Goal: Task Accomplishment & Management: Use online tool/utility

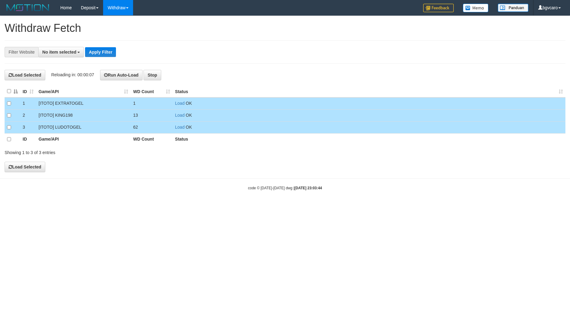
select select
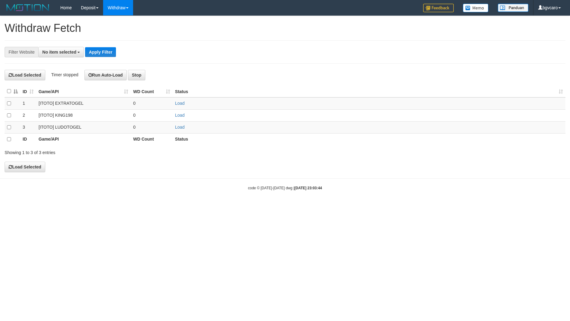
select select
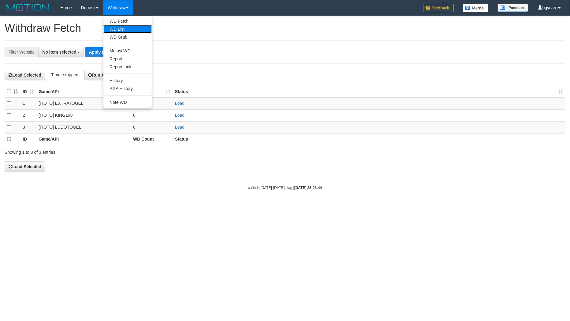
click at [123, 30] on link "WD List" at bounding box center [127, 29] width 48 height 8
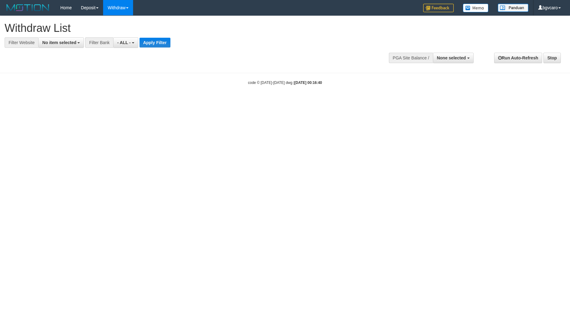
select select
click at [57, 43] on span "No item selected" at bounding box center [59, 42] width 34 height 5
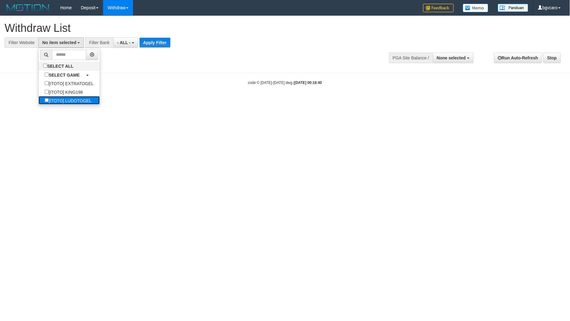
click at [71, 99] on label "[ITOTO] LUDOTOGEL" at bounding box center [68, 100] width 59 height 9
select select "****"
click at [162, 44] on button "Apply Filter" at bounding box center [164, 43] width 31 height 10
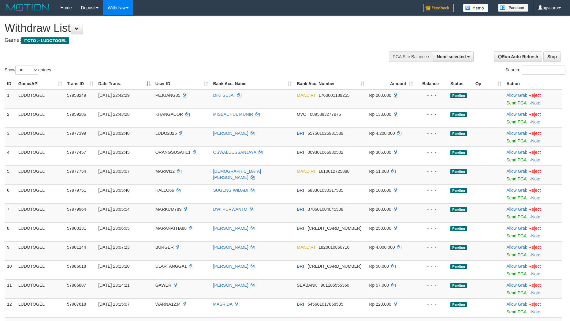
select select
select select "**"
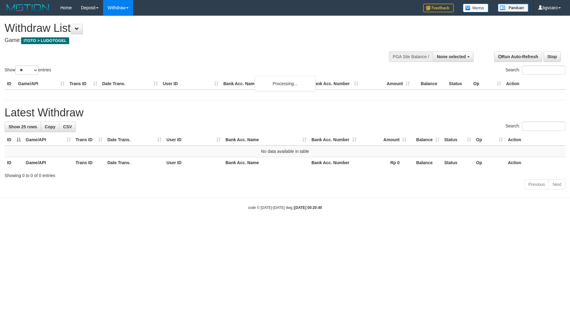
select select
select select "**"
select select
select select "**"
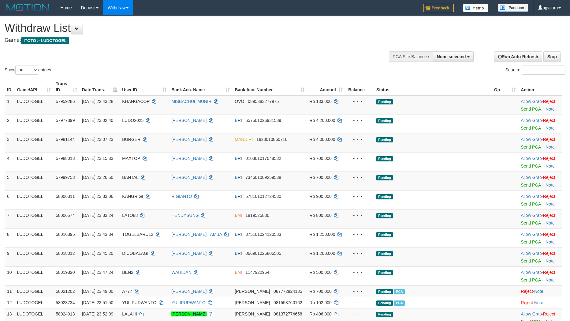
select select
select select "**"
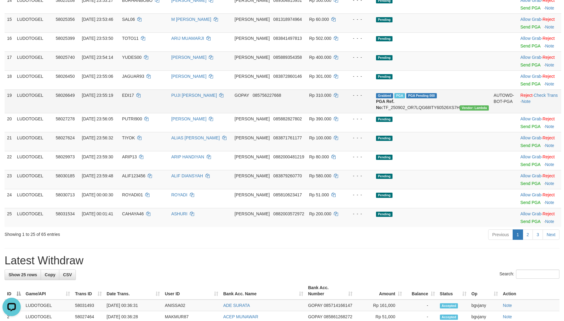
scroll to position [357, 0]
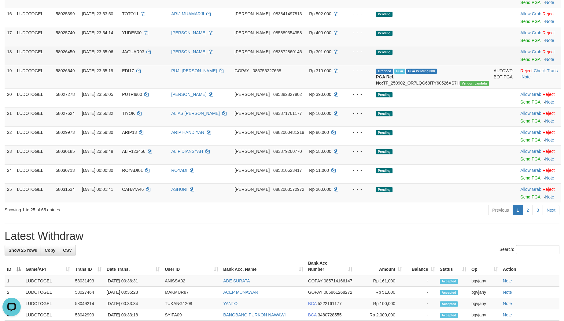
click at [39, 63] on td "LUDOTOGEL" at bounding box center [33, 55] width 39 height 19
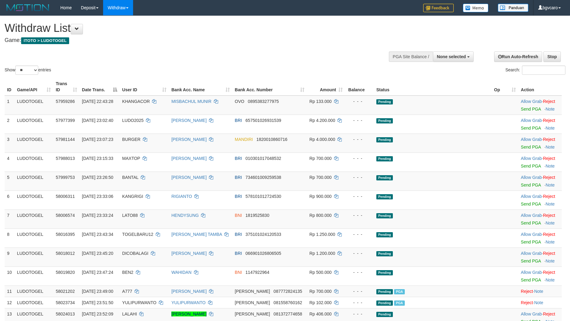
select select
select select "**"
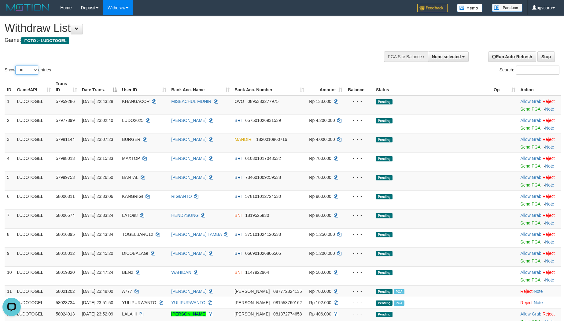
click at [28, 71] on select "** ** ** ***" at bounding box center [26, 69] width 23 height 9
click at [121, 29] on link "WD List" at bounding box center [127, 29] width 48 height 8
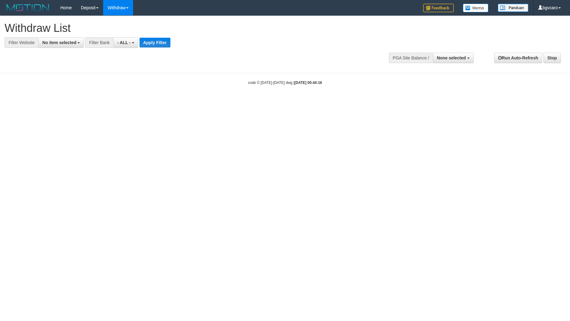
select select
click at [67, 44] on span "No item selected" at bounding box center [59, 42] width 34 height 5
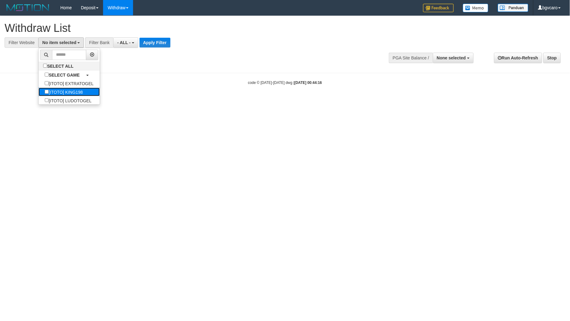
drag, startPoint x: 65, startPoint y: 92, endPoint x: 150, endPoint y: 65, distance: 89.0
click at [66, 92] on label "[ITOTO] KING198" at bounding box center [64, 91] width 50 height 9
select select "****"
click at [168, 44] on button "Apply Filter" at bounding box center [155, 43] width 31 height 10
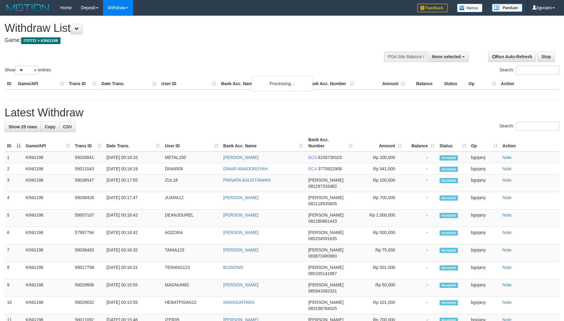
select select
select select "**"
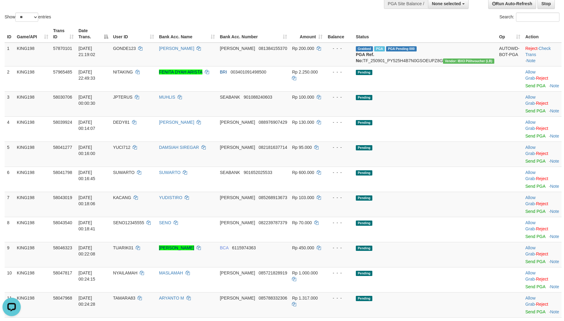
scroll to position [51, 0]
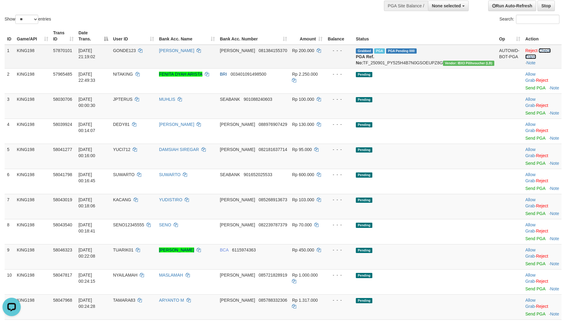
click at [535, 48] on link "Check Trans" at bounding box center [537, 53] width 25 height 11
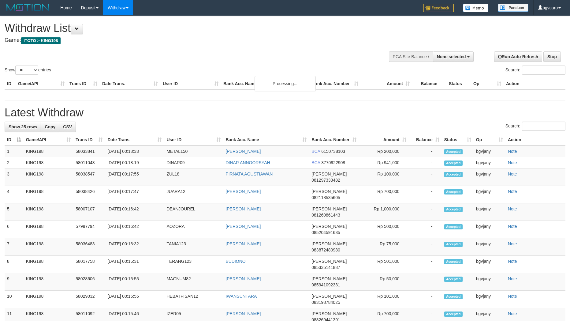
select select
select select "**"
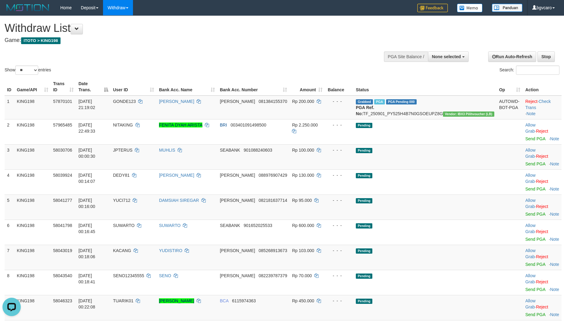
drag, startPoint x: 43, startPoint y: 52, endPoint x: 97, endPoint y: 46, distance: 54.5
click at [43, 52] on div "Show ** ** ** *** entries Search:" at bounding box center [282, 46] width 564 height 60
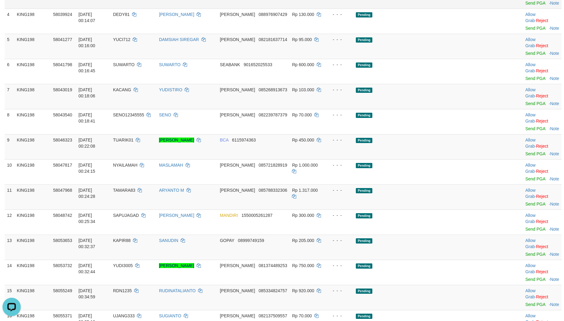
scroll to position [102, 0]
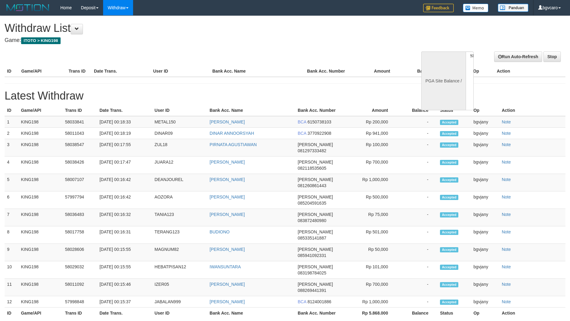
select select
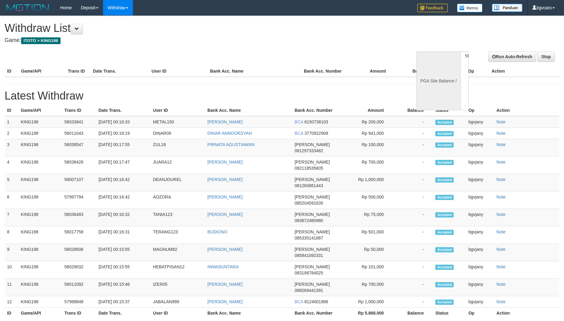
select select "**"
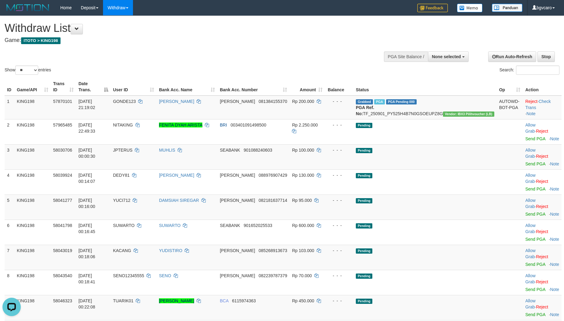
click at [31, 47] on div "Show ** ** ** *** entries Search:" at bounding box center [282, 46] width 564 height 60
click at [525, 161] on link "Send PGA" at bounding box center [535, 163] width 20 height 5
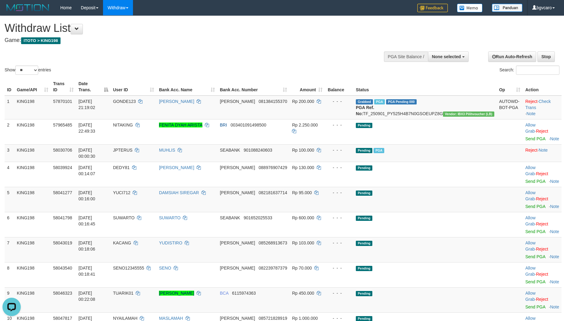
click at [36, 50] on div "Show ** ** ** *** entries Search:" at bounding box center [282, 46] width 564 height 60
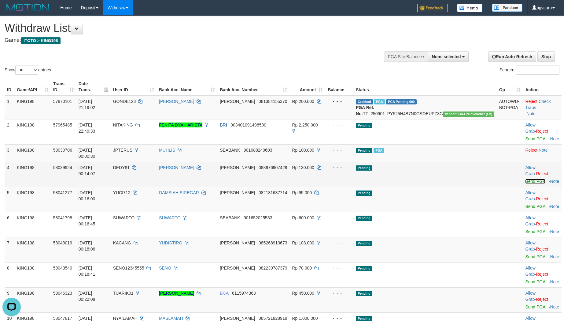
click at [525, 179] on link "Send PGA" at bounding box center [535, 181] width 20 height 5
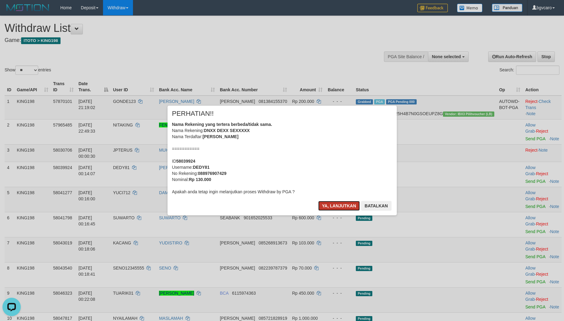
click at [335, 207] on button "Ya, lanjutkan" at bounding box center [339, 206] width 42 height 10
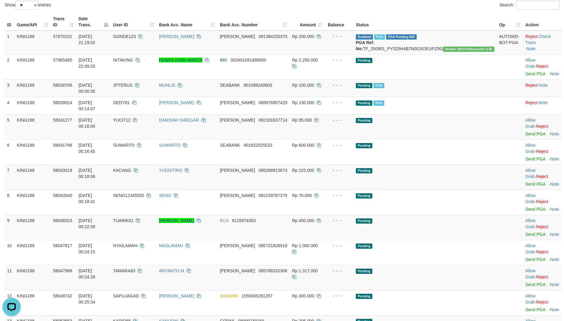
scroll to position [51, 0]
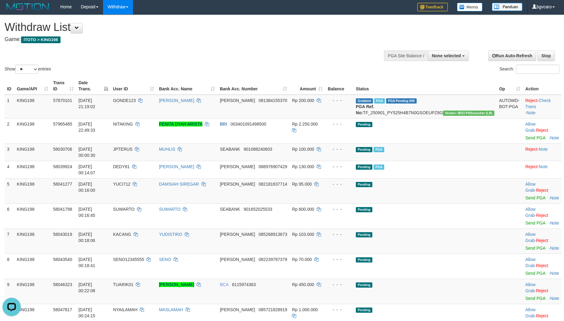
scroll to position [0, 0]
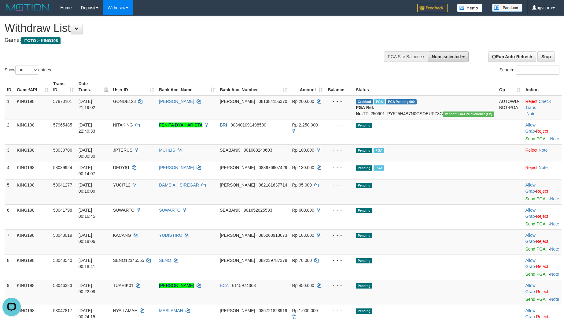
click at [442, 55] on span "None selected" at bounding box center [446, 56] width 29 height 5
click at [397, 52] on div "PGA Site Balance /" at bounding box center [406, 56] width 44 height 10
click at [399, 54] on div "PGA Site Balance /" at bounding box center [406, 56] width 44 height 10
click at [454, 58] on span "None selected" at bounding box center [446, 56] width 29 height 5
click at [431, 94] on label "[ITOTO] KING198" at bounding box center [436, 95] width 63 height 8
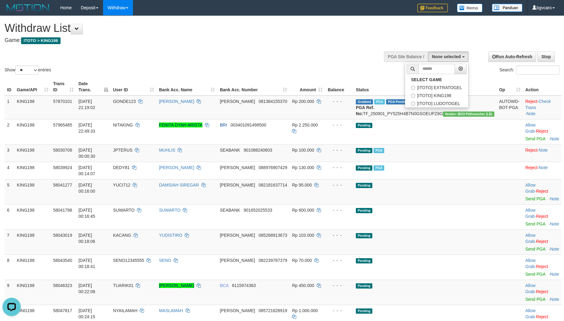
select select "****"
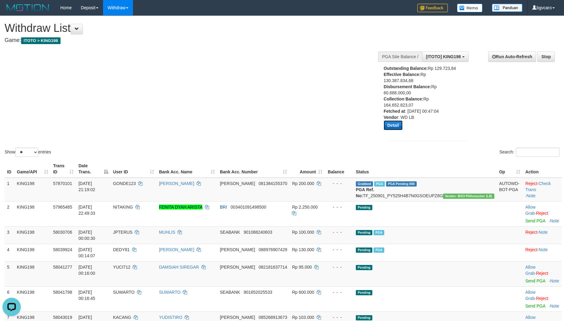
click at [395, 128] on button "Detail" at bounding box center [393, 125] width 19 height 10
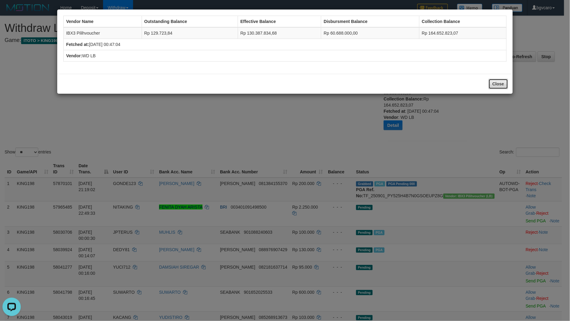
click at [492, 84] on button "Close" at bounding box center [498, 84] width 20 height 10
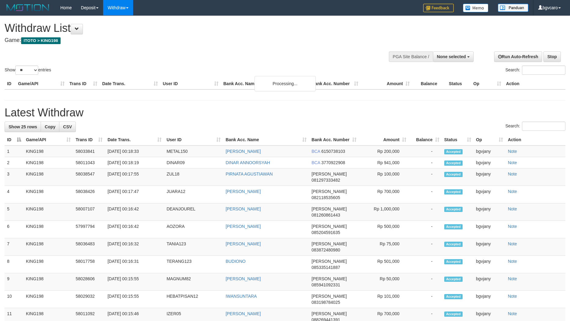
select select
select select "**"
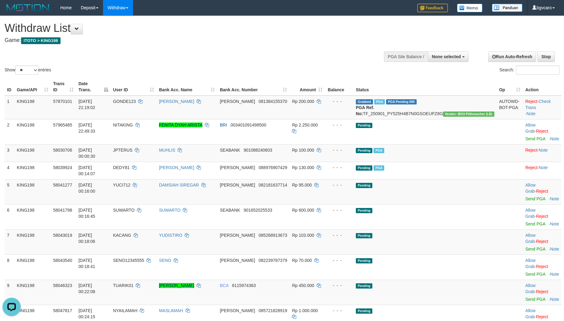
click at [35, 51] on div "Show ** ** ** *** entries Search:" at bounding box center [282, 46] width 564 height 60
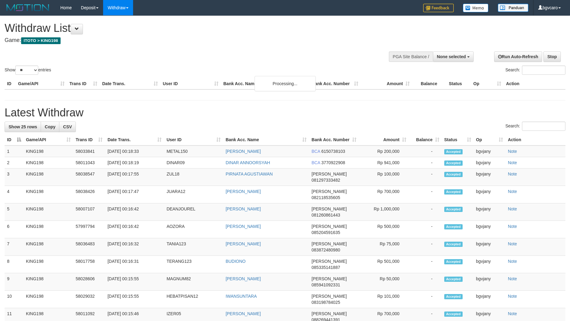
select select
select select "**"
select select
select select "**"
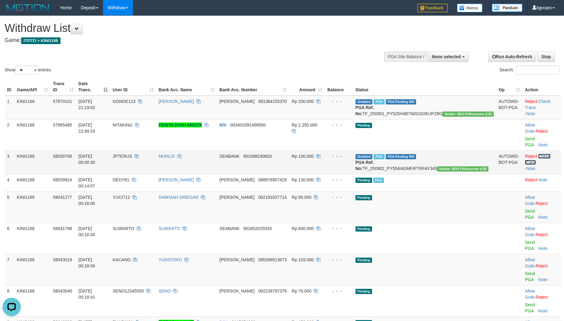
click at [544, 154] on link "Check Trans" at bounding box center [537, 159] width 25 height 11
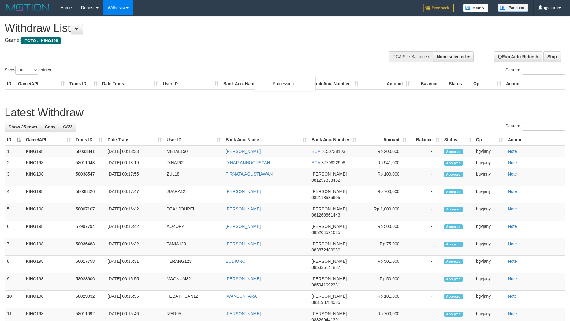
select select
select select "**"
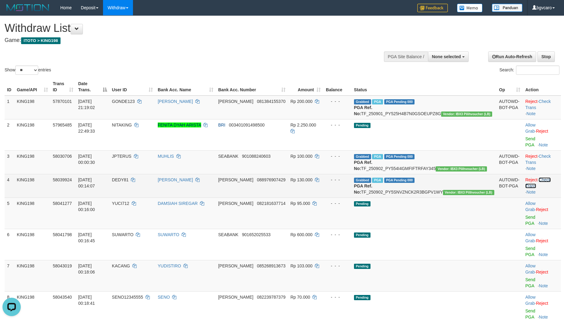
click at [542, 181] on link "Check Trans" at bounding box center [537, 182] width 25 height 11
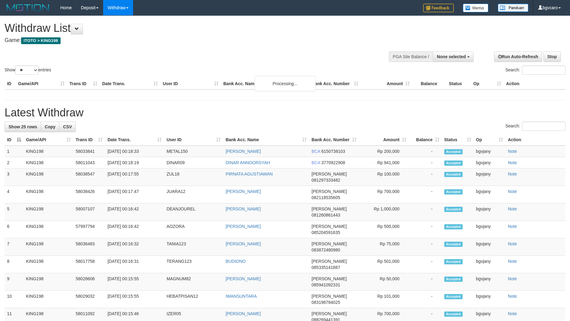
select select
select select "**"
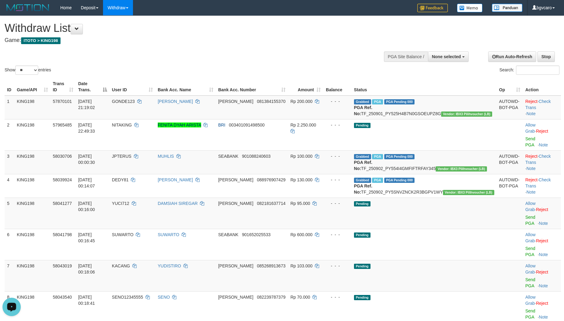
click at [14, 303] on div "Open LiveChat chat widget" at bounding box center [11, 306] width 10 height 10
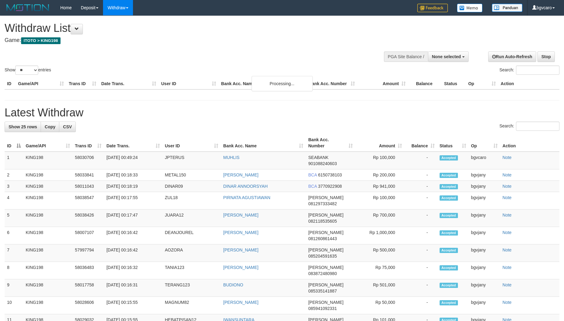
select select
select select "**"
select select
select select "**"
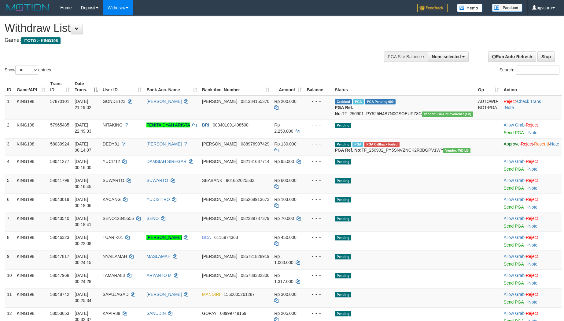
click at [34, 50] on div "Show ** ** ** *** entries Search:" at bounding box center [282, 46] width 564 height 60
drag, startPoint x: 496, startPoint y: 206, endPoint x: 475, endPoint y: 201, distance: 21.6
click at [504, 190] on link "Send PGA" at bounding box center [514, 187] width 20 height 5
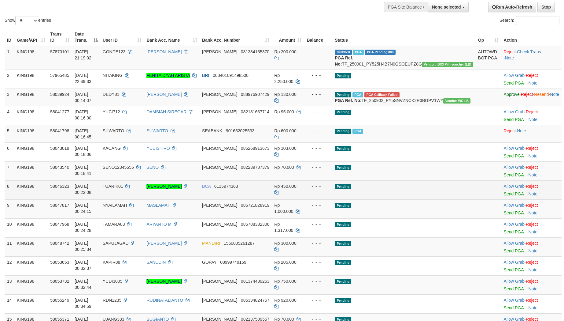
scroll to position [51, 0]
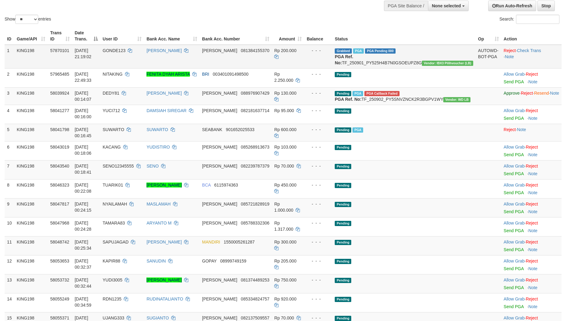
click at [40, 58] on td "KING198" at bounding box center [30, 57] width 33 height 24
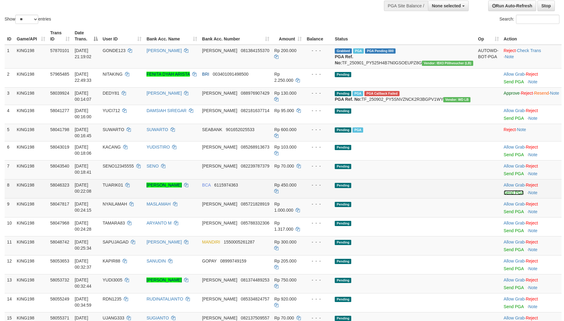
click at [504, 195] on link "Send PGA" at bounding box center [514, 192] width 20 height 5
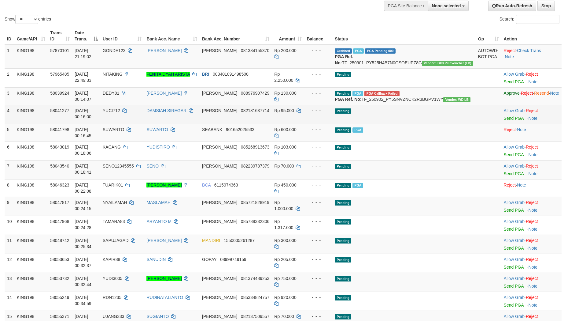
scroll to position [102, 0]
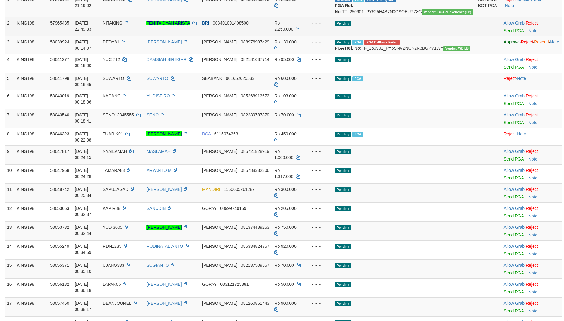
click at [48, 36] on td "KING198" at bounding box center [30, 26] width 33 height 19
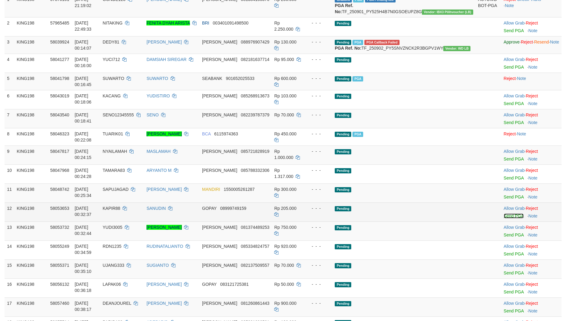
click at [504, 218] on link "Send PGA" at bounding box center [514, 215] width 20 height 5
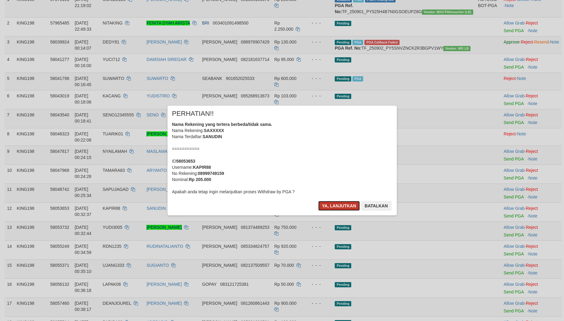
click at [333, 206] on button "Ya, lanjutkan" at bounding box center [339, 206] width 42 height 10
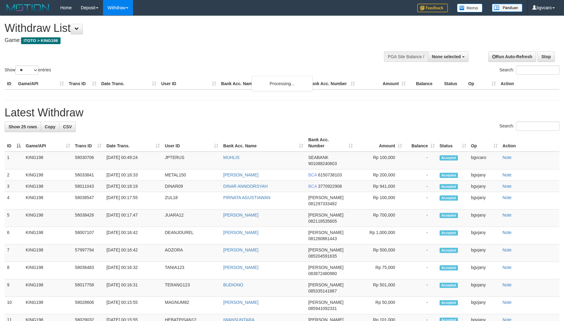
select select
select select "**"
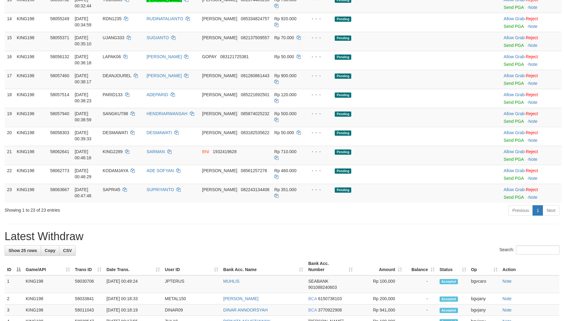
scroll to position [306, 0]
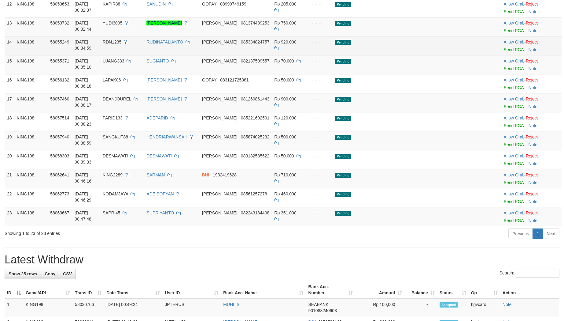
drag, startPoint x: 41, startPoint y: 84, endPoint x: 41, endPoint y: 67, distance: 16.8
click at [41, 74] on td "KING198" at bounding box center [30, 64] width 33 height 19
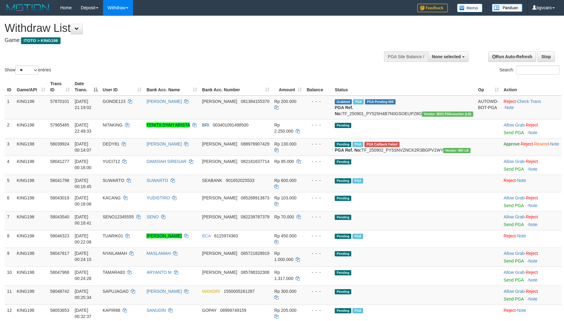
select select
select select "**"
click at [118, 6] on link "Withdraw" at bounding box center [118, 7] width 30 height 15
click at [122, 28] on link "WD List" at bounding box center [127, 29] width 48 height 8
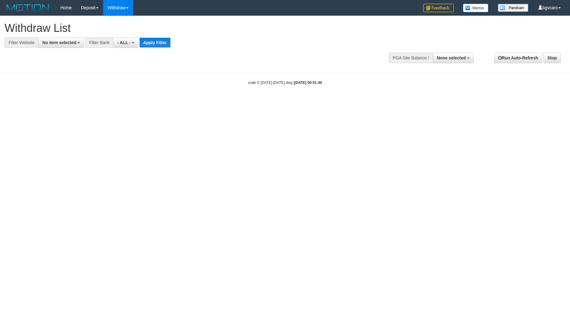
select select
click at [70, 43] on span "No item selected" at bounding box center [59, 42] width 34 height 5
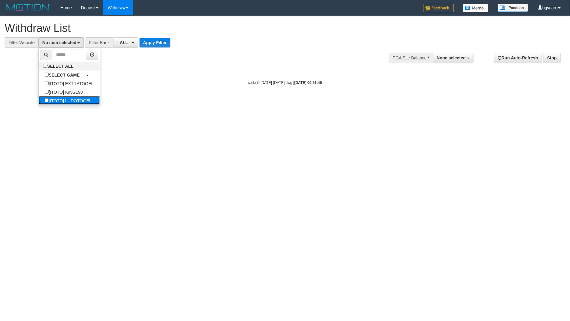
click at [77, 98] on label "[ITOTO] LUDOTOGEL" at bounding box center [68, 100] width 59 height 9
select select "****"
click at [166, 38] on button "Apply Filter" at bounding box center [164, 43] width 31 height 10
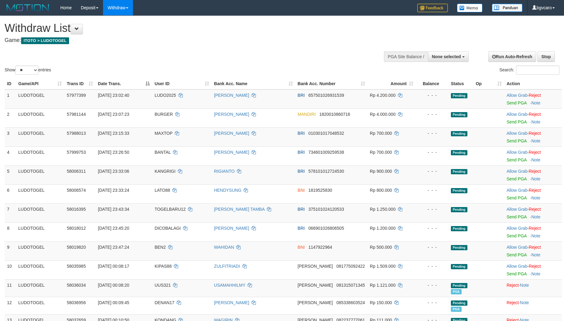
select select
select select "**"
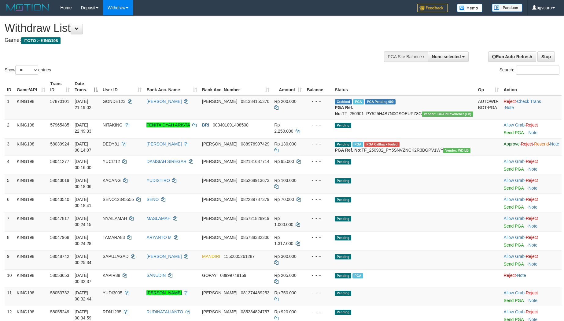
select select
select select "**"
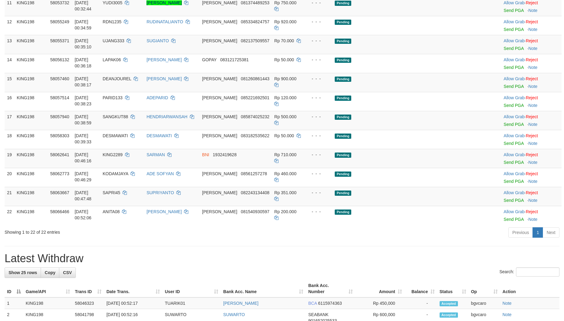
scroll to position [286, 0]
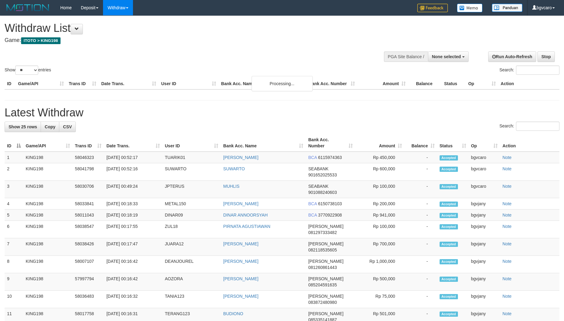
select select
select select "**"
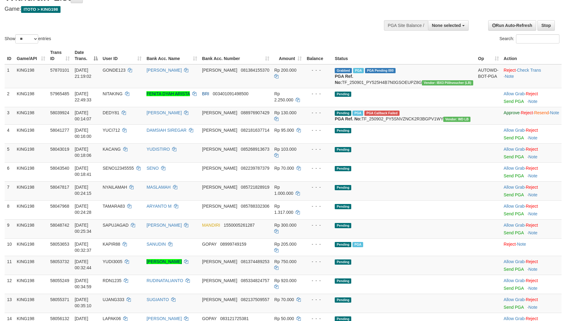
click at [42, 25] on div "Show ** ** ** *** entries Search:" at bounding box center [282, 15] width 564 height 60
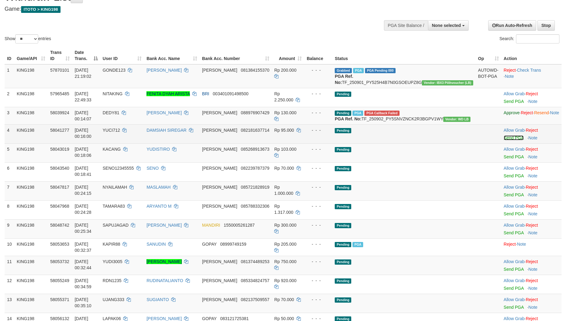
click at [504, 140] on link "Send PGA" at bounding box center [514, 137] width 20 height 5
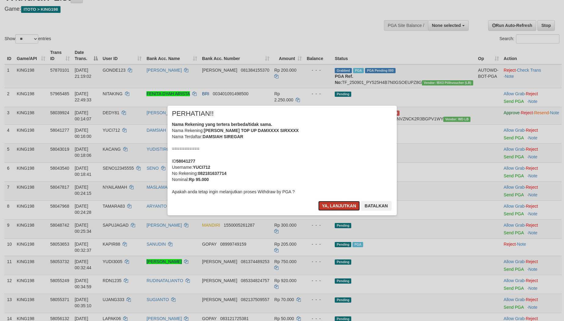
click at [326, 206] on button "Ya, lanjutkan" at bounding box center [339, 206] width 42 height 10
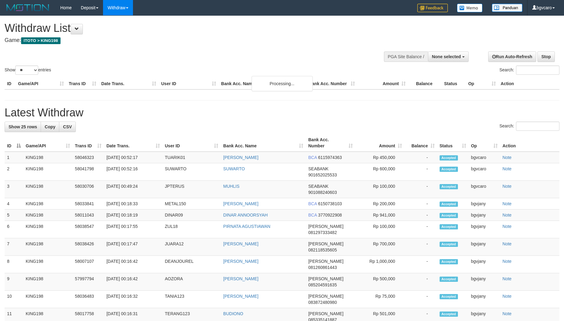
select select
select select "**"
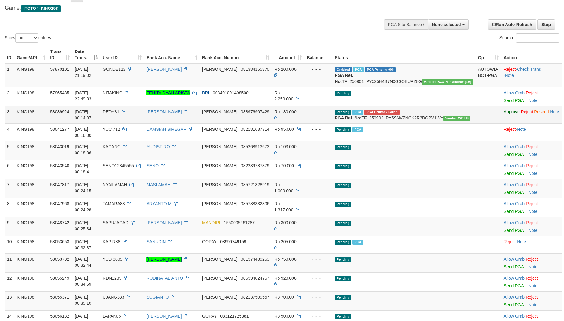
scroll to position [32, 0]
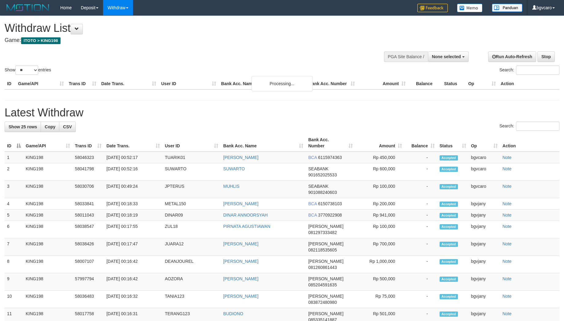
select select
select select "**"
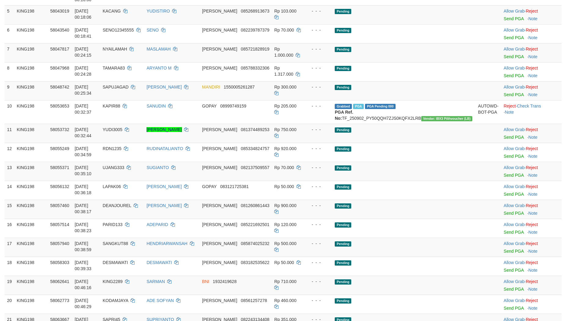
scroll to position [185, 0]
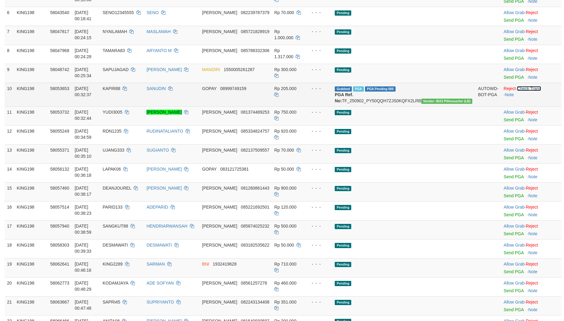
click at [524, 91] on link "Check Trans" at bounding box center [529, 88] width 24 height 5
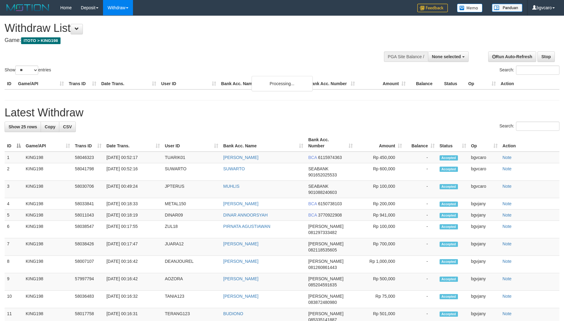
select select
select select "**"
select select
select select "**"
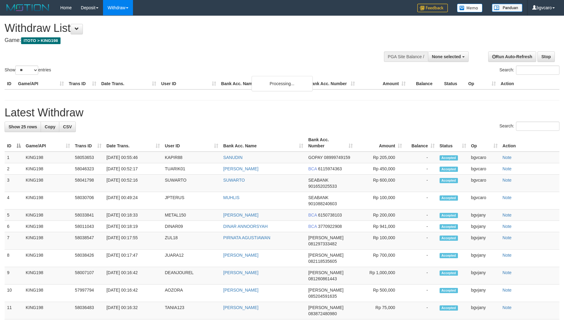
select select
select select "**"
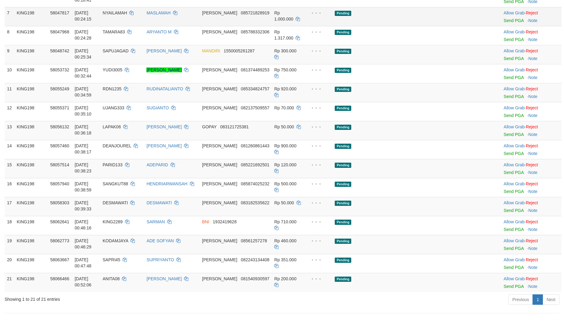
click at [42, 26] on td "KING198" at bounding box center [30, 16] width 33 height 19
click at [504, 137] on link "Send PGA" at bounding box center [514, 134] width 20 height 5
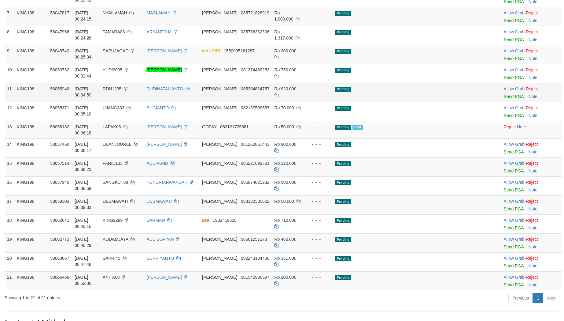
scroll to position [51, 0]
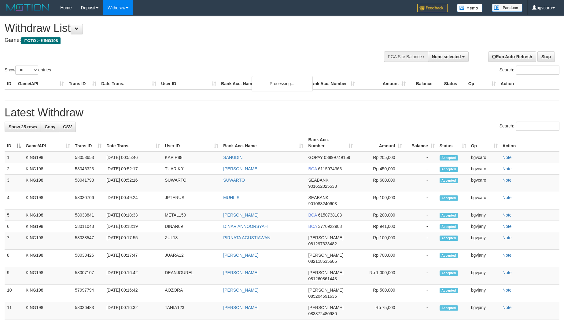
select select
select select "**"
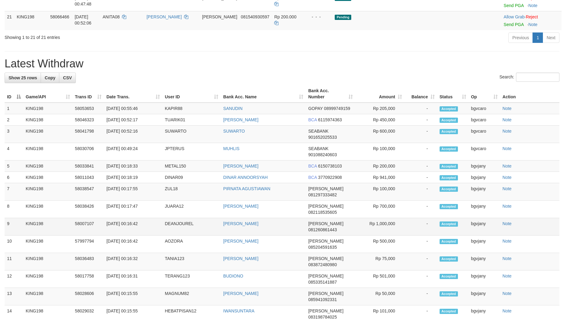
scroll to position [528, 0]
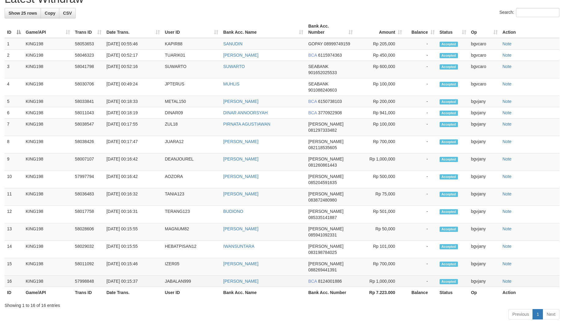
click at [129, 275] on td "[DATE] 00:15:37" at bounding box center [133, 280] width 58 height 11
copy tr "00:15:37 JABALAN999 AHMAD"
copy tr "00:15:37 JABALAN999 AHMAD SAIBI"
drag, startPoint x: 129, startPoint y: 248, endPoint x: 243, endPoint y: 250, distance: 114.7
click at [243, 275] on tr "16 KING198 57998848 02/09/2025 00:15:37 JABALAN999 AHMAD SAIBI BCA 8124001886 R…" at bounding box center [282, 280] width 555 height 11
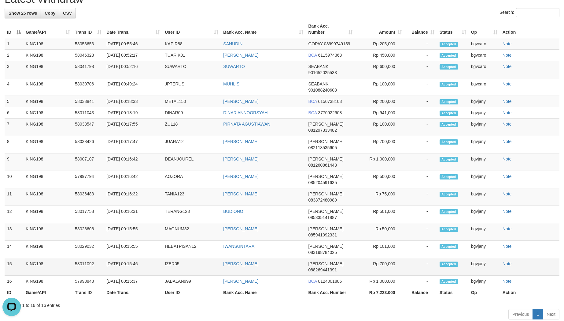
click at [132, 258] on td "02/09/2025 00:15:46" at bounding box center [133, 266] width 58 height 17
copy tr "00:15:46 IZER05"
copy tr "00:15:46 IZER05 ADE"
copy tr "00:15:46 IZER05 ADE IRAWAN"
drag, startPoint x: 132, startPoint y: 234, endPoint x: 239, endPoint y: 234, distance: 106.7
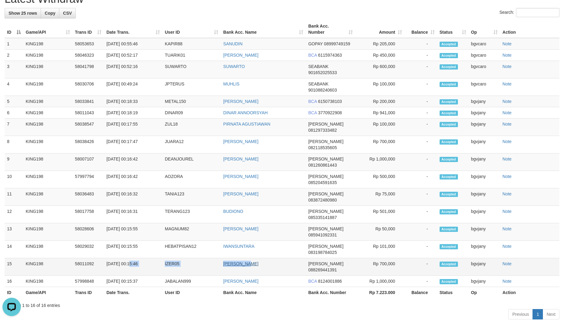
click at [239, 258] on tr "15 KING198 58011092 02/09/2025 00:15:46 IZER05 ADE IRAWAN DANA 088269441391 Rp …" at bounding box center [282, 266] width 555 height 17
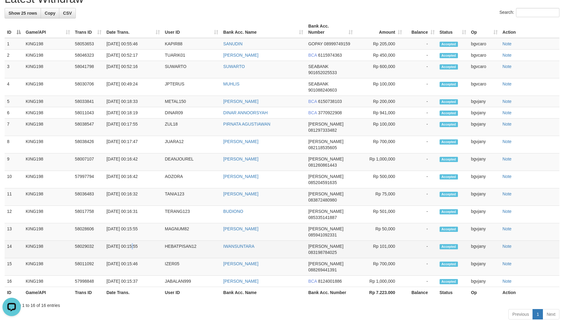
click at [132, 240] on td "02/09/2025 00:15:55" at bounding box center [133, 248] width 58 height 17
click at [131, 240] on td "02/09/2025 00:15:55" at bounding box center [133, 248] width 58 height 17
copy td ":15:55"
drag, startPoint x: 131, startPoint y: 224, endPoint x: 145, endPoint y: 224, distance: 14.1
click at [145, 240] on td "02/09/2025 00:15:55" at bounding box center [133, 248] width 58 height 17
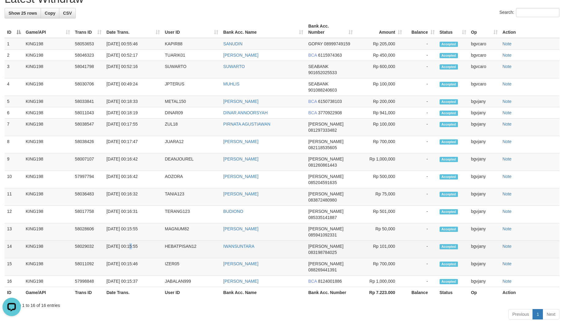
click at [130, 240] on td "02/09/2025 00:15:55" at bounding box center [133, 248] width 58 height 17
drag, startPoint x: 134, startPoint y: 222, endPoint x: 150, endPoint y: 223, distance: 16.3
click at [231, 240] on tr "14 KING198 58029032 02/09/2025 00:15:55 HEBATPISAN12 IWANSUNTARA DANA 083198784…" at bounding box center [282, 248] width 555 height 17
click at [131, 240] on td "02/09/2025 00:15:55" at bounding box center [133, 248] width 58 height 17
copy tr "00:15:55 HEBATPISAN12"
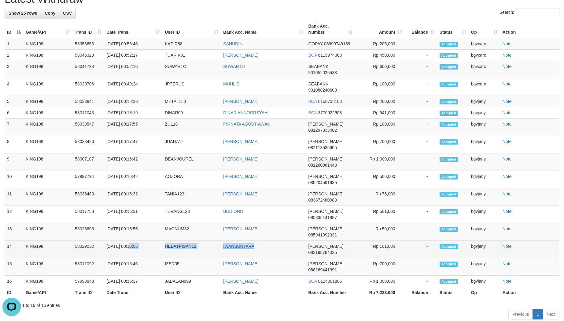
copy tr "00:15:55 HEBATPISAN12 IWANSUNTARA"
drag, startPoint x: 131, startPoint y: 222, endPoint x: 243, endPoint y: 223, distance: 111.9
click at [243, 240] on tr "14 KING198 58029032 02/09/2025 00:15:55 HEBATPISAN12 IWANSUNTARA DANA 083198784…" at bounding box center [282, 248] width 555 height 17
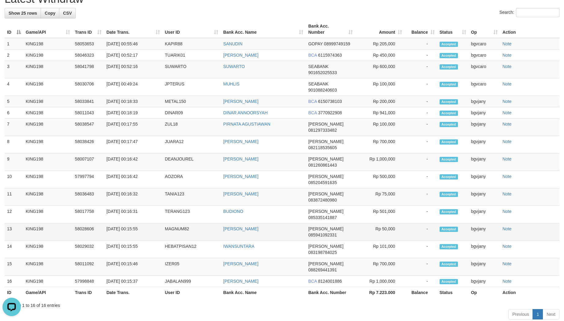
click at [130, 223] on td "[DATE] 00:15:55" at bounding box center [133, 231] width 58 height 17
copy tr "00:15:55 MAGNUM82"
copy tr "00:15:55 MAGNUM82 HELMI"
drag, startPoint x: 130, startPoint y: 211, endPoint x: 242, endPoint y: 210, distance: 111.6
click at [242, 223] on tr "13 KING198 58028606 02/09/2025 00:15:55 MAGNUM82 HELMI REZA DANA 085941092331 R…" at bounding box center [282, 231] width 555 height 17
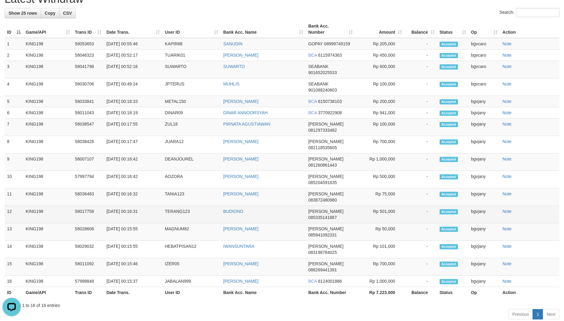
click at [130, 206] on td "02/09/2025 00:16:31" at bounding box center [133, 214] width 58 height 17
drag, startPoint x: 130, startPoint y: 200, endPoint x: 232, endPoint y: 202, distance: 102.2
click at [232, 206] on tr "12 KING198 58017758 02/09/2025 00:16:31 TERANG123 BUDIONO DANA 085335141887 Rp …" at bounding box center [282, 214] width 555 height 17
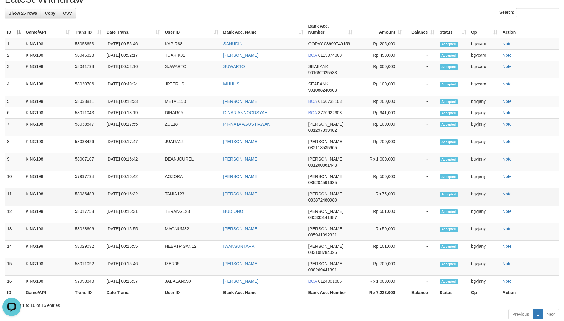
click at [132, 190] on td "02/09/2025 00:16:32" at bounding box center [133, 196] width 58 height 17
drag, startPoint x: 132, startPoint y: 190, endPoint x: 240, endPoint y: 190, distance: 108.3
click at [240, 190] on tr "11 KING198 58036483 02/09/2025 00:16:32 TANIA123 AHMAD RONI DANA 083872480980 R…" at bounding box center [282, 196] width 555 height 17
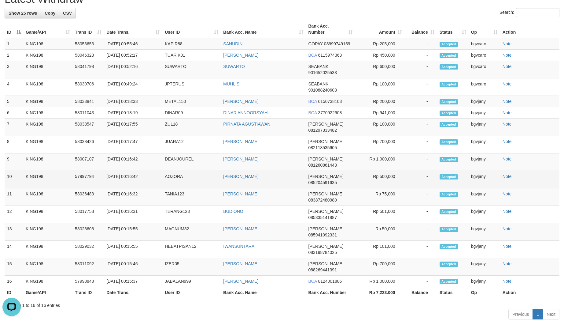
click at [132, 176] on td "02/09/2025 00:16:42" at bounding box center [133, 179] width 58 height 17
drag, startPoint x: 132, startPoint y: 176, endPoint x: 259, endPoint y: 176, distance: 127.5
click at [259, 176] on tr "10 KING198 57997794 02/09/2025 00:16:42 AOZORA SONY IBNU KAMAL DANA 08520459163…" at bounding box center [282, 179] width 555 height 17
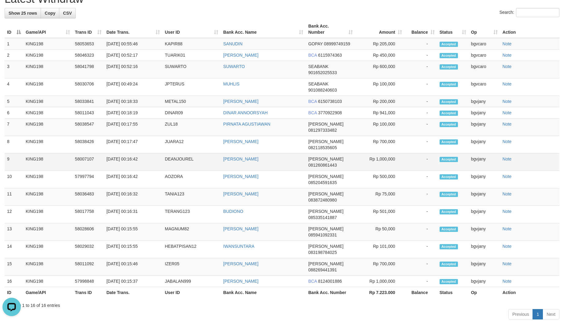
click at [131, 166] on td "02/09/2025 00:16:42" at bounding box center [133, 161] width 58 height 17
drag, startPoint x: 131, startPoint y: 166, endPoint x: 255, endPoint y: 163, distance: 123.9
click at [255, 163] on tr "9 KING198 58007107 02/09/2025 00:16:42 DEANJOUREL JUNIARO MENDROFA DANA 0812608…" at bounding box center [282, 161] width 555 height 17
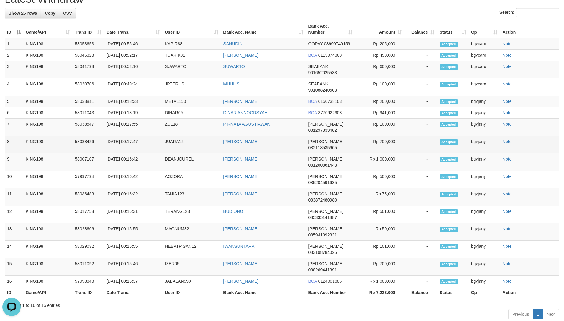
click at [131, 153] on td "02/09/2025 00:17:47" at bounding box center [133, 144] width 58 height 17
drag, startPoint x: 131, startPoint y: 156, endPoint x: 254, endPoint y: 155, distance: 123.3
click at [254, 153] on tr "8 KING198 58038426 02/09/2025 00:17:47 JUARA12 YANTO SUGIANTO DANA 082118535605…" at bounding box center [282, 144] width 555 height 17
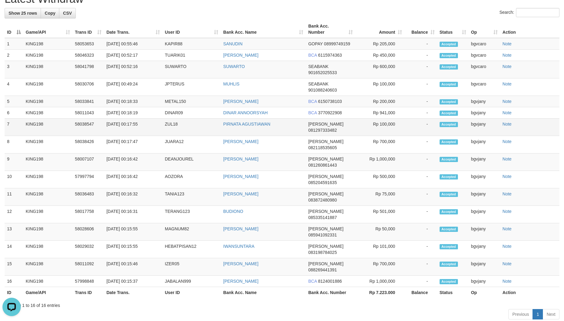
click at [129, 136] on td "02/09/2025 00:17:55" at bounding box center [133, 126] width 58 height 17
drag, startPoint x: 129, startPoint y: 145, endPoint x: 253, endPoint y: 142, distance: 123.6
click at [253, 136] on tr "7 KING198 58038547 02/09/2025 00:17:55 ZUL18 PIRNATA AGUSTIAWAN DANA 0812973334…" at bounding box center [282, 126] width 555 height 17
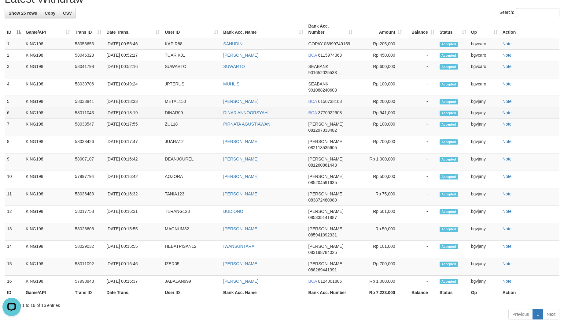
click at [131, 118] on td "02/09/2025 00:18:19" at bounding box center [133, 112] width 58 height 11
drag, startPoint x: 131, startPoint y: 129, endPoint x: 247, endPoint y: 130, distance: 116.5
click at [247, 118] on tr "6 KING198 58011043 02/09/2025 00:18:19 DINAR09 DINAR ANNOORSYAH BCA 3770922908 …" at bounding box center [282, 112] width 555 height 11
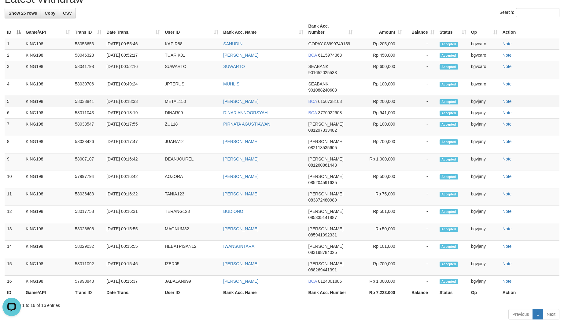
click at [132, 107] on td "02/09/2025 00:18:33" at bounding box center [133, 101] width 58 height 11
drag, startPoint x: 132, startPoint y: 121, endPoint x: 260, endPoint y: 121, distance: 128.8
click at [260, 107] on tr "5 KING198 58033841 02/09/2025 00:18:33 METAL150 HUSNAN WAHEDI BCA 6150738103 Rp…" at bounding box center [282, 101] width 555 height 11
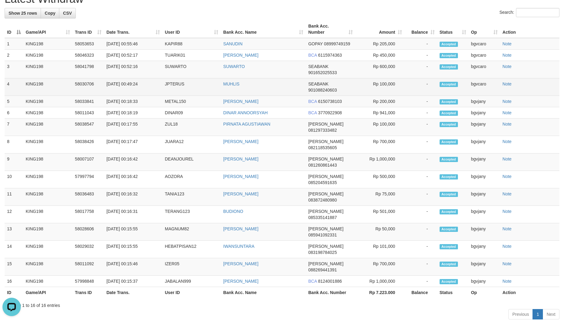
click at [131, 96] on td "02/09/2025 00:49:24" at bounding box center [133, 86] width 58 height 17
drag, startPoint x: 131, startPoint y: 103, endPoint x: 226, endPoint y: 103, distance: 95.1
click at [226, 96] on tr "4 KING198 58030706 02/09/2025 00:49:24 JPTERUS MUHLIS SEABANK 901088240603 Rp 1…" at bounding box center [282, 86] width 555 height 17
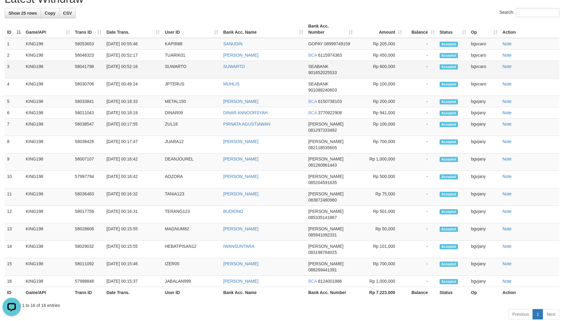
click at [132, 78] on td "02/09/2025 00:52:16" at bounding box center [133, 69] width 58 height 17
drag, startPoint x: 132, startPoint y: 86, endPoint x: 238, endPoint y: 84, distance: 106.1
click at [238, 78] on tr "3 KING198 58041798 02/09/2025 00:52:16 SUWARTO SUWARTO SEABANK 901652025533 Rp …" at bounding box center [282, 69] width 555 height 17
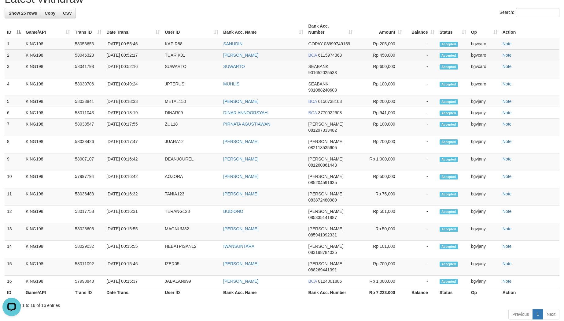
click at [129, 61] on td "02/09/2025 00:52:17" at bounding box center [133, 55] width 58 height 11
drag, startPoint x: 129, startPoint y: 75, endPoint x: 277, endPoint y: 72, distance: 148.7
click at [277, 61] on tr "2 KING198 58046323 02/09/2025 00:52:17 TUARIK01 PUTU HARY SAPUTRA WIBAWA BCA 61…" at bounding box center [282, 55] width 555 height 11
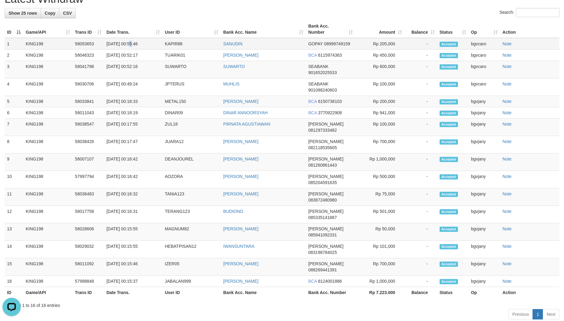
click at [129, 50] on td "02/09/2025 00:55:46" at bounding box center [133, 44] width 58 height 12
drag, startPoint x: 129, startPoint y: 62, endPoint x: 194, endPoint y: 64, distance: 64.3
click at [228, 50] on tr "1 KING198 58053653 02/09/2025 00:55:46 KAPIR88 SANUDIN GOPAY 08999749159 Rp 205…" at bounding box center [282, 44] width 555 height 12
click at [130, 50] on td "02/09/2025 00:55:46" at bounding box center [133, 44] width 58 height 12
drag, startPoint x: 130, startPoint y: 62, endPoint x: 225, endPoint y: 63, distance: 94.8
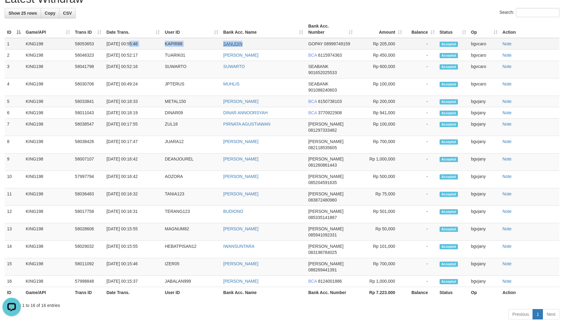
click at [225, 50] on tr "1 KING198 58053653 02/09/2025 00:55:46 KAPIR88 SANUDIN GOPAY 08999749159 Rp 205…" at bounding box center [282, 44] width 555 height 12
click at [386, 50] on td "Rp 205,000" at bounding box center [379, 44] width 49 height 12
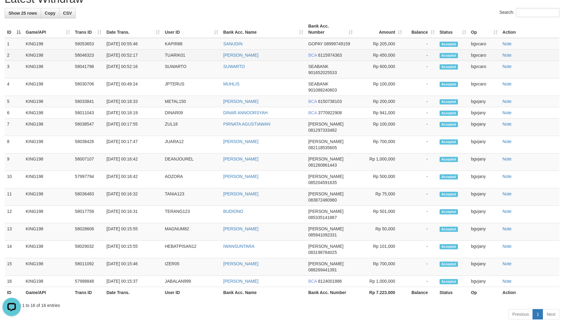
click at [387, 61] on td "Rp 450,000" at bounding box center [379, 55] width 49 height 11
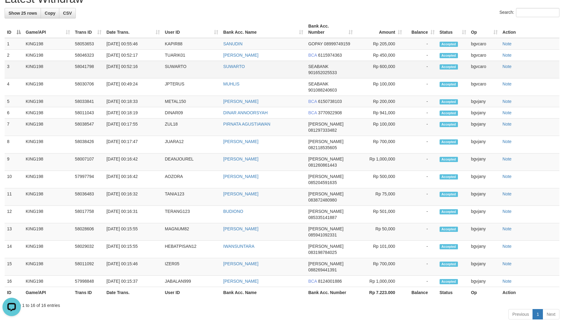
click at [392, 78] on td "Rp 600,000" at bounding box center [379, 69] width 49 height 17
click at [386, 78] on td "Rp 600,000" at bounding box center [379, 69] width 49 height 17
click at [387, 78] on td "Rp 600,000" at bounding box center [379, 69] width 49 height 17
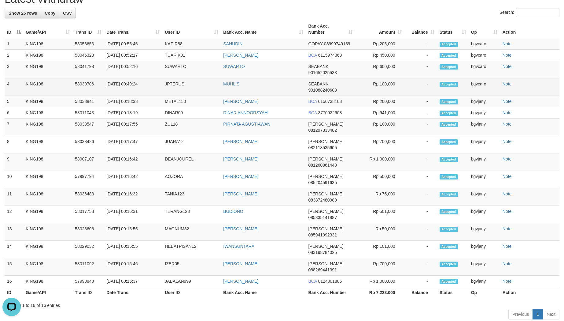
click at [387, 96] on td "Rp 100,000" at bounding box center [379, 86] width 49 height 17
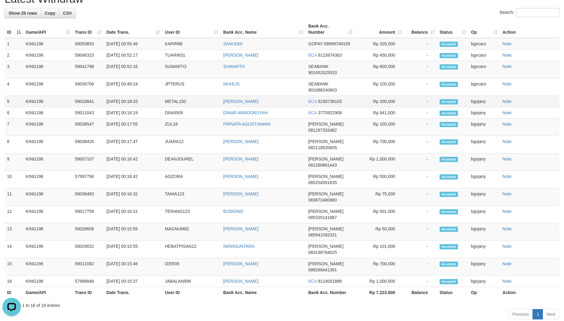
click at [392, 107] on td "Rp 200,000" at bounding box center [379, 101] width 49 height 11
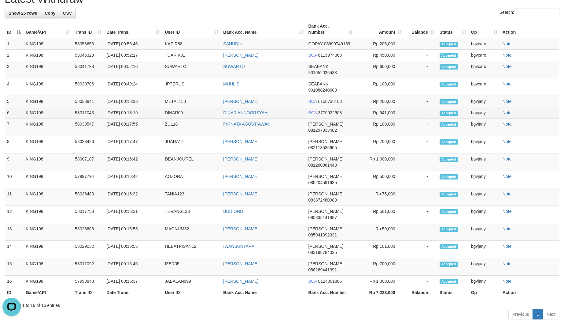
click at [388, 118] on td "Rp 941,000" at bounding box center [379, 112] width 49 height 11
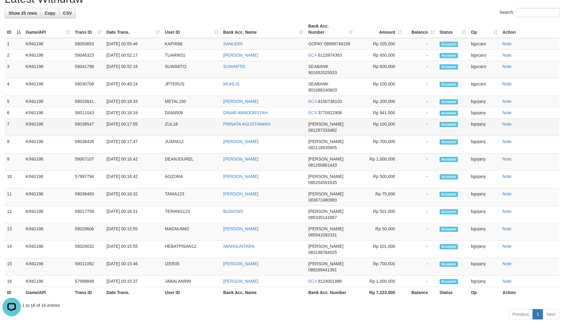
click at [392, 136] on td "Rp 100,000" at bounding box center [379, 126] width 49 height 17
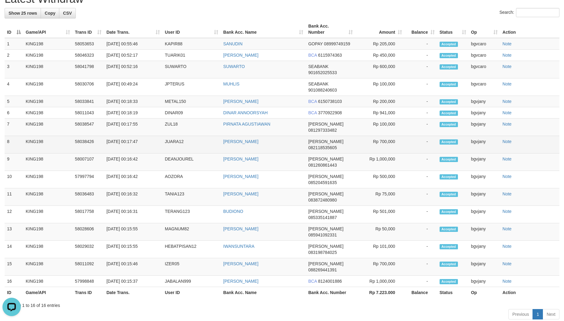
click at [386, 153] on td "Rp 700,000" at bounding box center [379, 144] width 49 height 17
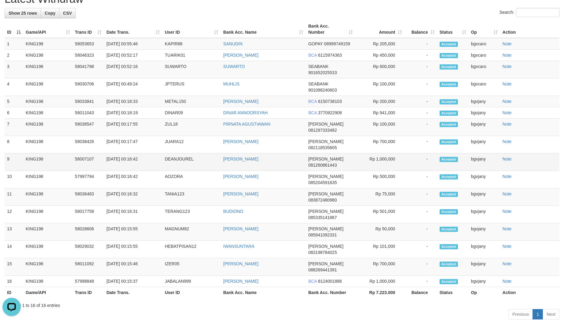
click at [387, 167] on td "Rp 1,000,000" at bounding box center [379, 161] width 49 height 17
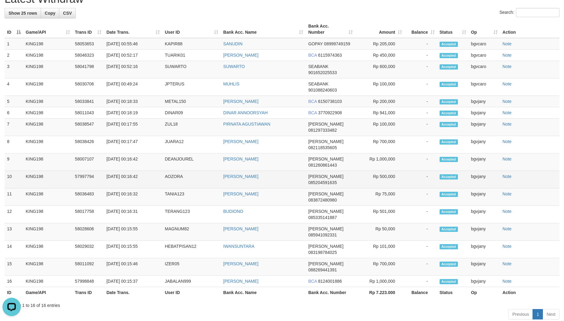
click at [389, 182] on td "Rp 500,000" at bounding box center [379, 179] width 49 height 17
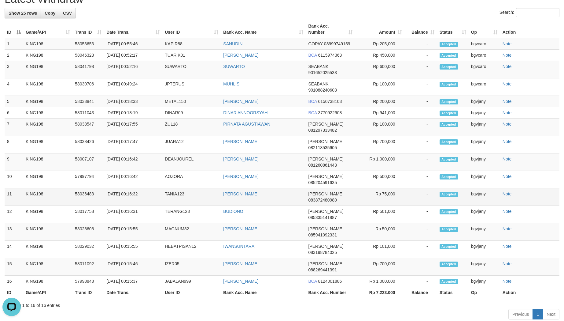
click at [388, 188] on td "Rp 75,000" at bounding box center [379, 196] width 49 height 17
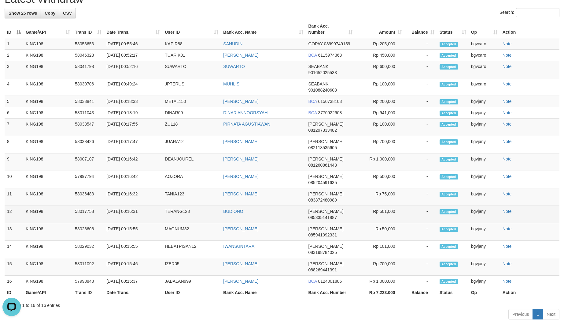
click at [387, 206] on td "Rp 501,000" at bounding box center [379, 214] width 49 height 17
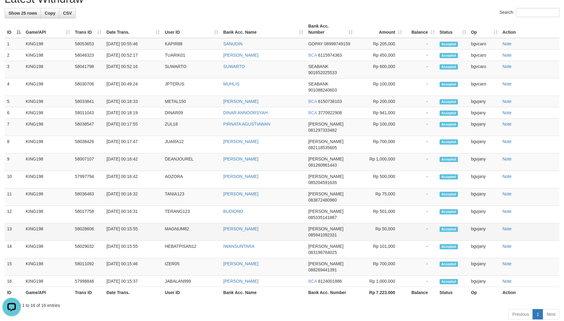
click at [386, 223] on td "Rp 50,000" at bounding box center [379, 231] width 49 height 17
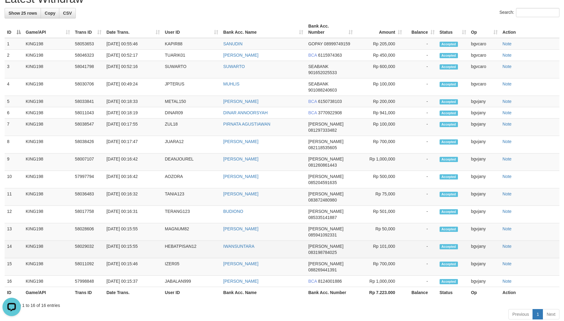
click at [389, 240] on td "Rp 101,000" at bounding box center [379, 248] width 49 height 17
click at [390, 240] on td "Rp 101,000" at bounding box center [379, 248] width 49 height 17
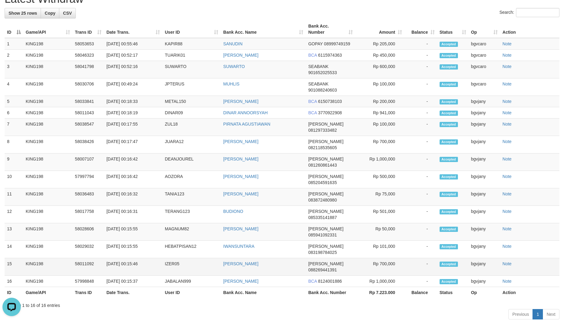
click at [387, 258] on td "Rp 700,000" at bounding box center [379, 266] width 49 height 17
click at [383, 275] on td "Rp 1,000,000" at bounding box center [379, 280] width 49 height 11
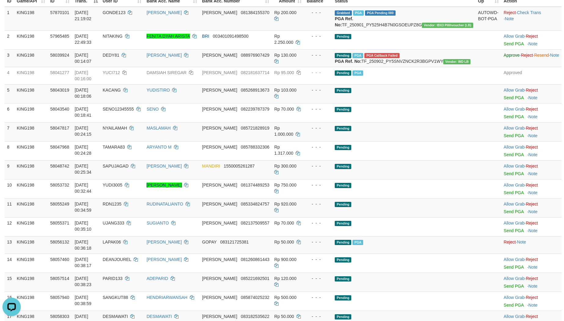
scroll to position [19, 0]
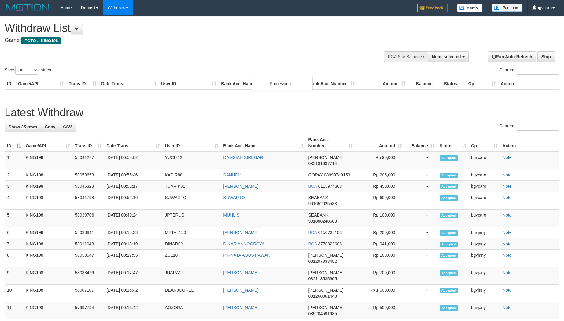
select select
select select "**"
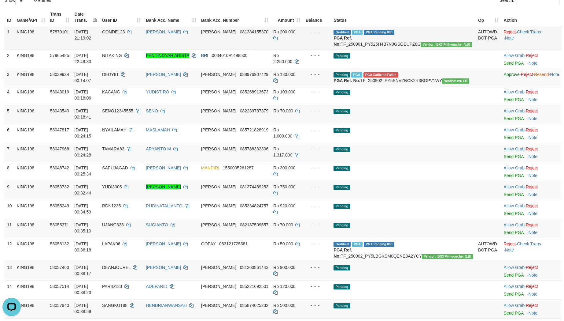
scroll to position [19, 0]
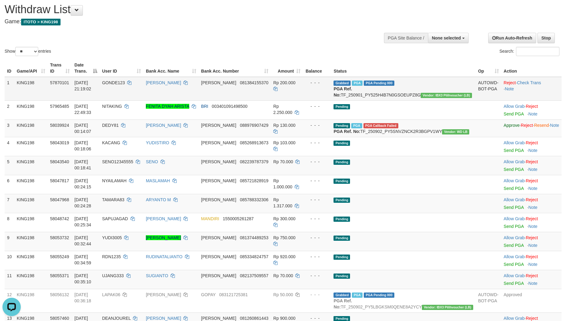
click at [42, 89] on td "KING198" at bounding box center [30, 89] width 33 height 24
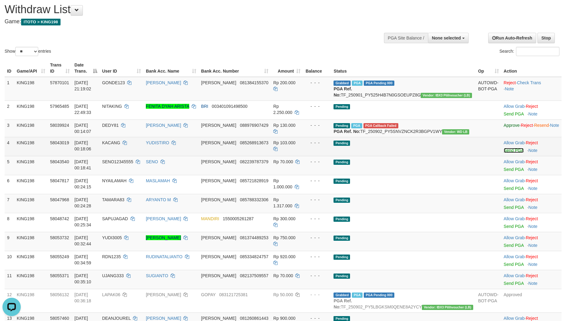
click at [504, 153] on link "Send PGA" at bounding box center [514, 150] width 20 height 5
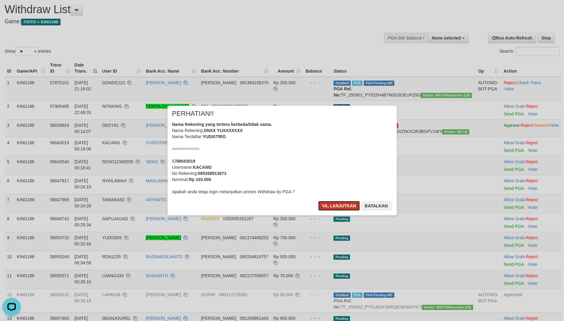
click at [333, 205] on button "Ya, lanjutkan" at bounding box center [339, 206] width 42 height 10
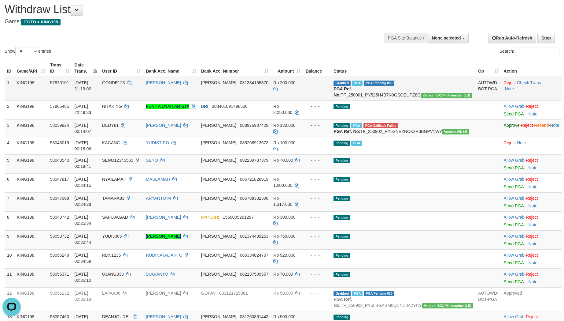
click at [36, 97] on td "KING198" at bounding box center [30, 89] width 33 height 24
drag, startPoint x: 486, startPoint y: 185, endPoint x: 470, endPoint y: 184, distance: 16.2
click at [504, 170] on link "Send PGA" at bounding box center [514, 167] width 20 height 5
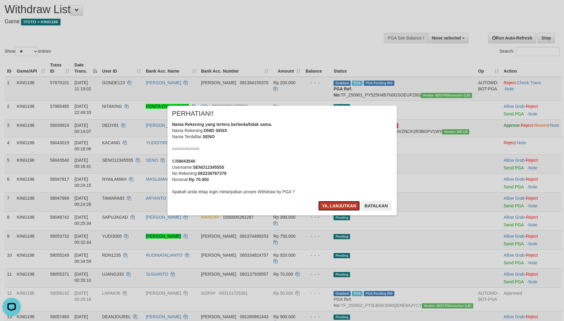
click at [334, 204] on button "Ya, lanjutkan" at bounding box center [339, 206] width 42 height 10
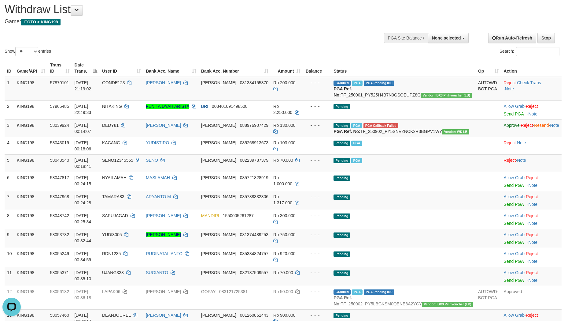
click at [42, 67] on th "Game/API" at bounding box center [30, 67] width 33 height 17
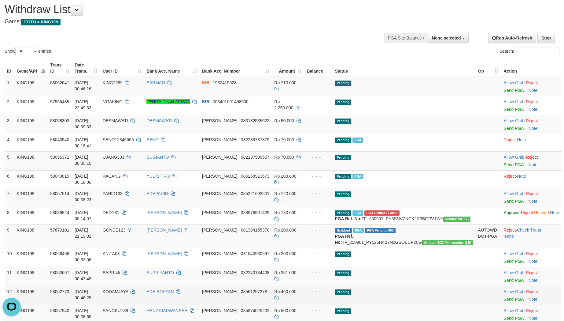
scroll to position [263, 0]
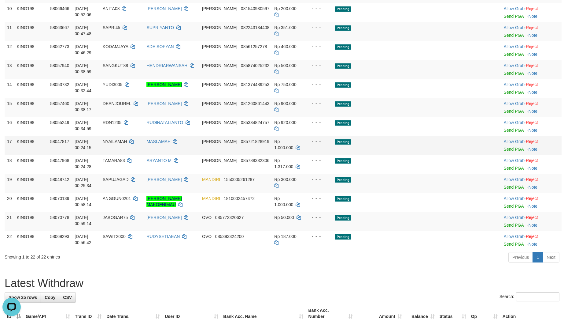
click at [502, 154] on td "Allow Grab · Reject Send PGA · Note" at bounding box center [532, 145] width 60 height 19
click at [504, 151] on link "Send PGA" at bounding box center [514, 149] width 20 height 5
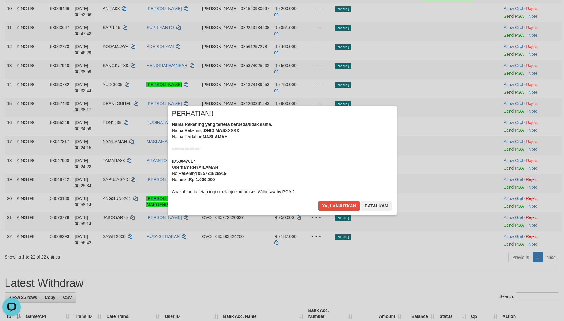
click at [333, 200] on div "× PERHATIAN!! Nama Rekening yang tertera berbeda/tidak sama. Nama Rekening: DNI…" at bounding box center [282, 161] width 229 height 110
click at [343, 207] on button "Ya, lanjutkan" at bounding box center [339, 206] width 42 height 10
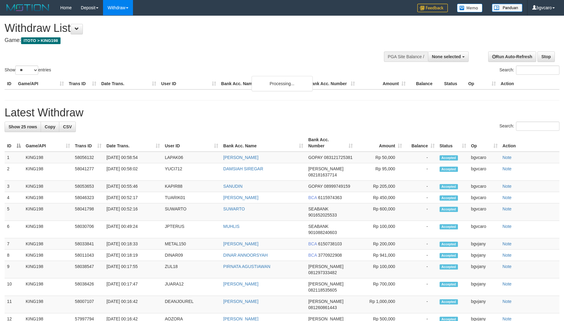
select select
select select "**"
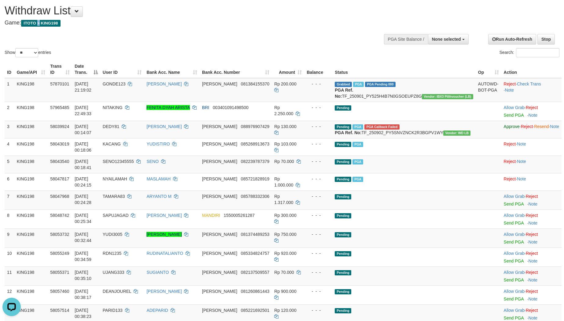
click at [40, 28] on div "**********" at bounding box center [190, 13] width 370 height 30
click at [504, 206] on link "Send PGA" at bounding box center [514, 203] width 20 height 5
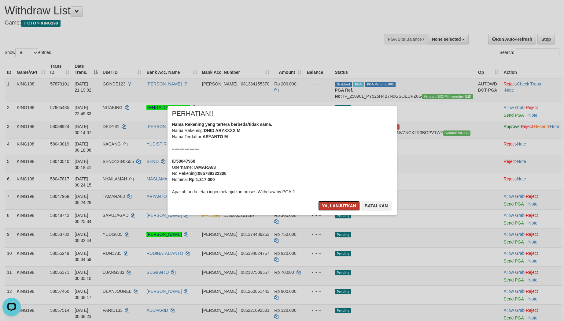
click at [327, 204] on button "Ya, lanjutkan" at bounding box center [339, 206] width 42 height 10
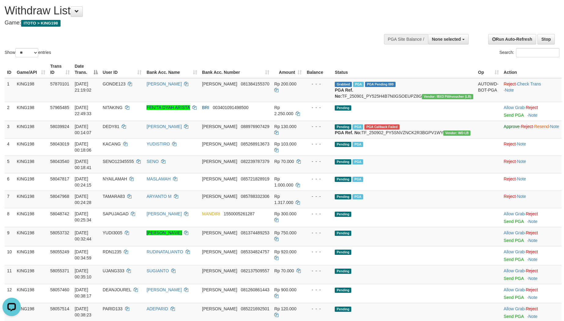
click at [46, 37] on div "Show ** ** ** *** entries Search:" at bounding box center [282, 28] width 564 height 60
click at [504, 243] on link "Send PGA" at bounding box center [514, 240] width 20 height 5
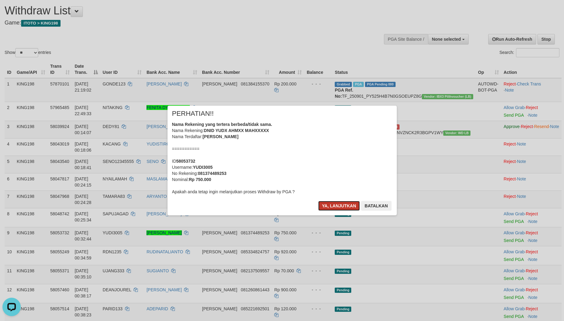
click at [332, 203] on button "Ya, lanjutkan" at bounding box center [339, 206] width 42 height 10
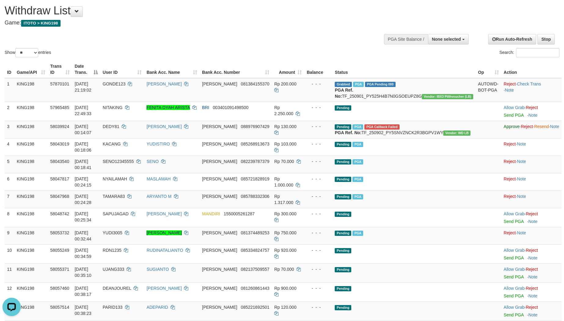
click at [34, 31] on div "Show ** ** ** *** entries Search:" at bounding box center [282, 28] width 564 height 60
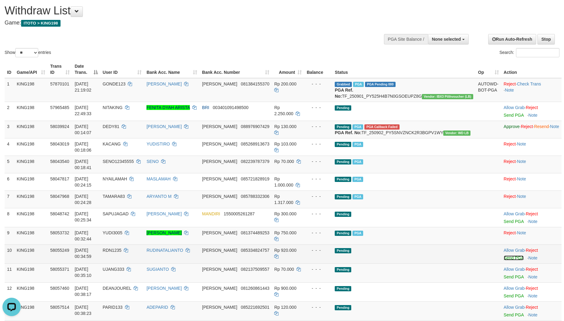
click at [504, 260] on link "Send PGA" at bounding box center [514, 257] width 20 height 5
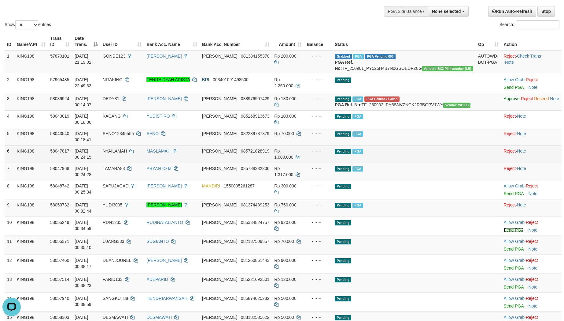
scroll to position [69, 0]
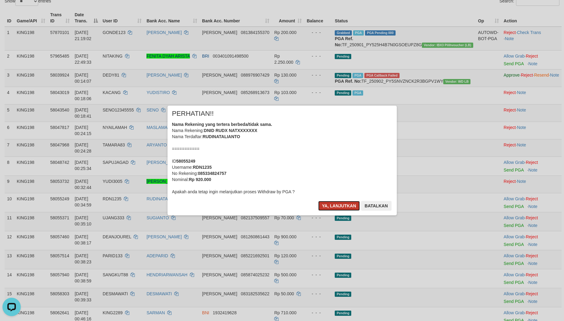
click at [331, 202] on button "Ya, lanjutkan" at bounding box center [339, 206] width 42 height 10
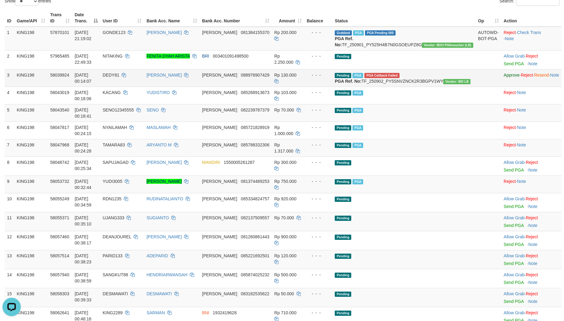
click at [119, 77] on span "DEDY81" at bounding box center [111, 74] width 17 height 5
copy td "DEDY81"
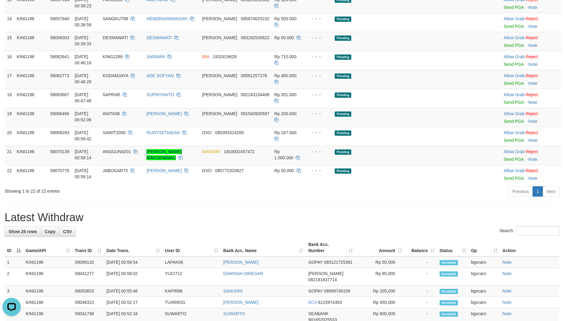
scroll to position [323, 0]
click at [518, 235] on input "Search:" at bounding box center [537, 230] width 43 height 9
paste input "******"
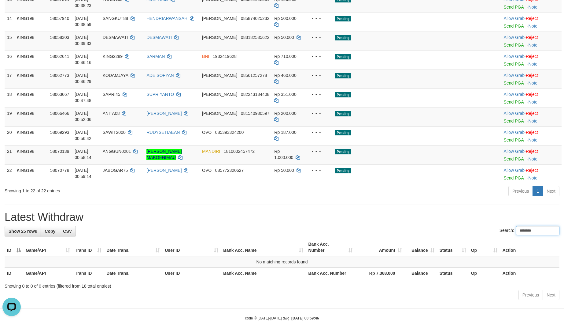
type input "******"
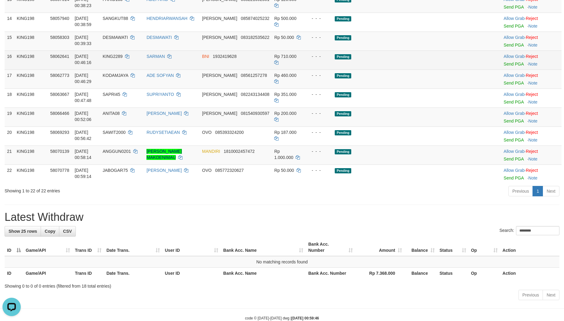
click at [200, 69] on td "SARMAN" at bounding box center [172, 59] width 56 height 19
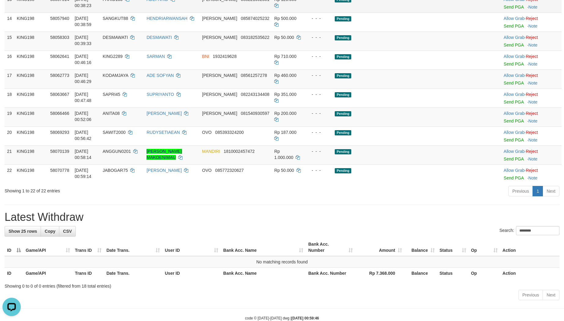
scroll to position [143, 0]
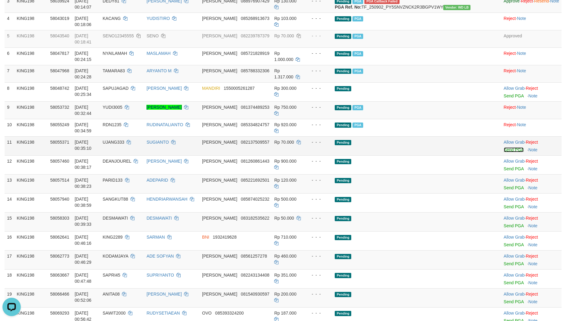
click at [504, 152] on link "Send PGA" at bounding box center [514, 149] width 20 height 5
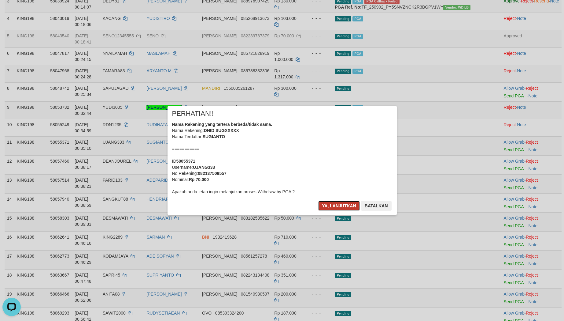
click at [328, 202] on button "Ya, lanjutkan" at bounding box center [339, 206] width 42 height 10
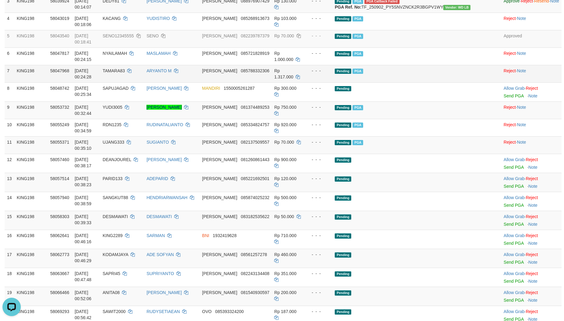
click at [34, 82] on td "KING198" at bounding box center [30, 73] width 33 height 17
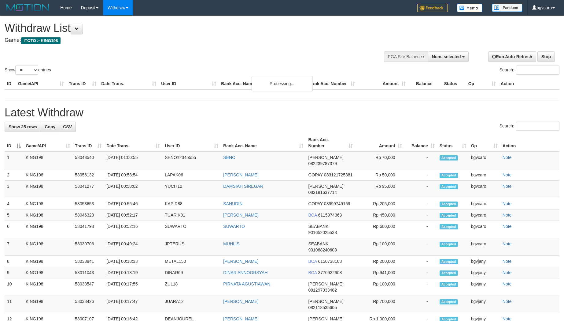
select select
select select "**"
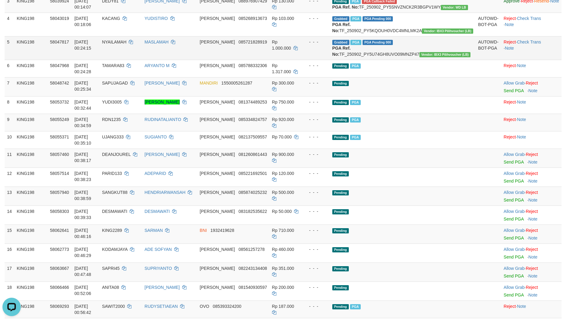
click at [39, 60] on td "KING198" at bounding box center [30, 48] width 33 height 24
click at [504, 164] on link "Send PGA" at bounding box center [514, 161] width 20 height 5
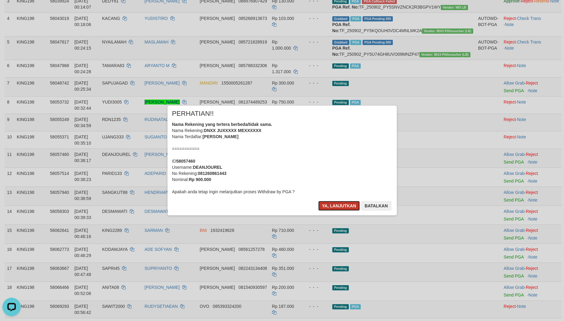
click at [325, 201] on button "Ya, lanjutkan" at bounding box center [339, 206] width 42 height 10
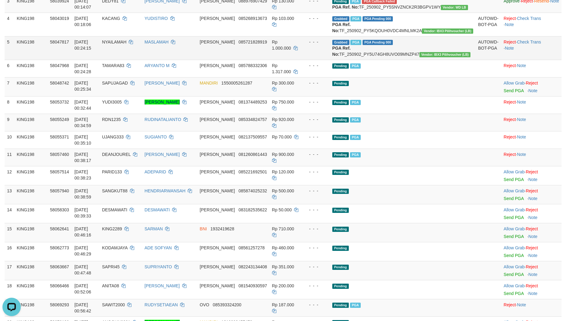
click at [46, 60] on td "KING198" at bounding box center [30, 48] width 33 height 24
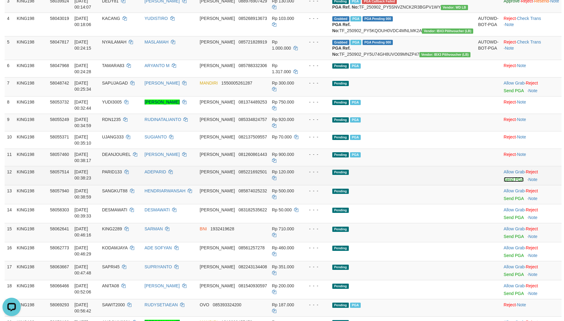
click at [504, 182] on link "Send PGA" at bounding box center [514, 179] width 20 height 5
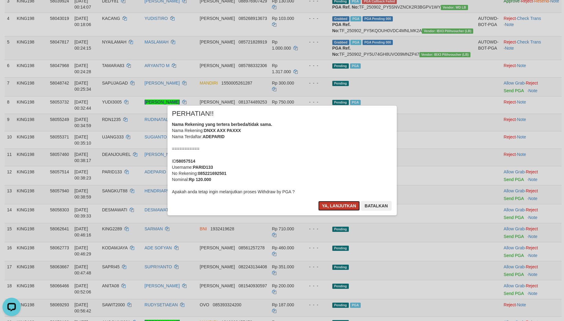
click at [321, 203] on button "Ya, lanjutkan" at bounding box center [339, 206] width 42 height 10
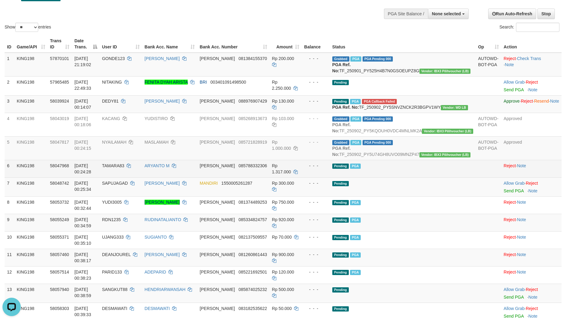
scroll to position [41, 0]
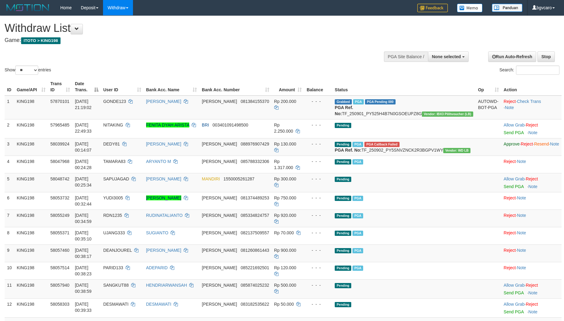
select select
select select "**"
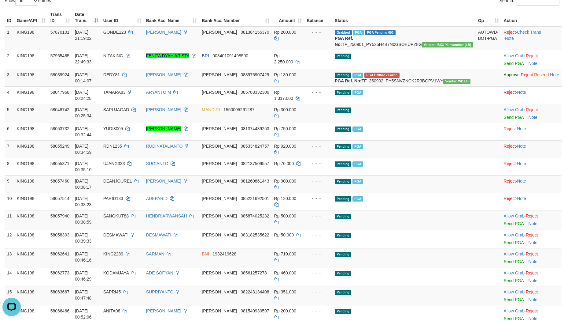
scroll to position [92, 0]
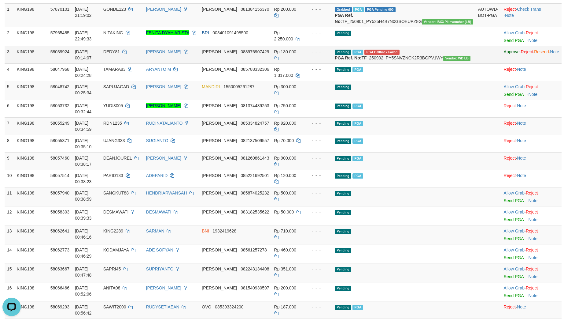
click at [46, 63] on td "KING198" at bounding box center [31, 54] width 34 height 17
click at [504, 203] on link "Send PGA" at bounding box center [514, 200] width 20 height 5
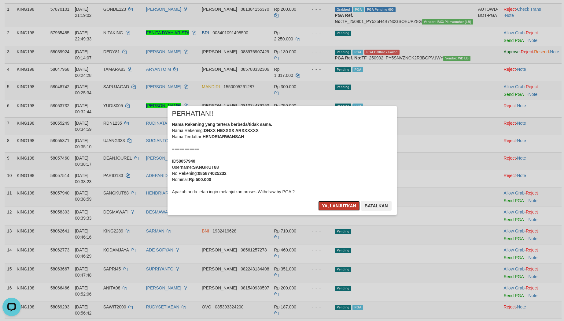
click at [327, 203] on button "Ya, lanjutkan" at bounding box center [339, 206] width 42 height 10
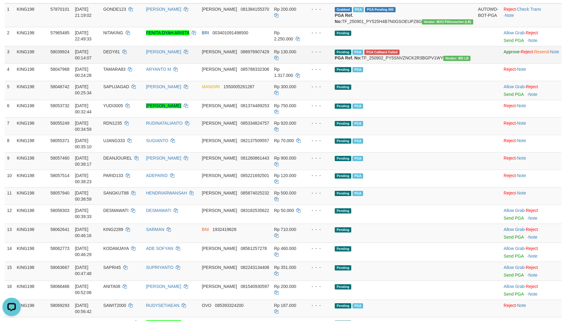
click at [19, 63] on td "KING198" at bounding box center [31, 54] width 34 height 17
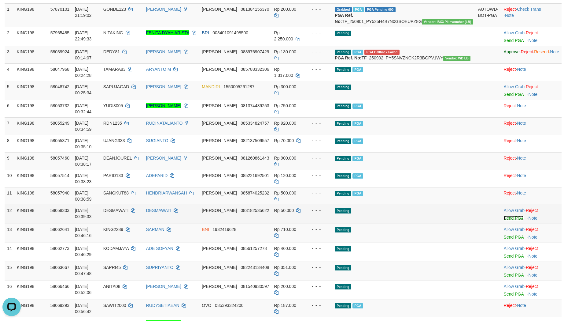
click at [504, 220] on link "Send PGA" at bounding box center [514, 217] width 20 height 5
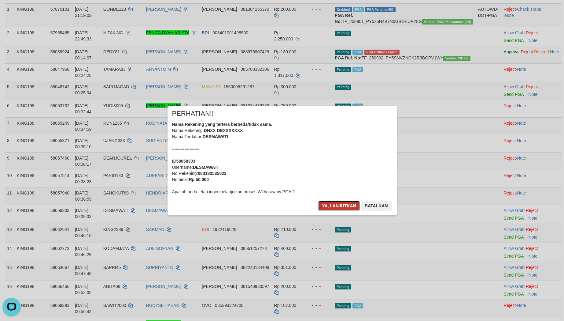
click at [330, 205] on button "Ya, lanjutkan" at bounding box center [339, 206] width 42 height 10
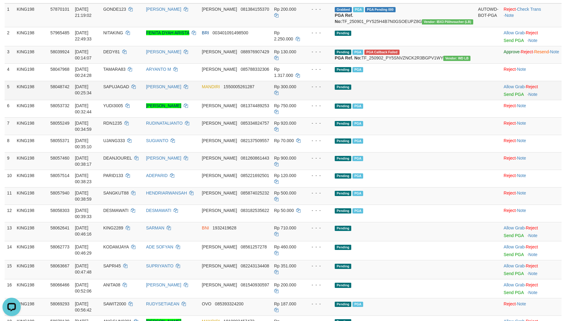
click at [40, 100] on td "KING198" at bounding box center [31, 90] width 34 height 19
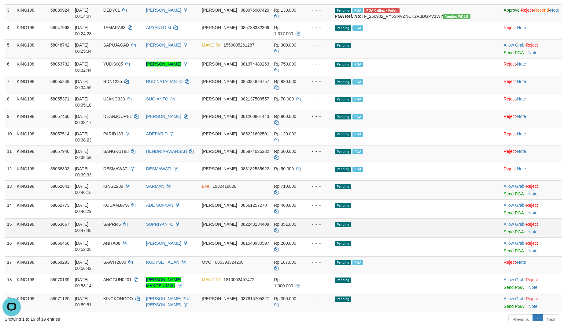
scroll to position [194, 0]
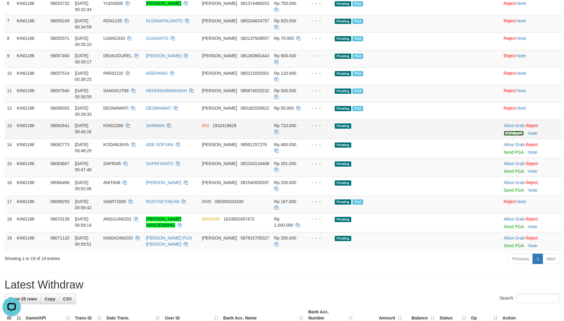
click at [504, 136] on link "Send PGA" at bounding box center [514, 133] width 20 height 5
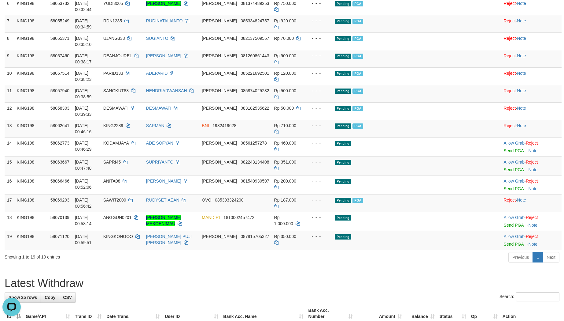
scroll to position [193, 0]
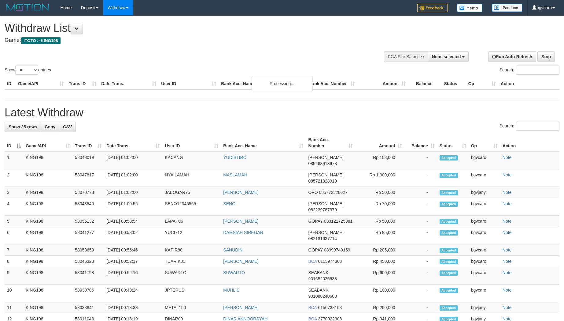
select select
select select "**"
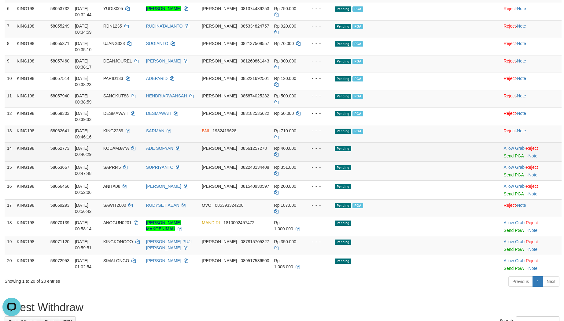
click at [48, 161] on td "KING198" at bounding box center [31, 151] width 34 height 19
click at [504, 158] on link "Send PGA" at bounding box center [514, 155] width 20 height 5
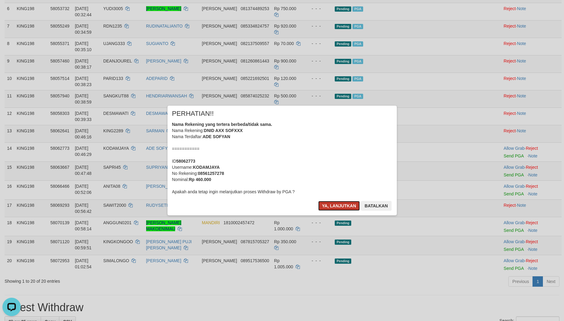
drag, startPoint x: 340, startPoint y: 206, endPoint x: 332, endPoint y: 204, distance: 7.8
click at [340, 206] on button "Ya, lanjutkan" at bounding box center [339, 206] width 42 height 10
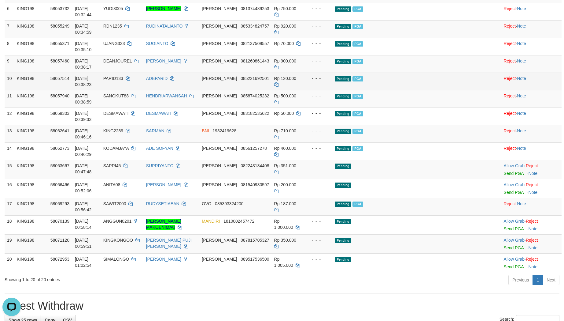
click at [44, 90] on td "KING198" at bounding box center [31, 80] width 34 height 17
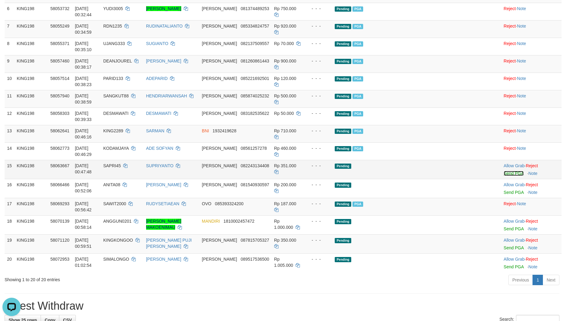
click at [504, 176] on link "Send PGA" at bounding box center [514, 173] width 20 height 5
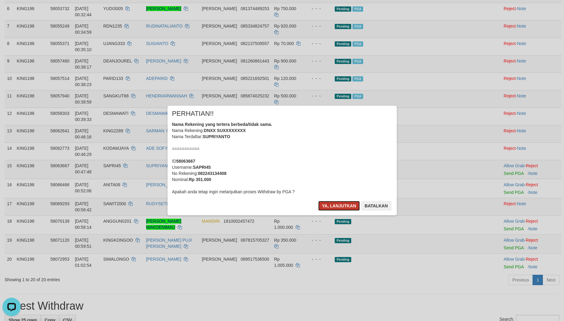
click at [325, 202] on button "Ya, lanjutkan" at bounding box center [339, 206] width 42 height 10
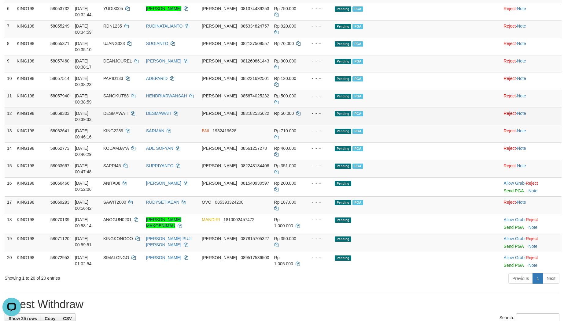
click at [25, 125] on td "KING198" at bounding box center [31, 115] width 34 height 17
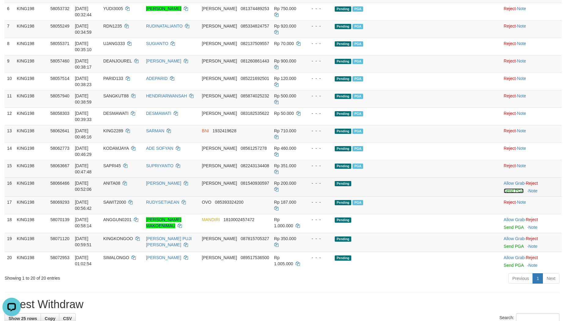
click at [504, 193] on link "Send PGA" at bounding box center [514, 190] width 20 height 5
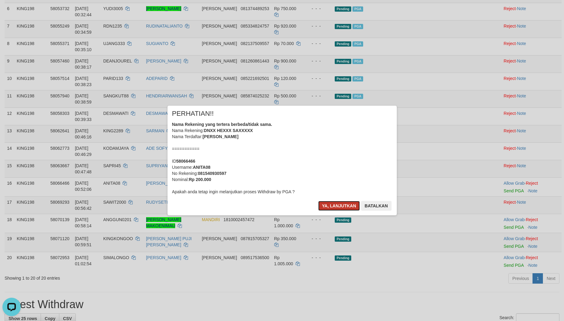
click at [326, 204] on button "Ya, lanjutkan" at bounding box center [339, 206] width 42 height 10
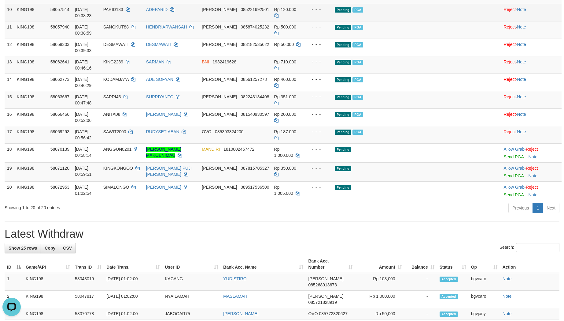
scroll to position [291, 0]
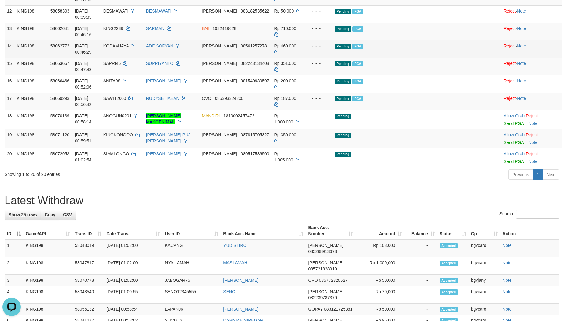
click at [22, 58] on td "KING198" at bounding box center [31, 48] width 34 height 17
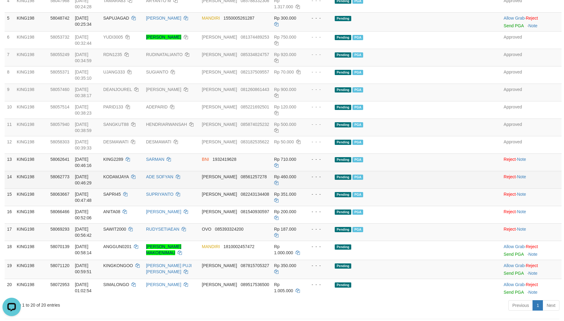
scroll to position [138, 0]
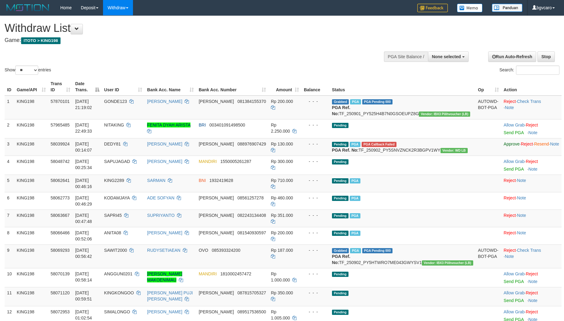
select select
select select "**"
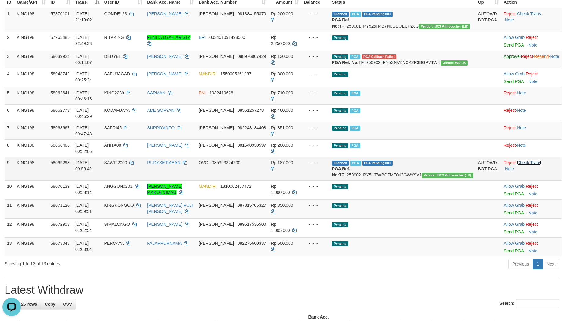
click at [521, 160] on link "Check Trans" at bounding box center [529, 162] width 24 height 5
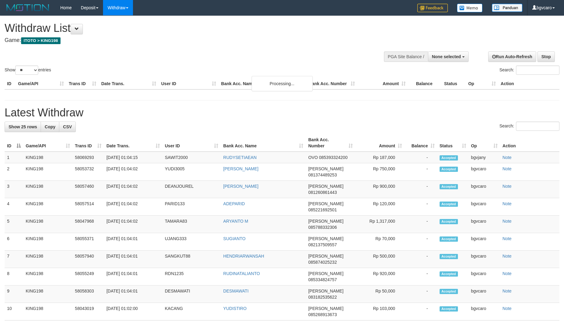
select select
select select "**"
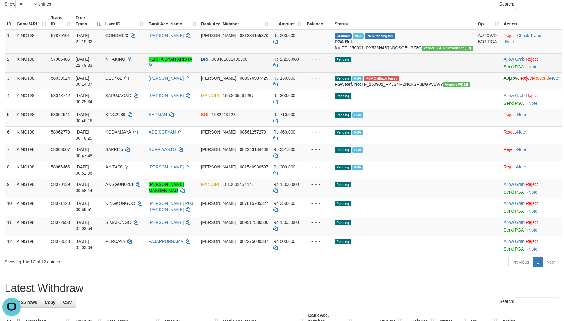
click at [40, 71] on td "KING198" at bounding box center [31, 62] width 34 height 19
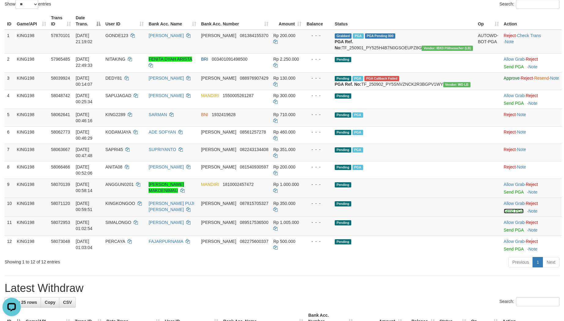
click at [504, 208] on link "Send PGA" at bounding box center [514, 210] width 20 height 5
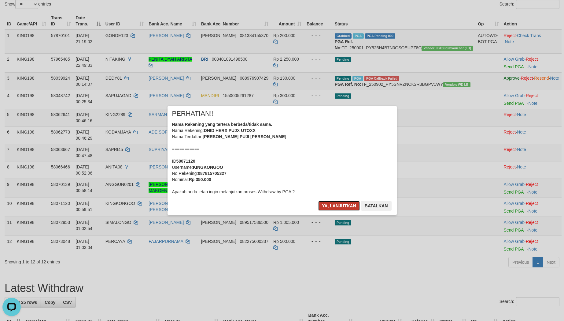
click at [330, 204] on button "Ya, lanjutkan" at bounding box center [339, 206] width 42 height 10
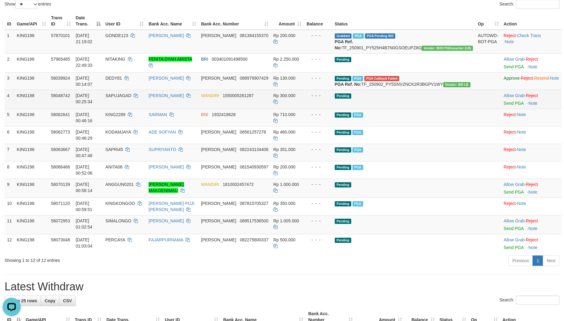
click at [43, 109] on td "KING198" at bounding box center [31, 99] width 34 height 19
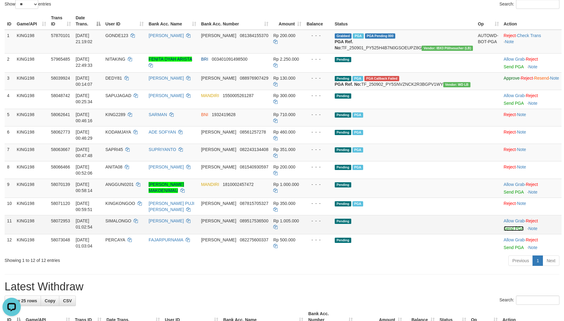
click at [504, 226] on link "Send PGA" at bounding box center [514, 228] width 20 height 5
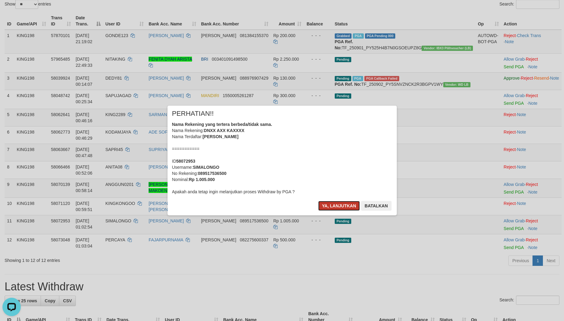
click at [328, 205] on button "Ya, lanjutkan" at bounding box center [339, 206] width 42 height 10
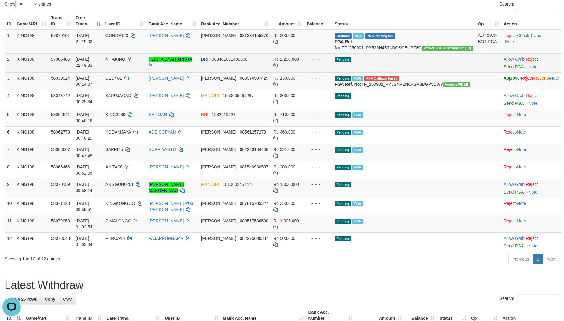
click at [34, 72] on td "KING198" at bounding box center [31, 62] width 34 height 19
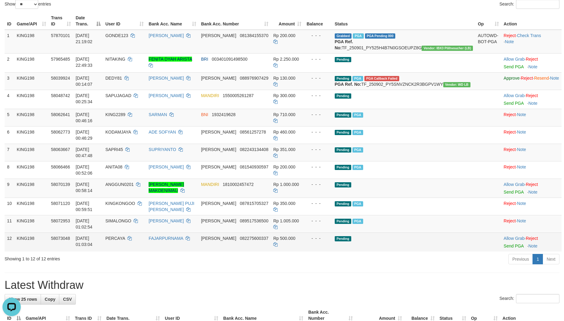
click at [502, 232] on td "Allow Grab · Reject Send PGA · Note" at bounding box center [532, 241] width 60 height 19
click at [504, 243] on link "Send PGA" at bounding box center [514, 245] width 20 height 5
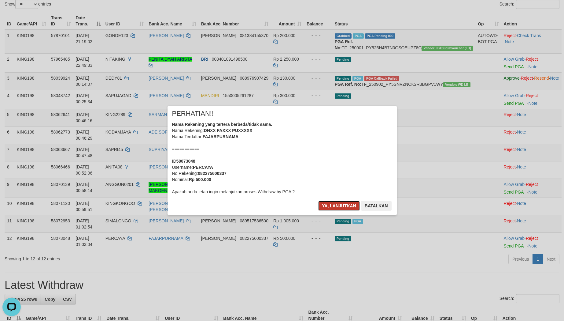
click at [333, 201] on button "Ya, lanjutkan" at bounding box center [339, 206] width 42 height 10
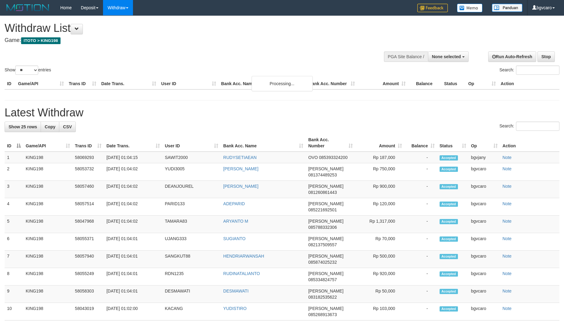
select select
select select "**"
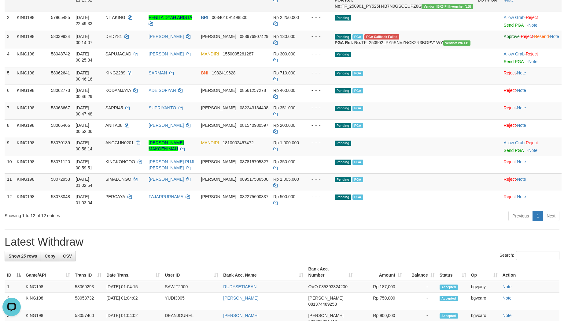
scroll to position [66, 0]
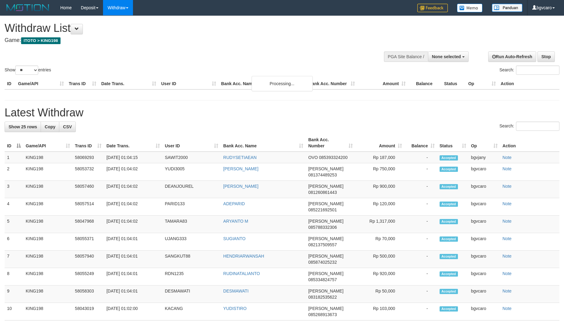
select select
select select "**"
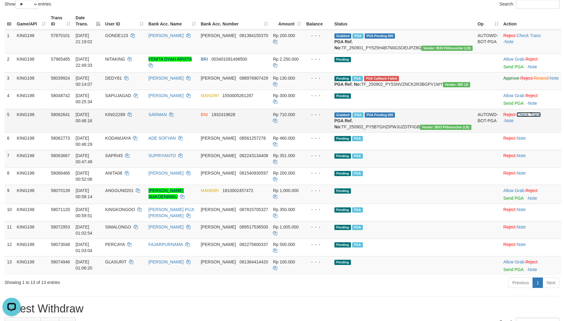
click at [517, 117] on link "Check Trans" at bounding box center [529, 114] width 24 height 5
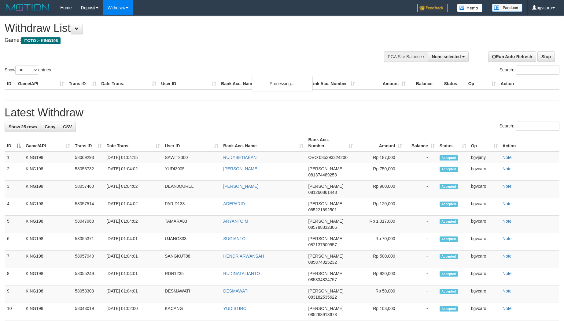
select select
select select "**"
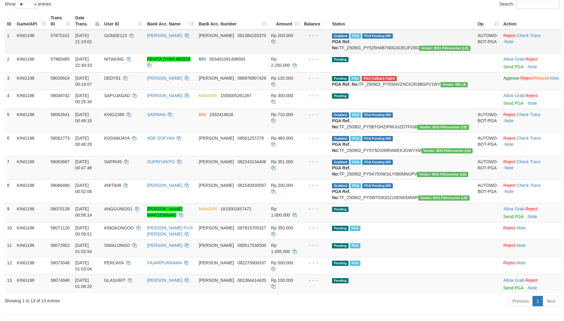
scroll to position [117, 0]
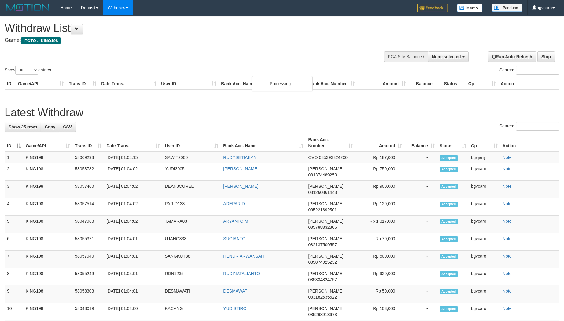
select select
select select "**"
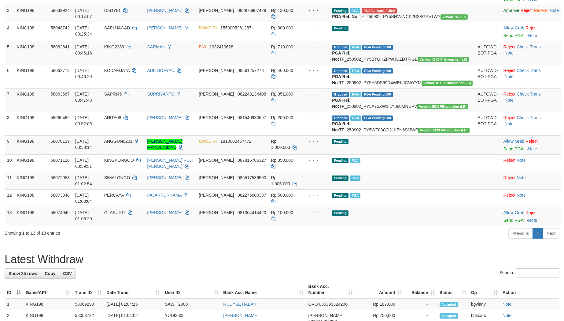
scroll to position [117, 0]
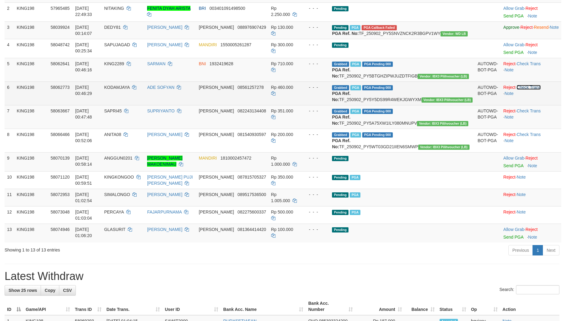
drag, startPoint x: 520, startPoint y: 113, endPoint x: 525, endPoint y: 145, distance: 32.1
click at [520, 90] on link "Check Trans" at bounding box center [529, 87] width 24 height 5
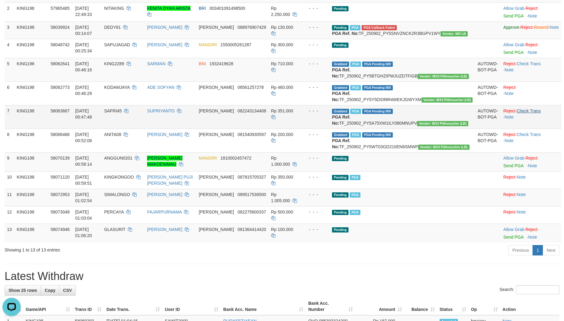
scroll to position [0, 0]
click at [522, 113] on link "Check Trans" at bounding box center [529, 110] width 24 height 5
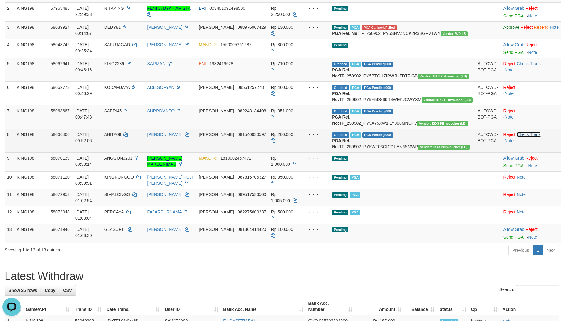
click at [521, 137] on link "Check Trans" at bounding box center [529, 134] width 24 height 5
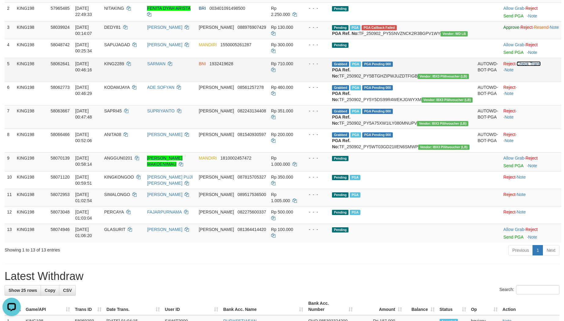
click at [518, 66] on link "Check Trans" at bounding box center [529, 63] width 24 height 5
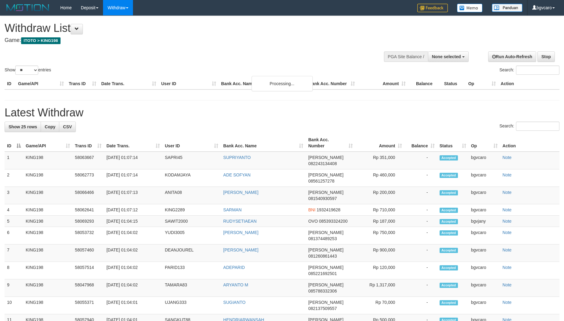
select select
select select "**"
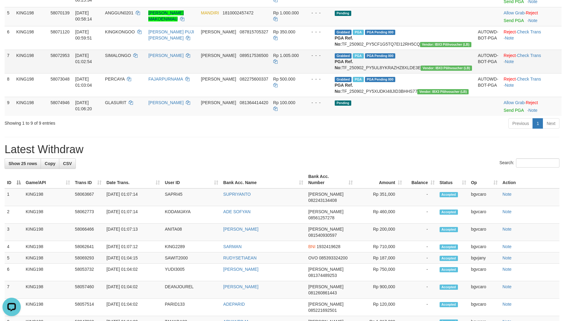
scroll to position [66, 0]
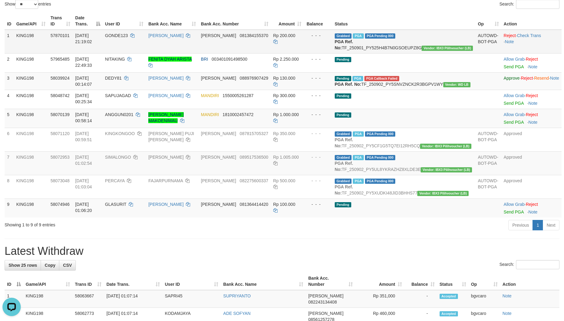
click at [35, 48] on td "KING198" at bounding box center [31, 42] width 34 height 24
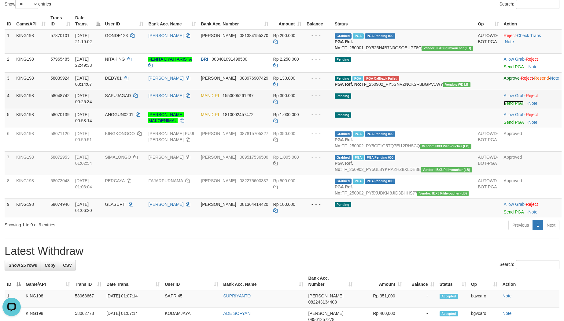
drag, startPoint x: 490, startPoint y: 122, endPoint x: 444, endPoint y: 122, distance: 46.8
click at [504, 106] on link "Send PGA" at bounding box center [514, 103] width 20 height 5
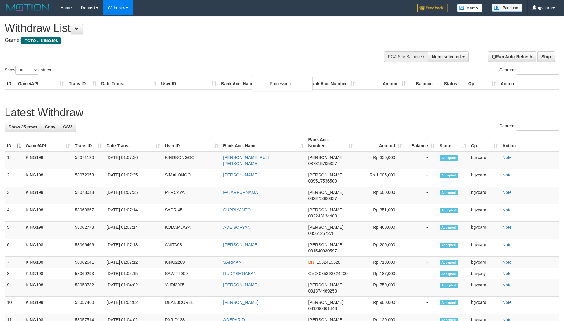
select select
select select "**"
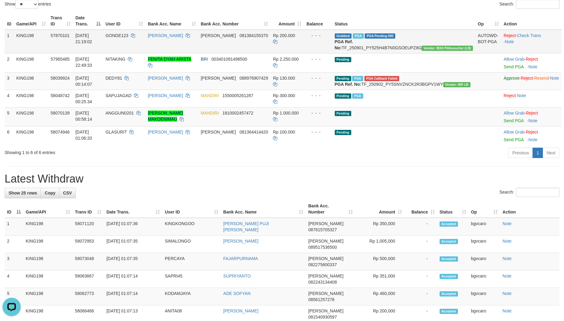
click at [48, 54] on td "KING198" at bounding box center [31, 42] width 34 height 24
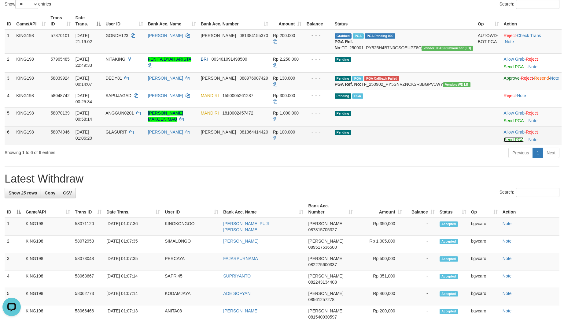
click at [504, 142] on link "Send PGA" at bounding box center [514, 139] width 20 height 5
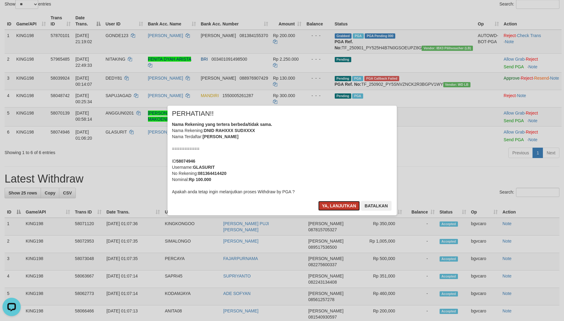
click at [325, 201] on button "Ya, lanjutkan" at bounding box center [339, 206] width 42 height 10
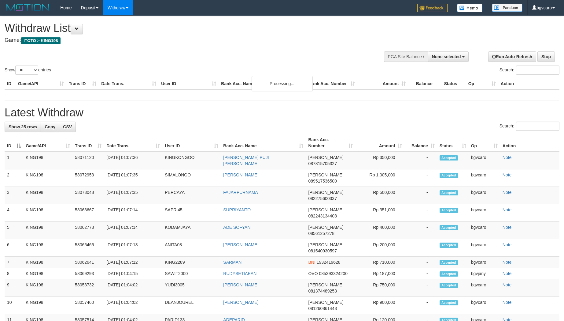
select select
select select "**"
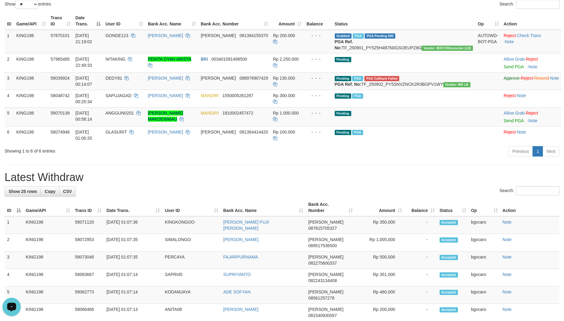
click at [12, 303] on div "Open LiveChat chat widget" at bounding box center [11, 306] width 10 height 10
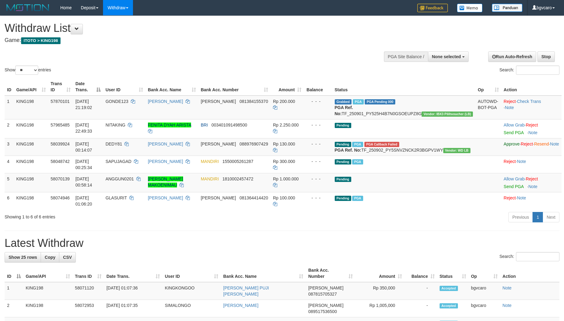
select select
select select "**"
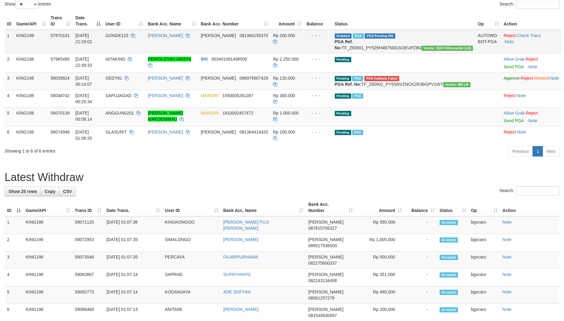
click at [36, 44] on td "KING198" at bounding box center [31, 42] width 34 height 24
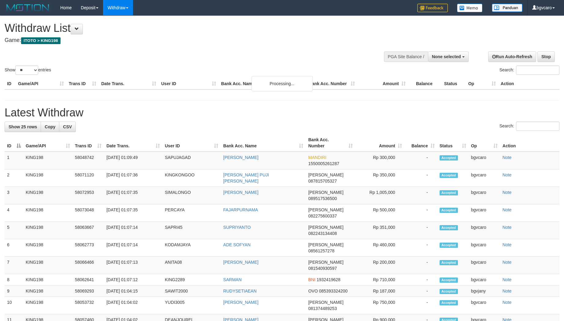
select select
select select "**"
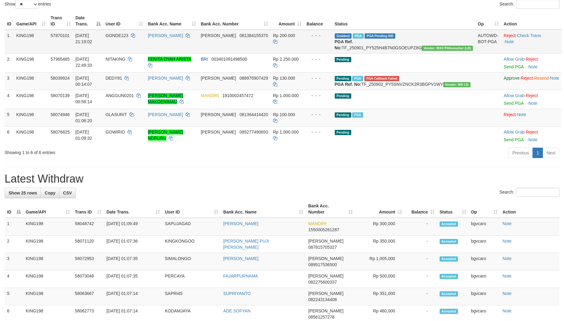
click at [42, 40] on td "KING198" at bounding box center [31, 42] width 34 height 24
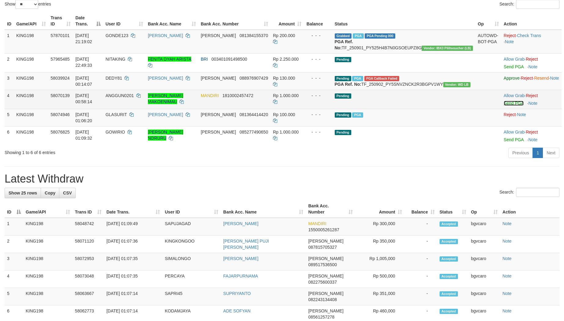
click at [504, 106] on link "Send PGA" at bounding box center [514, 103] width 20 height 5
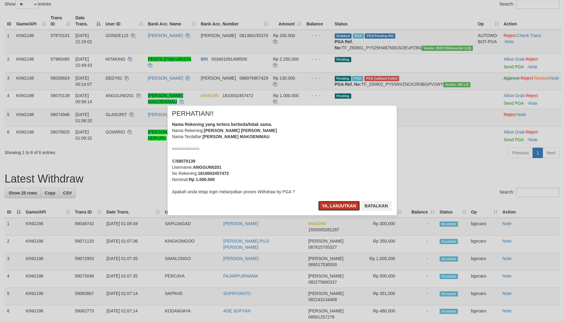
click at [336, 202] on button "Ya, lanjutkan" at bounding box center [339, 206] width 42 height 10
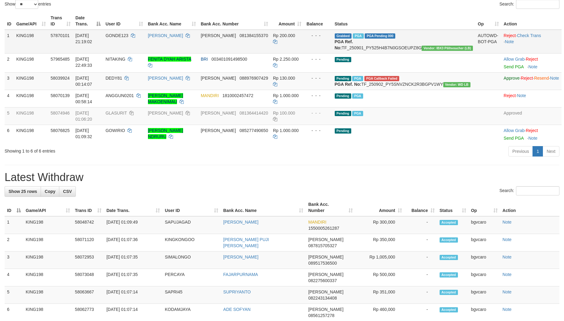
click at [40, 44] on td "KING198" at bounding box center [31, 42] width 34 height 24
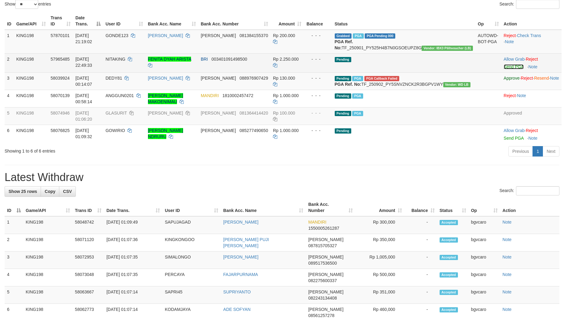
drag, startPoint x: 488, startPoint y: 73, endPoint x: 442, endPoint y: 74, distance: 46.2
click at [504, 69] on link "Send PGA" at bounding box center [514, 66] width 20 height 5
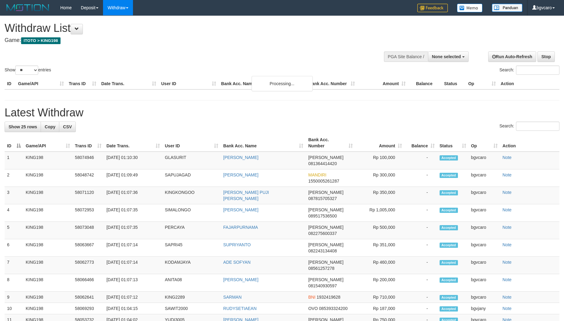
select select
select select "**"
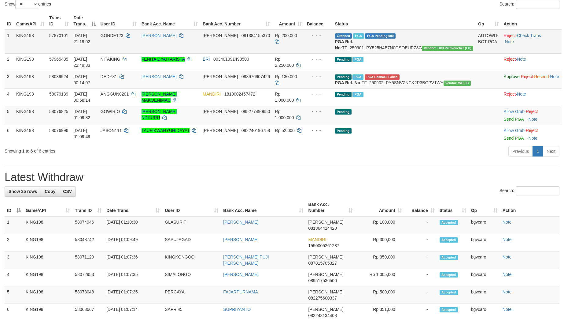
click at [35, 42] on td "KING198" at bounding box center [30, 42] width 33 height 24
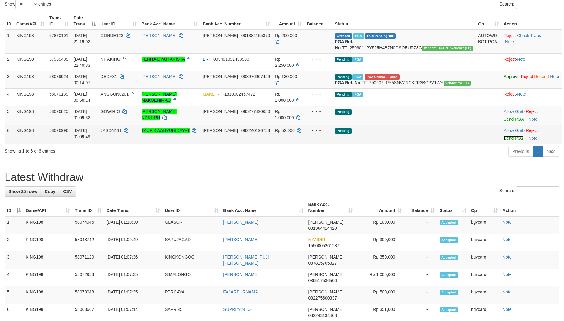
click at [504, 140] on link "Send PGA" at bounding box center [514, 138] width 20 height 5
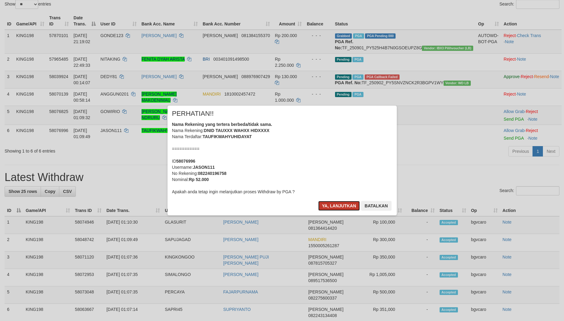
click at [330, 202] on button "Ya, lanjutkan" at bounding box center [339, 206] width 42 height 10
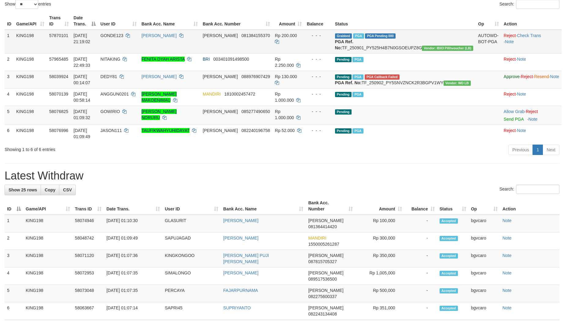
click at [45, 43] on td "KING198" at bounding box center [30, 42] width 33 height 24
click at [37, 41] on td "KING198" at bounding box center [30, 42] width 33 height 24
click at [502, 124] on td "Allow Grab · Reject Send PGA · Note" at bounding box center [532, 115] width 60 height 19
click at [504, 121] on link "Send PGA" at bounding box center [514, 119] width 20 height 5
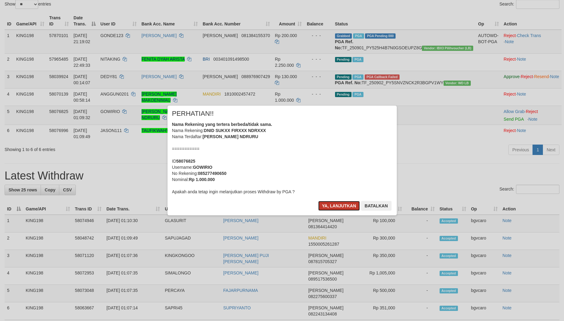
click at [329, 201] on button "Ya, lanjutkan" at bounding box center [339, 206] width 42 height 10
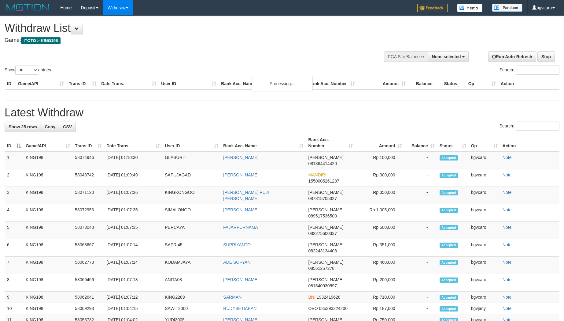
select select
select select "**"
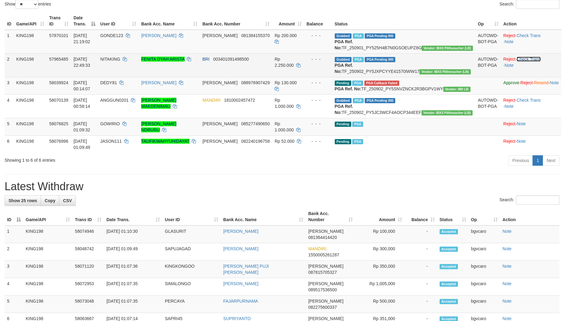
drag, startPoint x: 522, startPoint y: 63, endPoint x: 523, endPoint y: 69, distance: 6.3
click at [522, 61] on link "Check Trans" at bounding box center [529, 59] width 24 height 5
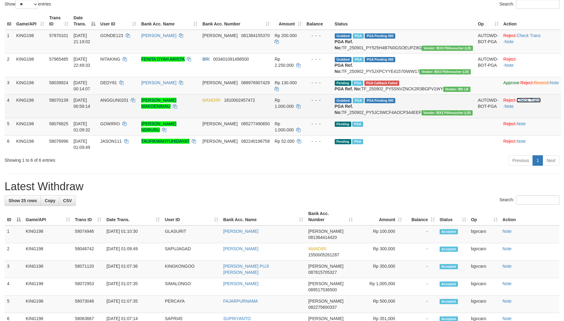
click at [523, 102] on link "Check Trans" at bounding box center [529, 100] width 24 height 5
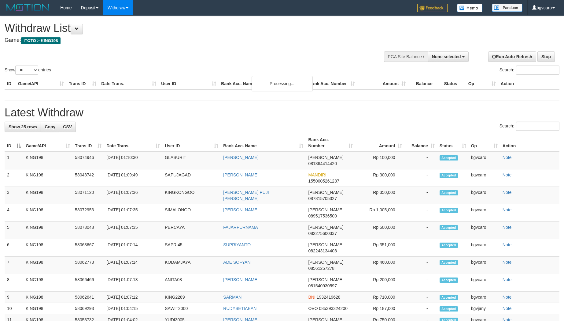
select select
select select "**"
select select
select select "**"
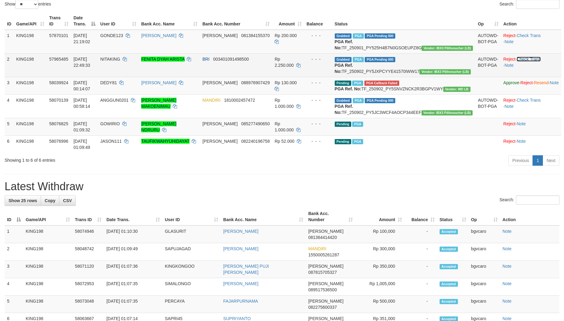
drag, startPoint x: 518, startPoint y: 64, endPoint x: 522, endPoint y: 72, distance: 9.7
click at [518, 61] on link "Check Trans" at bounding box center [529, 59] width 24 height 5
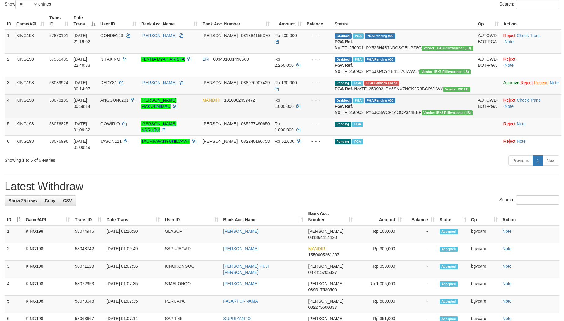
click at [522, 118] on td "Reject · Check Trans · Note" at bounding box center [531, 106] width 60 height 24
click at [521, 102] on link "Check Trans" at bounding box center [529, 100] width 24 height 5
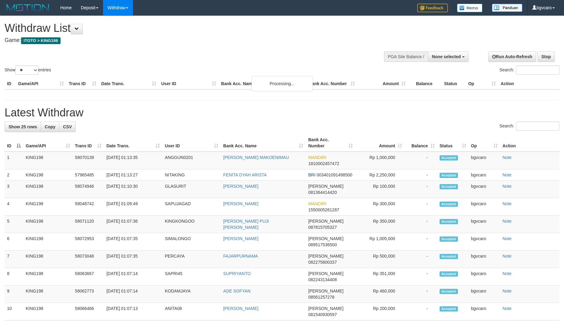
select select
select select "**"
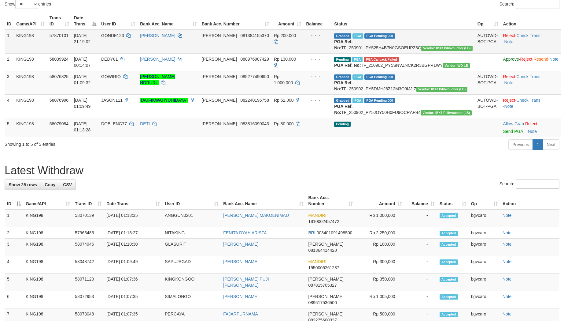
click at [45, 38] on td "KING198" at bounding box center [30, 42] width 33 height 24
click at [503, 134] on link "Send PGA" at bounding box center [513, 131] width 20 height 5
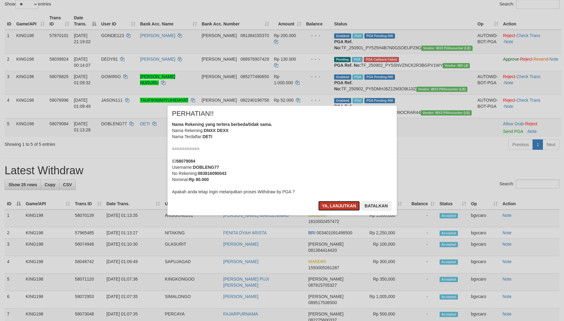
click at [328, 202] on button "Ya, lanjutkan" at bounding box center [339, 206] width 42 height 10
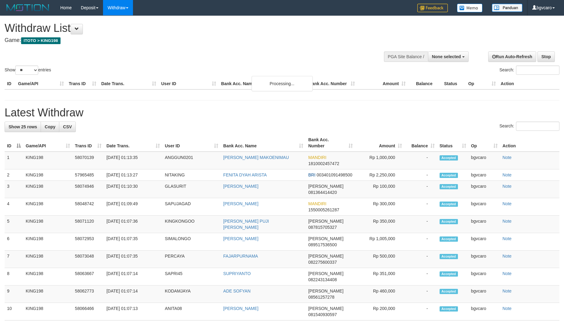
select select
select select "**"
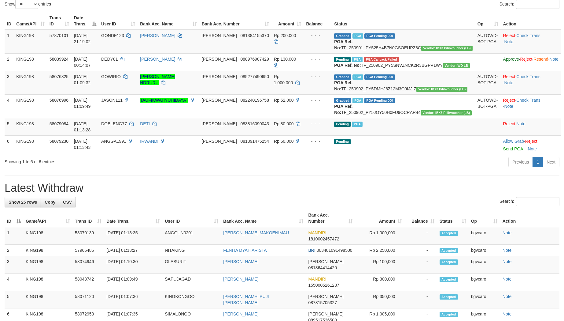
click at [47, 25] on th "Game/API" at bounding box center [30, 20] width 33 height 17
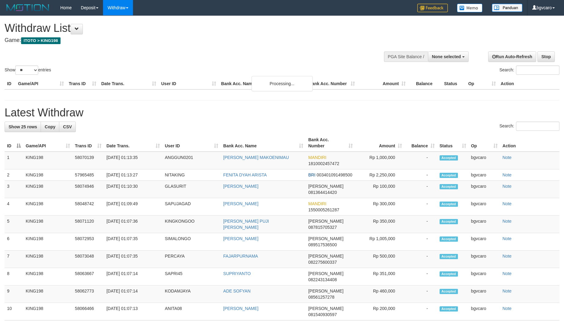
select select
select select "**"
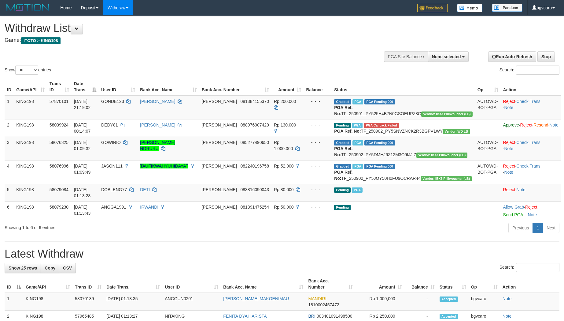
click at [203, 57] on div "Show ** ** ** *** entries Search:" at bounding box center [282, 46] width 564 height 60
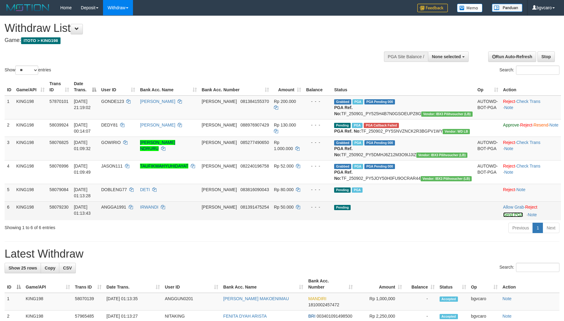
click at [503, 217] on link "Send PGA" at bounding box center [513, 214] width 20 height 5
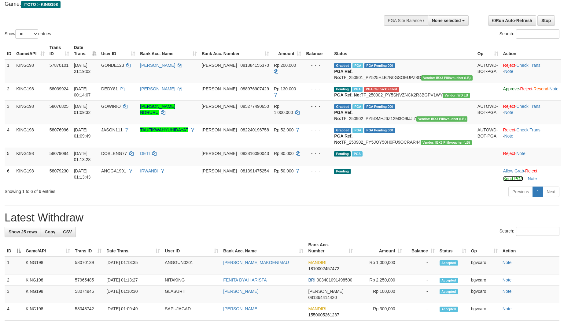
scroll to position [102, 0]
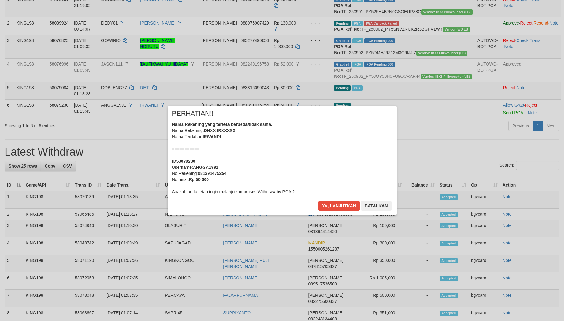
click at [326, 199] on div "× PERHATIAN!! Nama Rekening yang tertera berbeda/tidak sama. Nama Rekening: DNX…" at bounding box center [282, 161] width 229 height 110
click at [342, 208] on button "Ya, lanjutkan" at bounding box center [339, 206] width 42 height 10
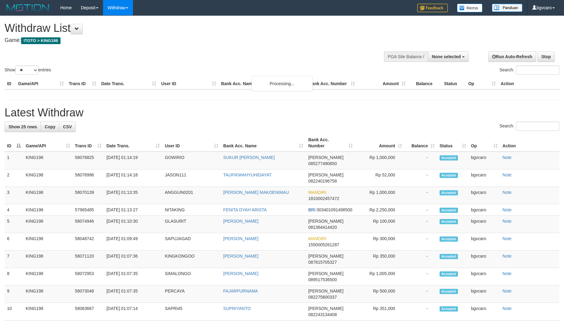
select select
select select "**"
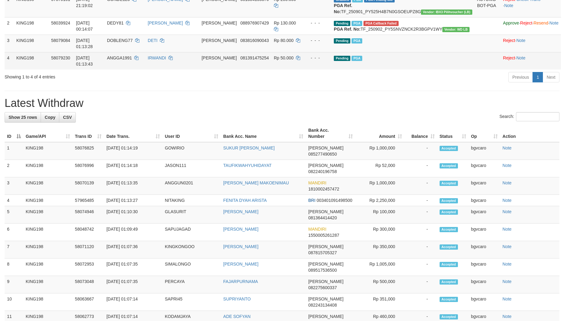
scroll to position [51, 0]
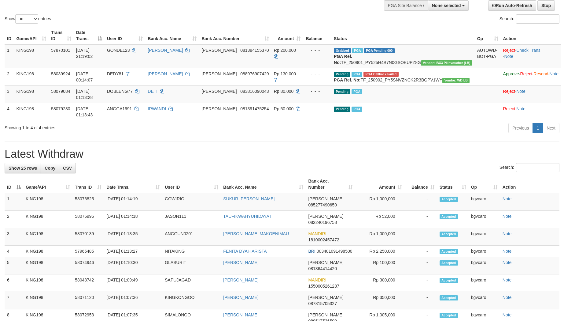
click at [237, 160] on h1 "Latest Withdraw" at bounding box center [282, 154] width 555 height 12
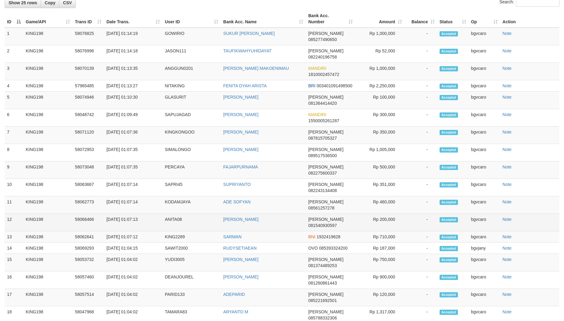
scroll to position [91, 0]
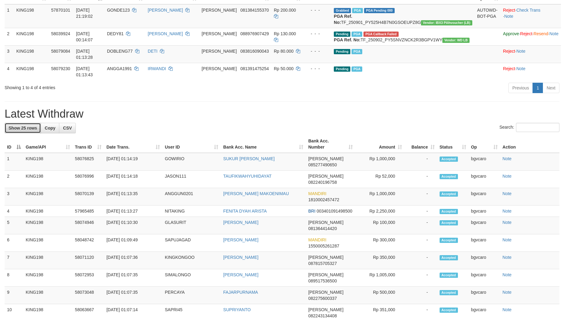
click at [33, 130] on span "Show 25 rows" at bounding box center [23, 127] width 28 height 5
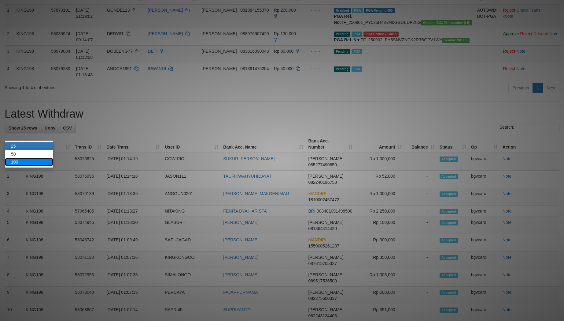
click at [31, 161] on link "100" at bounding box center [29, 162] width 48 height 8
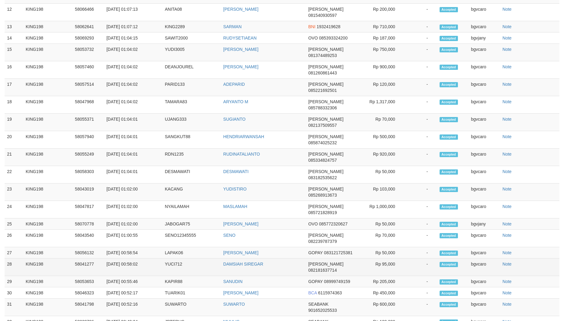
click at [128, 258] on td "02/09/2025 00:58:02" at bounding box center [133, 266] width 58 height 17
copy tr "00:58:02 YUCI712"
copy tr "00:58:02 YUCI712 DAMSIAH"
drag, startPoint x: 128, startPoint y: 147, endPoint x: 236, endPoint y: 152, distance: 107.1
click at [236, 258] on tr "28 KING198 58041277 02/09/2025 00:58:02 YUCI712 DAMSIAH SIREGAR DANA 0821816377…" at bounding box center [282, 266] width 555 height 17
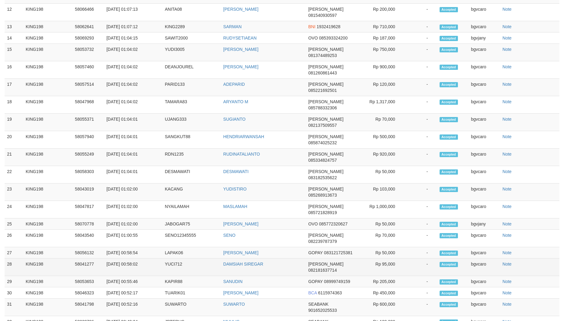
click at [132, 258] on td "02/09/2025 00:58:02" at bounding box center [133, 266] width 58 height 17
copy tr "00:58:02 YUCI712 DAMSIAH"
copy tr "00:58:02 YUCI712 DAMSIAH SIREGAR"
drag, startPoint x: 132, startPoint y: 148, endPoint x: 253, endPoint y: 154, distance: 121.6
click at [253, 258] on tr "28 KING198 58041277 02/09/2025 00:58:02 YUCI712 DAMSIAH SIREGAR DANA 0821816377…" at bounding box center [282, 266] width 555 height 17
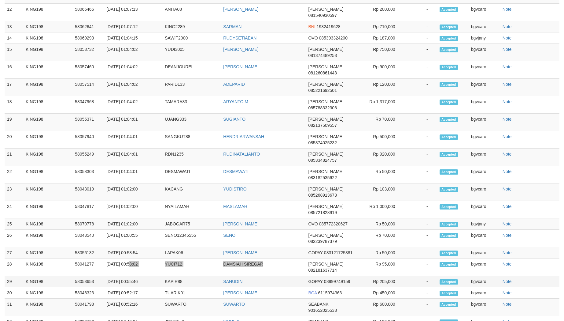
scroll to position [375, 0]
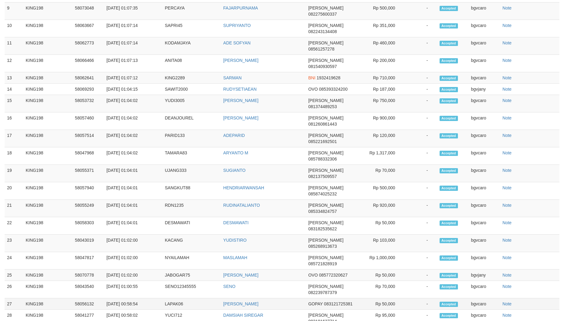
click at [130, 298] on td "02/09/2025 00:58:54" at bounding box center [133, 303] width 58 height 11
copy tr "00:58:54 LAPAK06 CHANDRA"
copy tr "00:58:54 LAPAK06 CHANDRA HERMAWAN"
drag, startPoint x: 130, startPoint y: 189, endPoint x: 257, endPoint y: 188, distance: 126.9
click at [257, 298] on tr "27 KING198 58056132 02/09/2025 00:58:54 LAPAK06 CHANDRA HERMAWAN GOPAY 08312172…" at bounding box center [282, 303] width 555 height 11
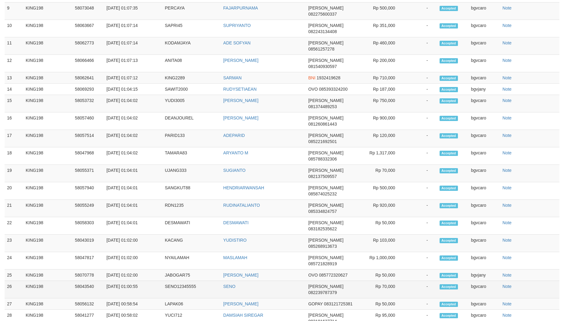
click at [130, 280] on td "02/09/2025 01:00:55" at bounding box center [133, 288] width 58 height 17
copy tr "01:00:55 SENO12345555 SENO"
drag, startPoint x: 130, startPoint y: 176, endPoint x: 235, endPoint y: 178, distance: 104.6
click at [235, 280] on tr "26 KING198 58043540 02/09/2025 01:00:55 SENO12345555 SENO DANA 082239787379 Rp …" at bounding box center [282, 288] width 555 height 17
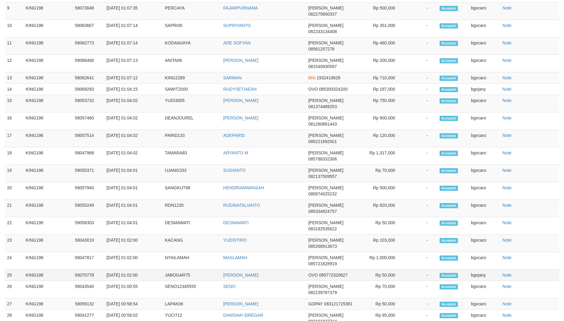
click at [130, 269] on td "[DATE] 01:02:00" at bounding box center [133, 274] width 58 height 11
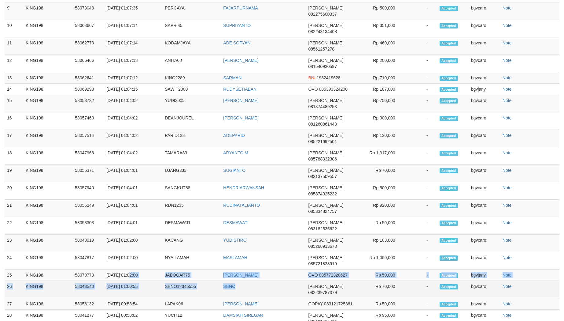
copy tbody "01:02:00 JABOGAR75 MUHAMAD FADILAH OVO 085772320627 Rp 50,000 - Accepted bgvjan…"
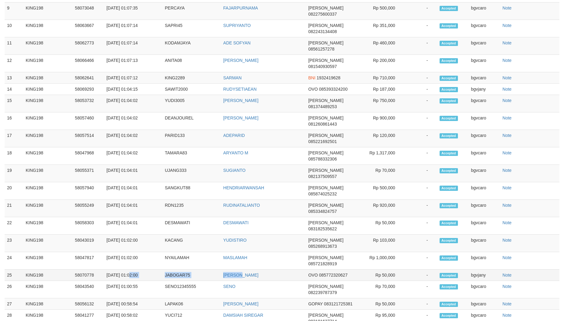
copy tr "01:02:00 JABOGAR75 MUHAMAD"
copy tr "01:02:00 JABOGAR75 MUHAMAD FADILAH"
drag, startPoint x: 130, startPoint y: 166, endPoint x: 250, endPoint y: 166, distance: 119.9
click at [250, 269] on tr "25 KING198 58070778 02/09/2025 01:02:00 JABOGAR75 MUHAMAD FADILAH OVO 085772320…" at bounding box center [282, 274] width 555 height 11
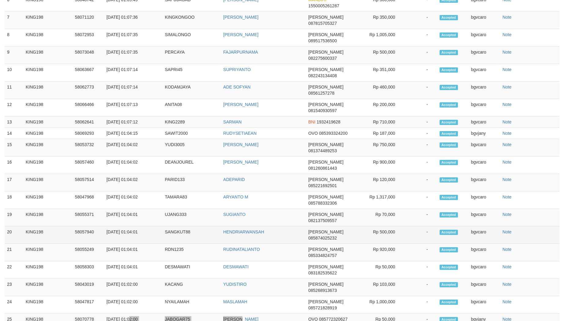
scroll to position [273, 0]
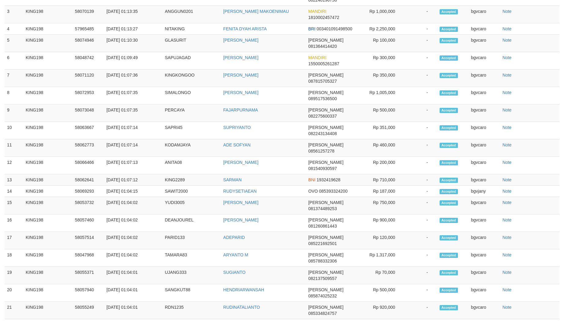
drag, startPoint x: 130, startPoint y: 256, endPoint x: 233, endPoint y: 254, distance: 102.8
drag, startPoint x: 129, startPoint y: 245, endPoint x: 242, endPoint y: 245, distance: 113.2
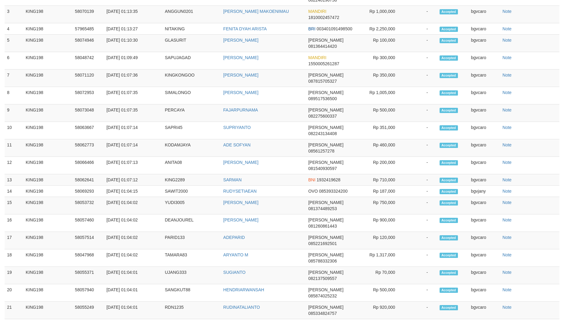
click at [130, 319] on td "[DATE] 01:04:01" at bounding box center [133, 327] width 58 height 17
drag, startPoint x: 130, startPoint y: 234, endPoint x: 239, endPoint y: 234, distance: 108.3
click at [239, 319] on tr "22 KING198 58058303 02/09/2025 01:04:01 DESMAWATI DESMAWATI DANA 083182535622 R…" at bounding box center [282, 327] width 555 height 17
click at [130, 301] on td "[DATE] 01:04:01" at bounding box center [133, 309] width 58 height 17
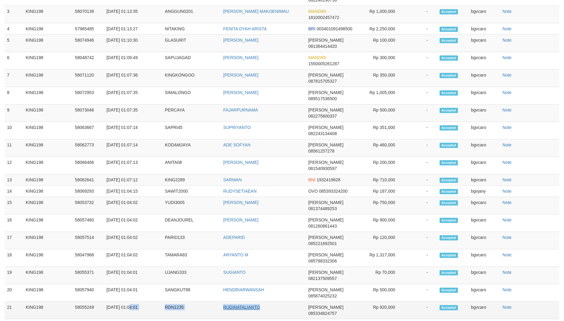
drag, startPoint x: 130, startPoint y: 224, endPoint x: 239, endPoint y: 224, distance: 109.5
click at [239, 301] on tr "21 KING198 58055249 02/09/2025 01:04:01 RDN1235 RUDINATALIANTO DANA 08533482475…" at bounding box center [282, 309] width 555 height 17
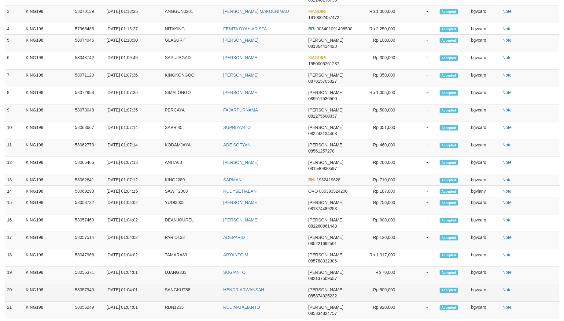
click at [131, 284] on td "[DATE] 01:04:01" at bounding box center [133, 292] width 58 height 17
drag, startPoint x: 131, startPoint y: 211, endPoint x: 248, endPoint y: 215, distance: 116.9
click at [248, 284] on tr "20 KING198 58057940 02/09/2025 01:04:01 SANGKUT88 HENDRIARWANSAH DANA 085874025…" at bounding box center [282, 292] width 555 height 17
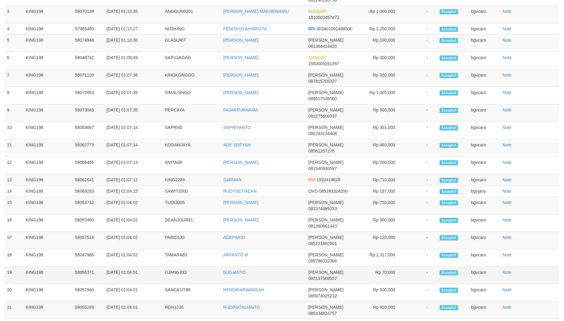
click at [131, 266] on td "[DATE] 01:04:01" at bounding box center [133, 274] width 58 height 17
drag, startPoint x: 131, startPoint y: 200, endPoint x: 246, endPoint y: 200, distance: 115.0
click at [246, 266] on tr "19 KING198 58055371 02/09/2025 01:04:01 UJANG333 SUGIANTO DANA 082137509557 Rp …" at bounding box center [282, 274] width 555 height 17
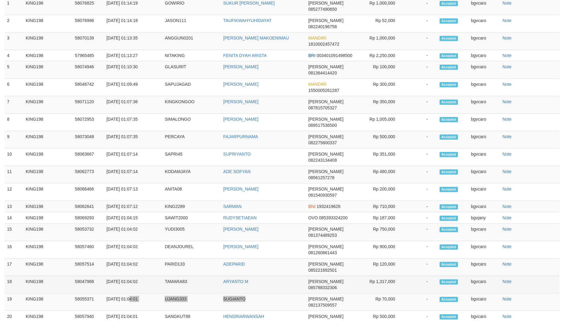
scroll to position [222, 0]
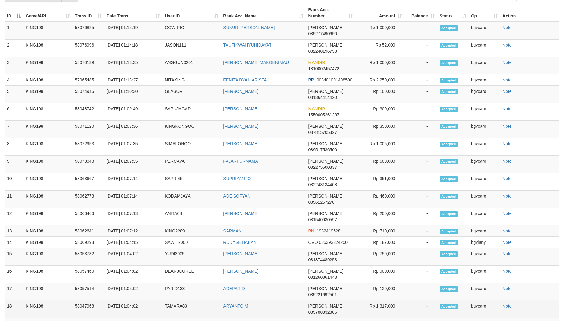
click at [132, 300] on td "[DATE] 01:04:02" at bounding box center [133, 308] width 58 height 17
drag, startPoint x: 132, startPoint y: 239, endPoint x: 245, endPoint y: 241, distance: 113.8
click at [245, 300] on tr "18 KING198 58047968 02/09/2025 01:04:02 TAMARA83 ARYANTO M DANA 085788332306 Rp…" at bounding box center [282, 308] width 555 height 17
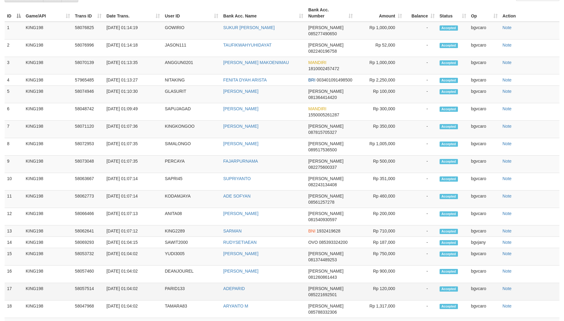
click at [130, 283] on td "[DATE] 01:04:02" at bounding box center [133, 291] width 58 height 17
drag, startPoint x: 130, startPoint y: 228, endPoint x: 232, endPoint y: 228, distance: 101.5
click at [232, 283] on tr "17 KING198 58057514 02/09/2025 01:04:02 PARID133 ADEPARID DANA 085221692501 Rp …" at bounding box center [282, 291] width 555 height 17
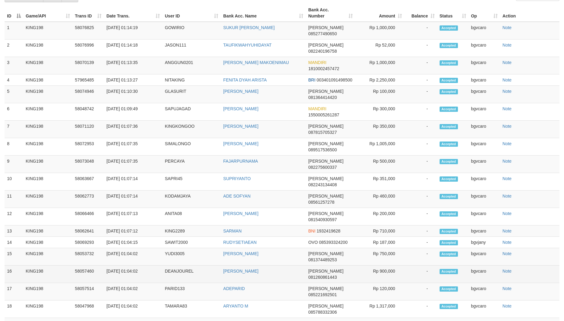
click at [131, 265] on td "[DATE] 01:04:02" at bounding box center [133, 273] width 58 height 17
drag, startPoint x: 131, startPoint y: 218, endPoint x: 251, endPoint y: 216, distance: 120.2
click at [251, 265] on tr "16 KING198 58057460 02/09/2025 01:04:02 DEANJOUREL JUNIARO MENDROFA DANA 081260…" at bounding box center [282, 273] width 555 height 17
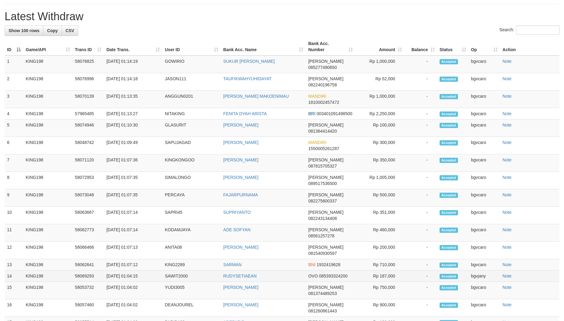
scroll to position [171, 0]
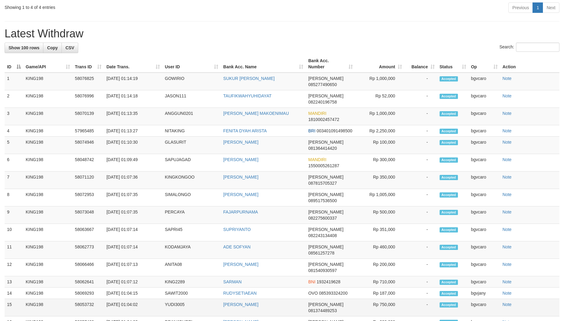
click at [129, 299] on td "[DATE] 01:04:02" at bounding box center [133, 307] width 58 height 17
drag, startPoint x: 129, startPoint y: 256, endPoint x: 254, endPoint y: 256, distance: 124.5
click at [254, 299] on tr "15 KING198 58053732 02/09/2025 01:04:02 YUDI3005 YUDI AHMAD MAHENDRI DANA 08137…" at bounding box center [282, 307] width 555 height 17
click at [128, 287] on td "[DATE] 01:04:15" at bounding box center [133, 292] width 58 height 11
drag, startPoint x: 128, startPoint y: 247, endPoint x: 239, endPoint y: 246, distance: 111.0
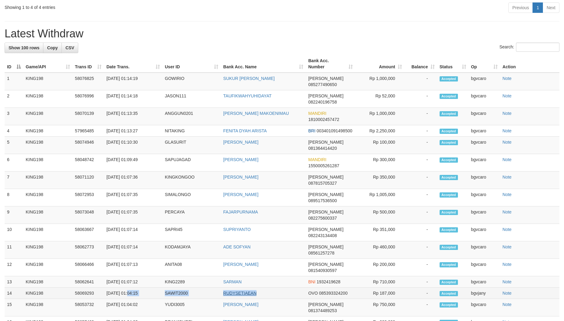
click at [239, 287] on tr "14 KING198 58069293 02/09/2025 01:04:15 SAWIT2000 RUDYSETIAEAN OVO 085393324200…" at bounding box center [282, 292] width 555 height 11
click at [130, 287] on td "[DATE] 01:04:15" at bounding box center [133, 292] width 58 height 11
drag, startPoint x: 130, startPoint y: 246, endPoint x: 247, endPoint y: 246, distance: 116.2
click at [247, 287] on tr "14 KING198 58069293 02/09/2025 01:04:15 SAWIT2000 RUDYSETIAEAN OVO 085393324200…" at bounding box center [282, 292] width 555 height 11
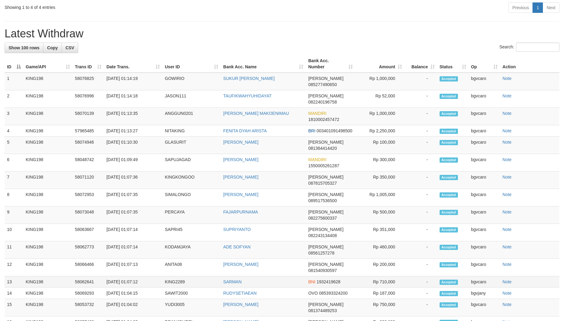
click at [130, 276] on td "[DATE] 01:07:12" at bounding box center [133, 281] width 58 height 11
drag, startPoint x: 130, startPoint y: 235, endPoint x: 237, endPoint y: 233, distance: 106.8
click at [237, 276] on tr "13 KING198 58062641 02/09/2025 01:07:12 KING2289 SARMAN BNI 1932419628 Rp 710,0…" at bounding box center [282, 281] width 555 height 11
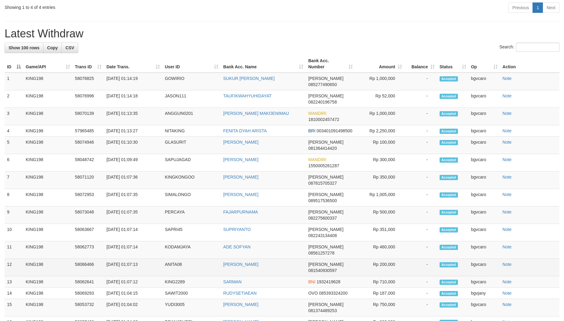
click at [131, 258] on td "[DATE] 01:07:13" at bounding box center [133, 266] width 58 height 17
drag, startPoint x: 131, startPoint y: 224, endPoint x: 265, endPoint y: 224, distance: 134.3
click at [265, 258] on tr "12 KING198 58066466 02/09/2025 01:07:13 ANITA08 HENDI SAPUTRA DANA 081540930597…" at bounding box center [282, 266] width 555 height 17
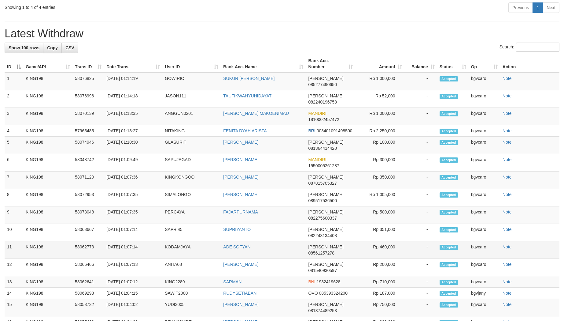
click at [129, 241] on td "[DATE] 01:07:14" at bounding box center [133, 249] width 58 height 17
drag, startPoint x: 129, startPoint y: 210, endPoint x: 239, endPoint y: 211, distance: 110.1
click at [239, 241] on tr "11 KING198 58062773 02/09/2025 01:07:14 KODAMJAYA ADE SOFYAN DANA 08561257278 R…" at bounding box center [282, 249] width 555 height 17
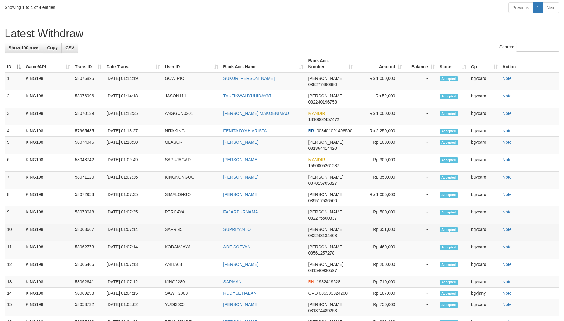
click at [132, 224] on td "[DATE] 01:07:14" at bounding box center [133, 232] width 58 height 17
drag, startPoint x: 132, startPoint y: 199, endPoint x: 225, endPoint y: 201, distance: 93.3
click at [225, 224] on tr "10 KING198 58063667 02/09/2025 01:07:14 SAPRI45 SUPRIYANTO DANA 082243134408 Rp…" at bounding box center [282, 232] width 555 height 17
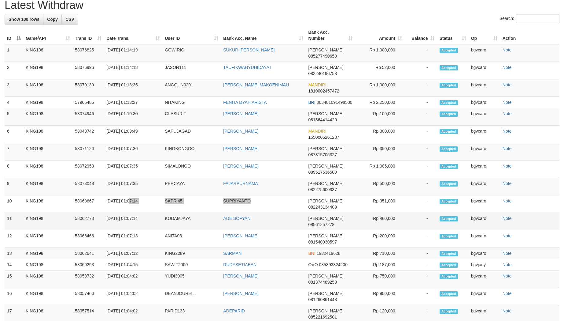
scroll to position [222, 0]
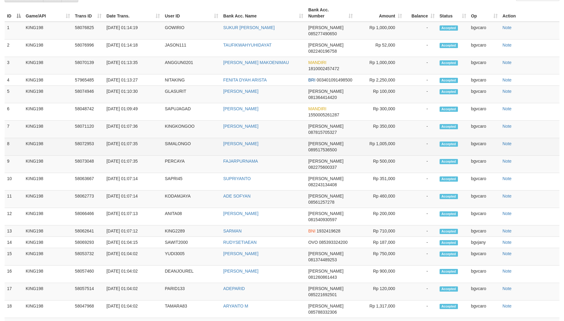
click at [132, 138] on td "[DATE] 01:07:35" at bounding box center [133, 146] width 58 height 17
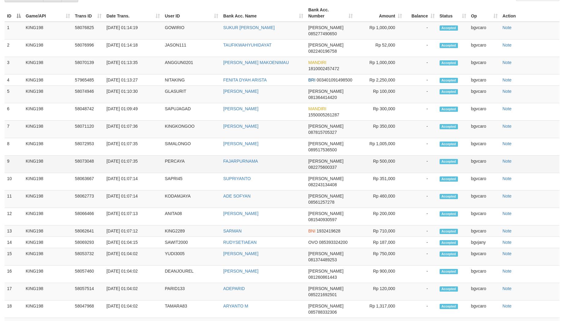
click at [132, 155] on td "[DATE] 01:07:35" at bounding box center [133, 163] width 58 height 17
drag, startPoint x: 132, startPoint y: 135, endPoint x: 239, endPoint y: 133, distance: 108.0
click at [239, 155] on tr "9 KING198 58073048 02/09/2025 01:07:35 PERCAYA FAJARPURNAMA DANA 082275600337 R…" at bounding box center [282, 163] width 555 height 17
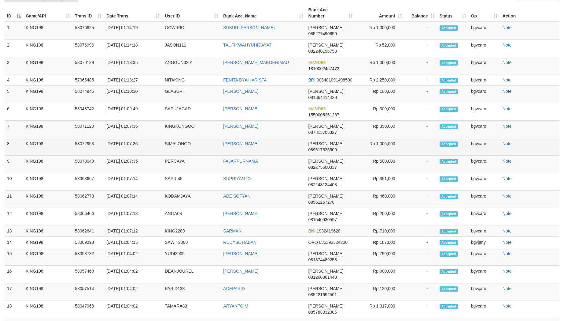
click at [130, 138] on td "[DATE] 01:07:35" at bounding box center [133, 146] width 58 height 17
drag, startPoint x: 130, startPoint y: 126, endPoint x: 239, endPoint y: 123, distance: 108.6
click at [239, 138] on tr "8 KING198 58072953 02/09/2025 01:07:35 SIMALONGO ADI KASMAN DANA 089517536500 R…" at bounding box center [282, 146] width 555 height 17
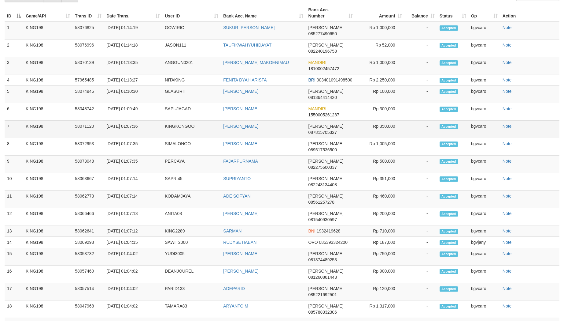
click at [131, 121] on td "[DATE] 01:07:36" at bounding box center [133, 129] width 58 height 17
drag, startPoint x: 131, startPoint y: 112, endPoint x: 248, endPoint y: 110, distance: 117.5
click at [248, 121] on tr "7 KING198 58071120 02/09/2025 01:07:36 KINGKONGOO HERY PUJI UTOMO DANA 08781570…" at bounding box center [282, 129] width 555 height 17
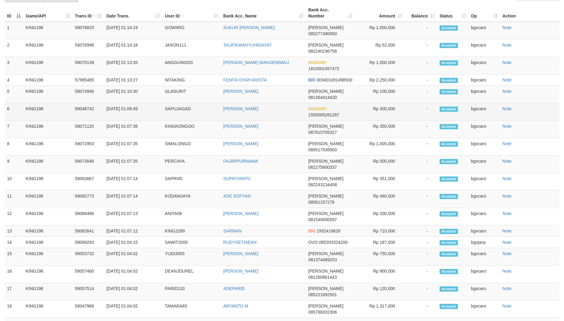
click at [130, 103] on td "[DATE] 01:09:49" at bounding box center [133, 111] width 58 height 17
drag, startPoint x: 130, startPoint y: 98, endPoint x: 250, endPoint y: 101, distance: 119.9
click at [250, 103] on tr "6 KING198 58048742 02/09/2025 01:09:49 SAPUJAGAD BASRI BIN MUHTAR MANDIRI 15500…" at bounding box center [282, 111] width 555 height 17
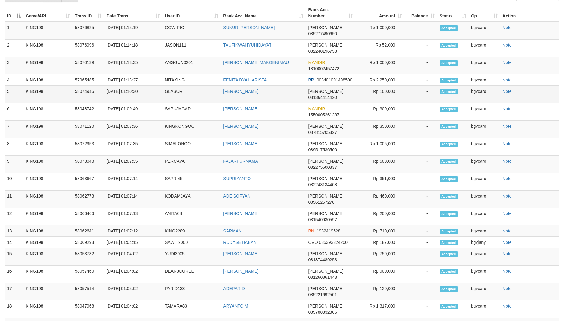
click at [132, 86] on td "[DATE] 01:10:30" at bounding box center [133, 94] width 58 height 17
drag, startPoint x: 132, startPoint y: 85, endPoint x: 258, endPoint y: 86, distance: 126.0
click at [258, 86] on tr "5 KING198 58074946 02/09/2025 01:10:30 GLASURIT RAHMAT SUDIONO DANA 08136441442…" at bounding box center [282, 94] width 555 height 17
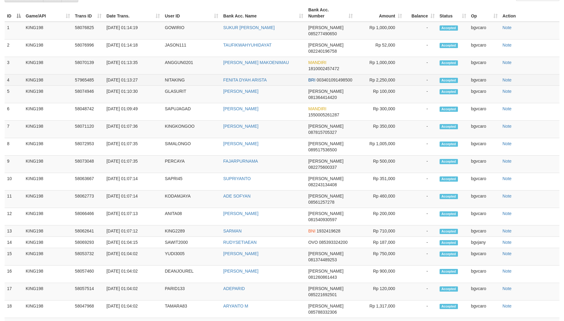
click at [130, 74] on td "[DATE] 01:13:27" at bounding box center [133, 79] width 58 height 11
drag, startPoint x: 130, startPoint y: 73, endPoint x: 257, endPoint y: 74, distance: 126.9
click at [257, 74] on tr "4 KING198 57965485 02/09/2025 01:13:27 NITAKING FENITA DYAH ARISTA BRI 00340109…" at bounding box center [282, 79] width 555 height 11
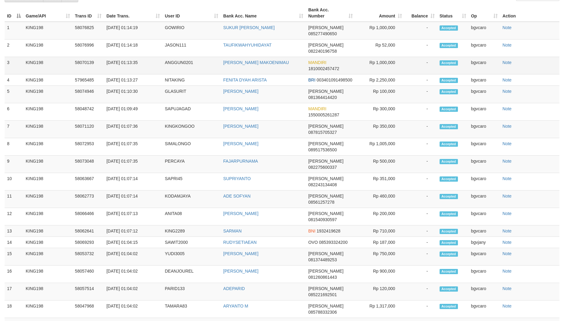
click at [130, 58] on td "[DATE] 01:13:35" at bounding box center [133, 65] width 58 height 17
drag, startPoint x: 130, startPoint y: 58, endPoint x: 280, endPoint y: 58, distance: 149.6
click at [280, 58] on tr "3 KING198 58070139 02/09/2025 01:13:35 ANGGUN0201 RUDOLF A DIKSON MAKOENIMAU MA…" at bounding box center [282, 65] width 555 height 17
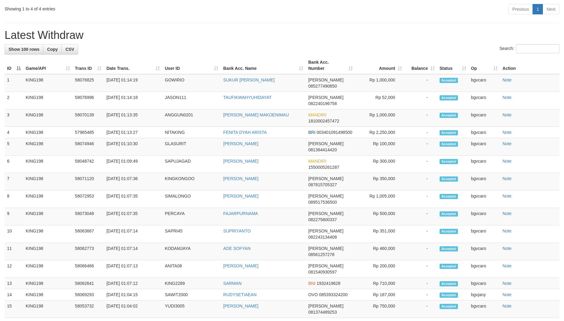
scroll to position [120, 0]
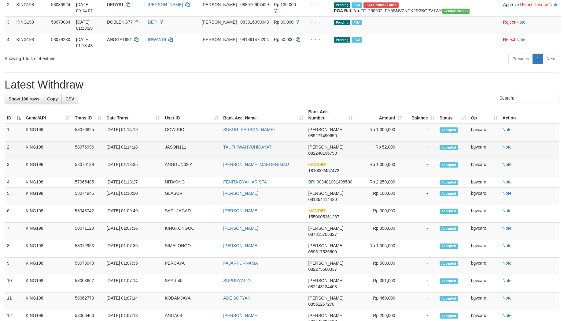
click at [130, 146] on td "[DATE] 01:14:18" at bounding box center [133, 149] width 58 height 17
drag, startPoint x: 130, startPoint y: 146, endPoint x: 269, endPoint y: 145, distance: 138.6
click at [269, 145] on tr "2 KING198 58076996 02/09/2025 01:14:18 JASON111 TAUFIKWAHYUHIDAYAT DANA 0822401…" at bounding box center [282, 149] width 555 height 17
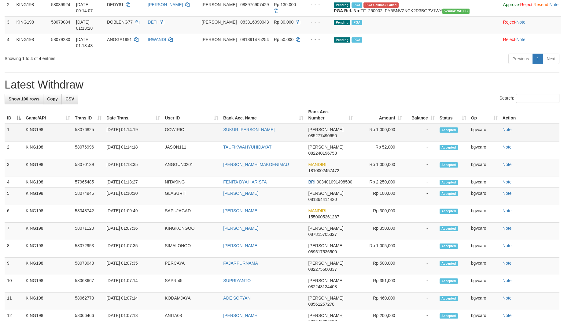
click at [129, 134] on td "[DATE] 01:14:19" at bounding box center [133, 133] width 58 height 18
drag, startPoint x: 129, startPoint y: 134, endPoint x: 265, endPoint y: 133, distance: 136.1
click at [265, 133] on tr "1 KING198 58076825 02/09/2025 01:14:19 GOWIRIO SUKUR FIRMAN NDRURU DANA 0852774…" at bounding box center [282, 133] width 555 height 18
click at [384, 136] on td "Rp 1,000,000" at bounding box center [379, 133] width 49 height 18
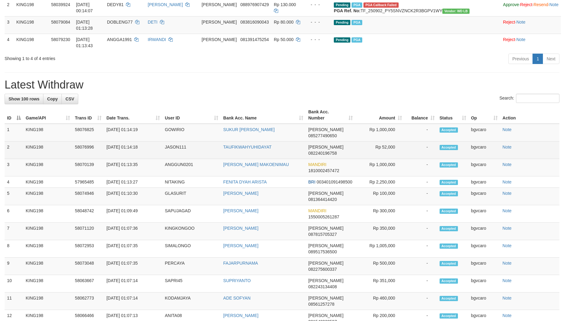
click at [393, 145] on td "Rp 52,000" at bounding box center [379, 149] width 49 height 17
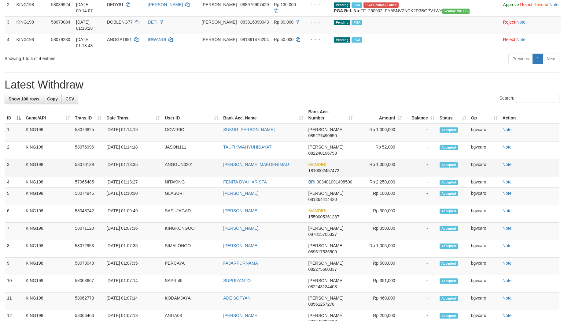
click at [381, 159] on td "Rp 1,000,000" at bounding box center [379, 167] width 49 height 17
click at [383, 176] on td "Rp 2,250,000" at bounding box center [379, 181] width 49 height 11
click at [390, 187] on td "Rp 100,000" at bounding box center [379, 195] width 49 height 17
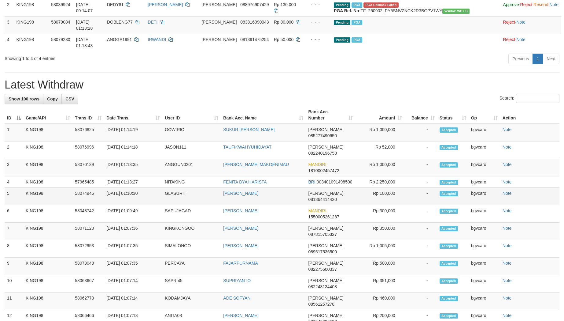
click at [390, 187] on td "Rp 100,000" at bounding box center [379, 195] width 49 height 17
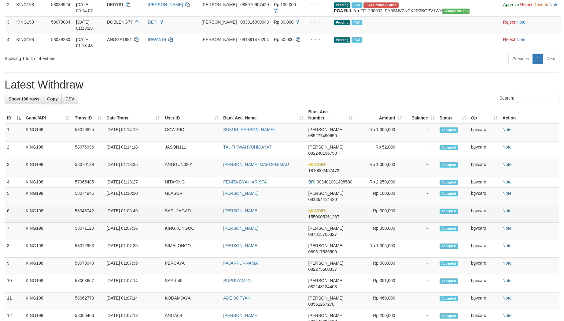
click at [382, 205] on td "Rp 300,000" at bounding box center [379, 213] width 49 height 17
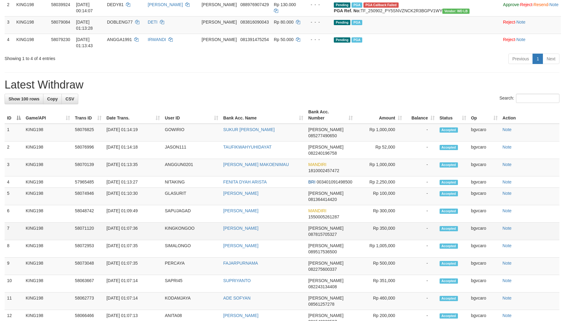
click at [386, 222] on td "Rp 350,000" at bounding box center [379, 230] width 49 height 17
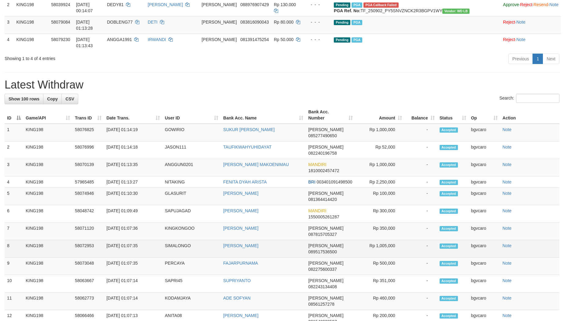
click at [386, 240] on td "Rp 1,005,000" at bounding box center [379, 248] width 49 height 17
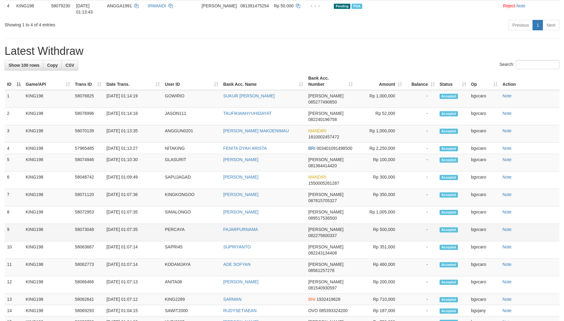
scroll to position [171, 0]
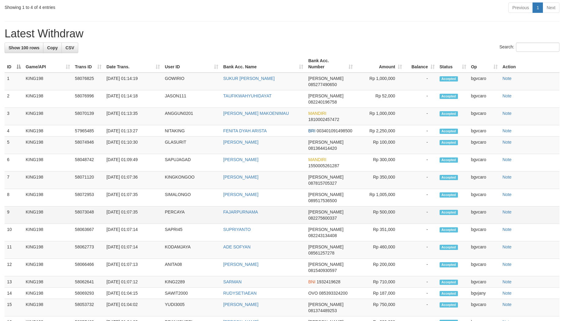
click at [383, 206] on td "Rp 500,000" at bounding box center [379, 214] width 49 height 17
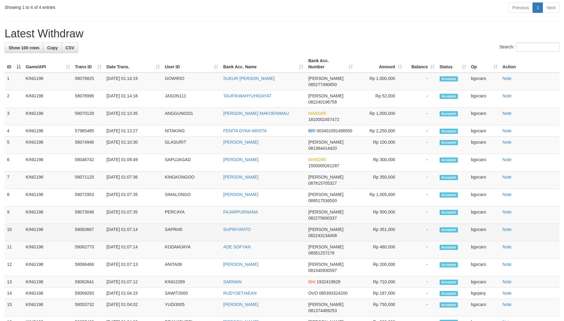
click at [389, 224] on td "Rp 351,000" at bounding box center [379, 232] width 49 height 17
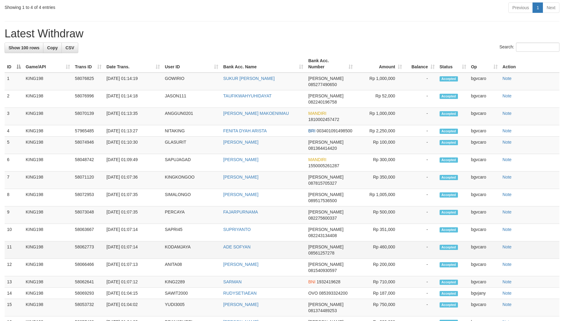
click at [380, 241] on td "Rp 460,000" at bounding box center [379, 249] width 49 height 17
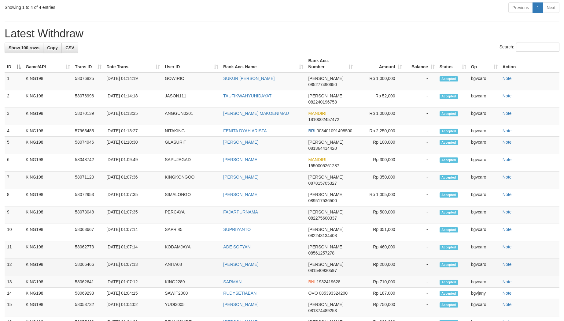
click at [388, 258] on td "Rp 200,000" at bounding box center [379, 266] width 49 height 17
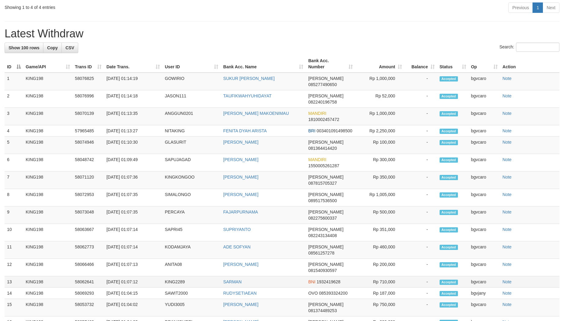
click at [387, 276] on td "Rp 710,000" at bounding box center [379, 281] width 49 height 11
click at [383, 287] on td "Rp 187,000" at bounding box center [379, 292] width 49 height 11
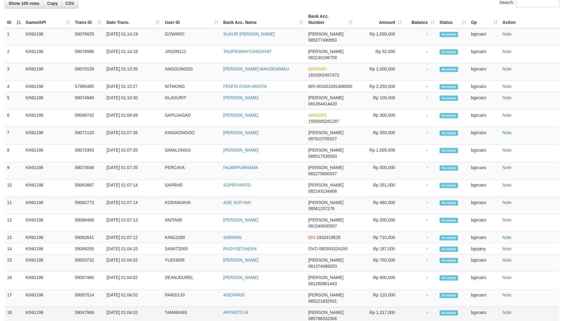
scroll to position [273, 0]
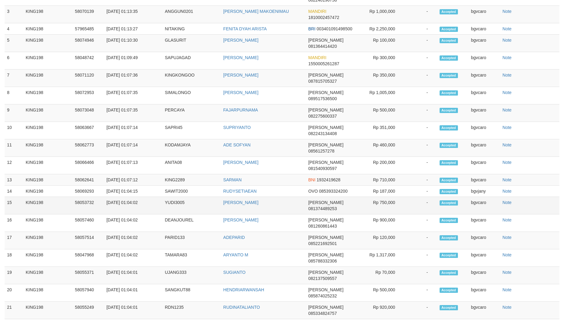
click at [384, 197] on td "Rp 750,000" at bounding box center [379, 205] width 49 height 17
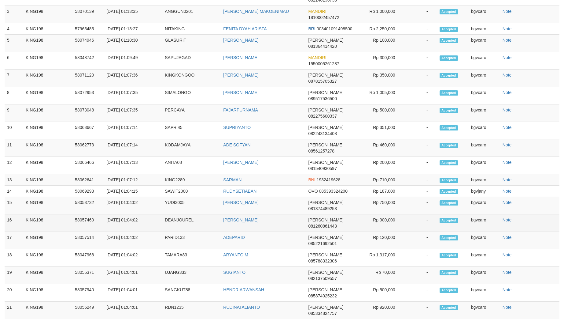
drag, startPoint x: 386, startPoint y: 171, endPoint x: 385, endPoint y: 168, distance: 3.7
click at [386, 170] on tbody "1 KING198 58076825 02/09/2025 01:14:19 GOWIRIO SUKUR FIRMAN NDRURU DANA 0852774…" at bounding box center [282, 324] width 555 height 706
click at [385, 214] on td "Rp 900,000" at bounding box center [379, 222] width 49 height 17
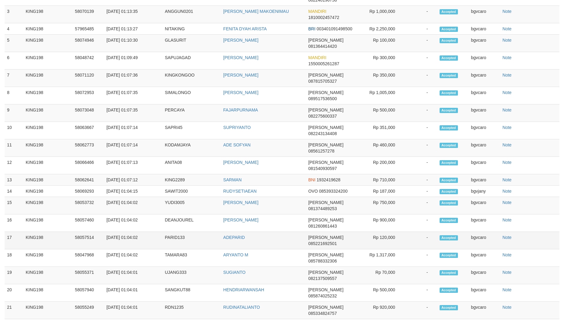
click at [389, 232] on td "Rp 120,000" at bounding box center [379, 240] width 49 height 17
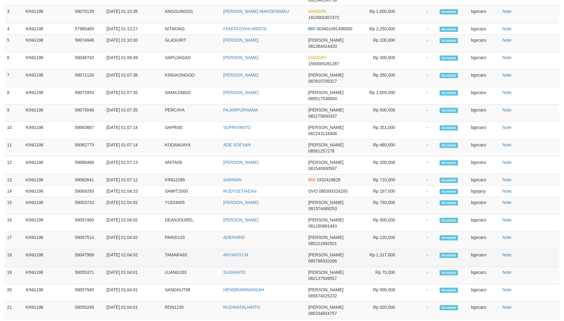
click at [369, 249] on td "Rp 1,317,000" at bounding box center [379, 257] width 49 height 17
click at [375, 249] on td "Rp 1,317,000" at bounding box center [379, 257] width 49 height 17
click at [383, 249] on td "Rp 1,317,000" at bounding box center [379, 257] width 49 height 17
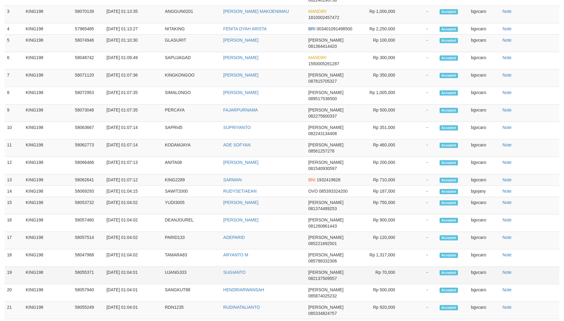
click at [386, 266] on td "Rp 70,000" at bounding box center [379, 274] width 49 height 17
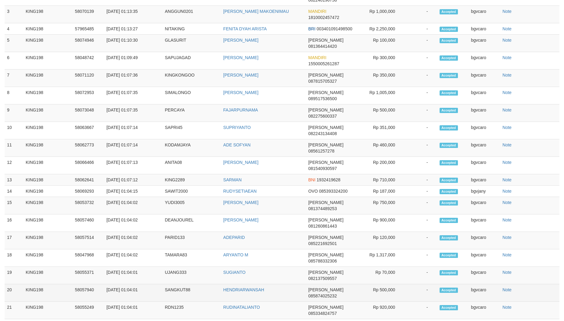
click at [388, 284] on td "Rp 500,000" at bounding box center [379, 292] width 49 height 17
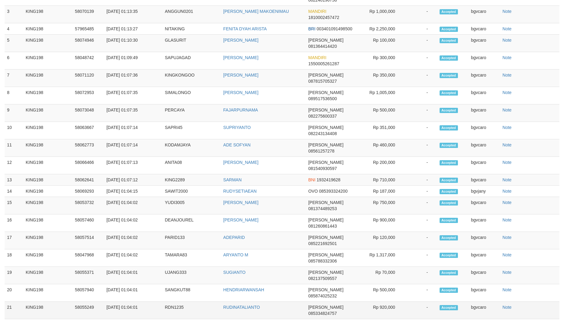
click at [386, 301] on td "Rp 920,000" at bounding box center [379, 309] width 49 height 17
click at [388, 319] on td "Rp 50,000" at bounding box center [379, 327] width 49 height 17
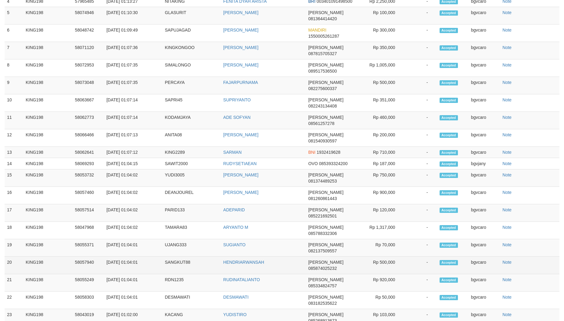
scroll to position [324, 0]
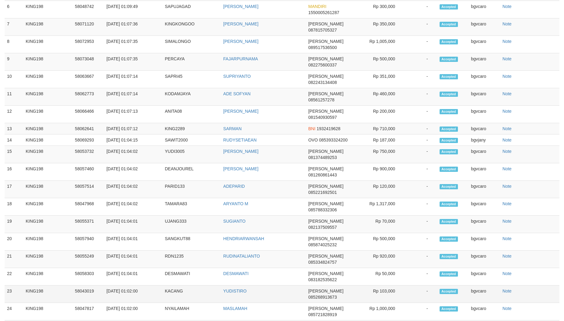
click at [387, 285] on td "Rp 103,000" at bounding box center [379, 293] width 49 height 17
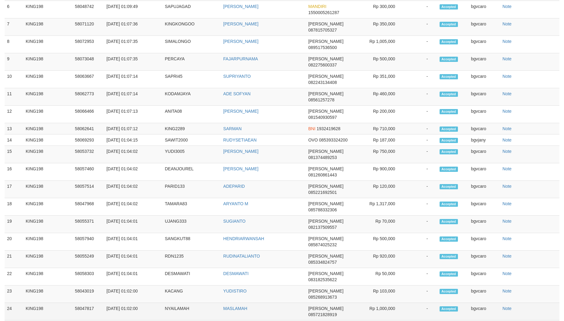
click at [387, 303] on td "Rp 1,000,000" at bounding box center [379, 311] width 49 height 17
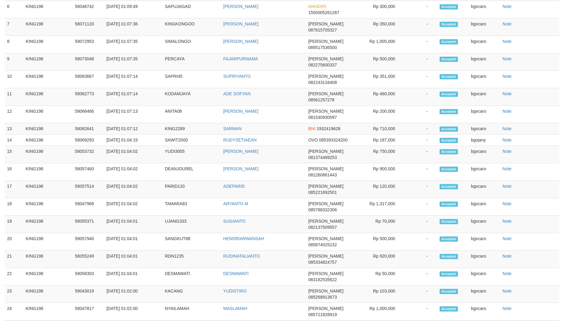
click at [386, 320] on td "Rp 50,000" at bounding box center [379, 325] width 49 height 11
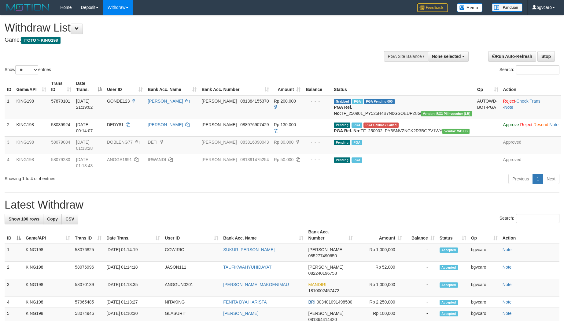
scroll to position [0, 0]
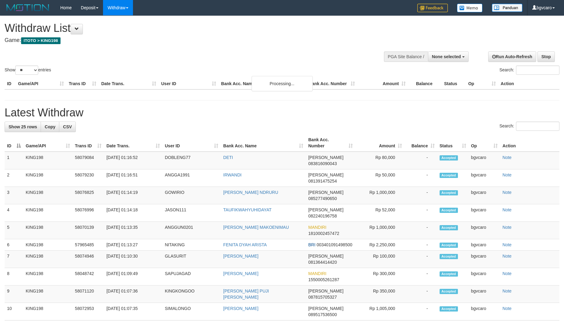
select select
select select "**"
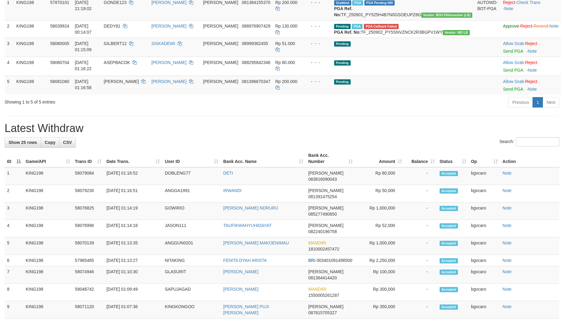
scroll to position [102, 0]
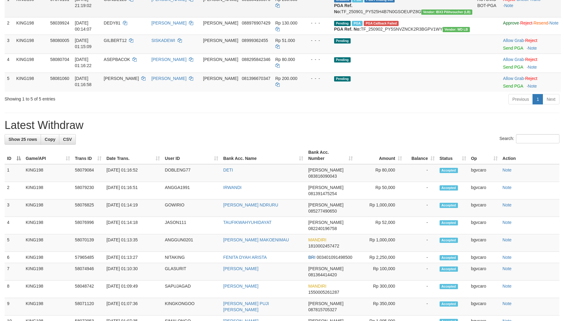
click at [40, 16] on td "KING198" at bounding box center [31, 6] width 34 height 24
click at [501, 54] on td "Allow Grab · Reject Send PGA · Note" at bounding box center [531, 44] width 60 height 19
click at [503, 50] on link "Send PGA" at bounding box center [513, 48] width 20 height 5
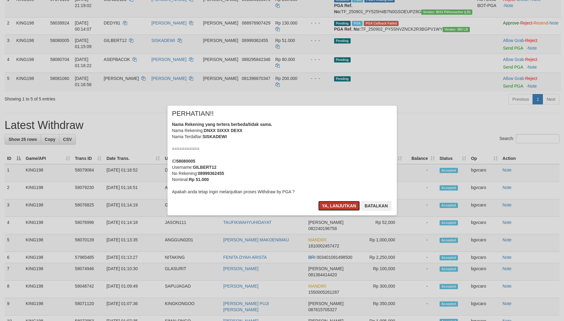
click at [325, 202] on button "Ya, lanjutkan" at bounding box center [339, 206] width 42 height 10
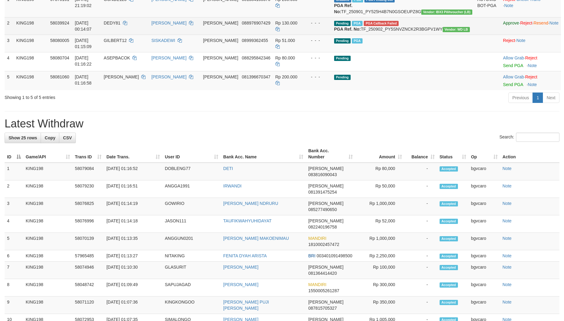
click at [35, 35] on td "KING198" at bounding box center [31, 25] width 34 height 17
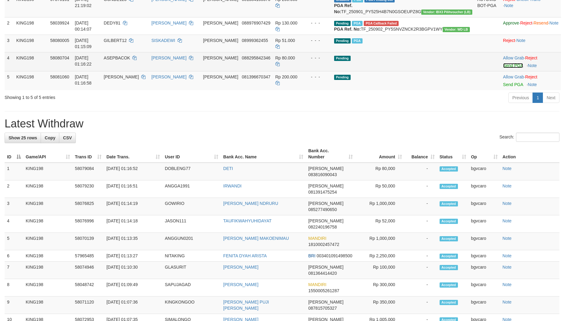
click at [503, 68] on link "Send PGA" at bounding box center [513, 65] width 20 height 5
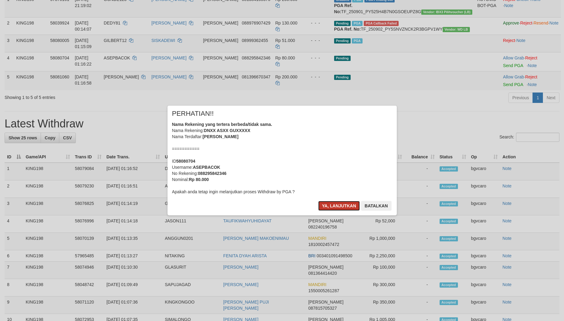
click at [335, 202] on button "Ya, lanjutkan" at bounding box center [339, 206] width 42 height 10
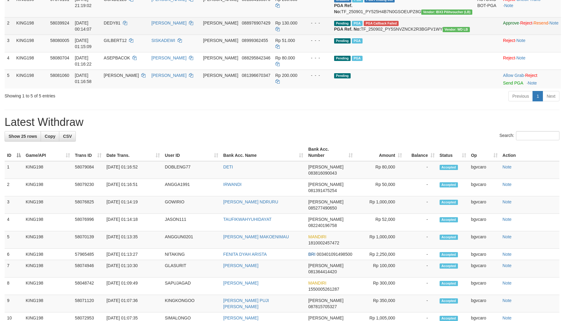
click at [43, 35] on td "KING198" at bounding box center [31, 25] width 34 height 17
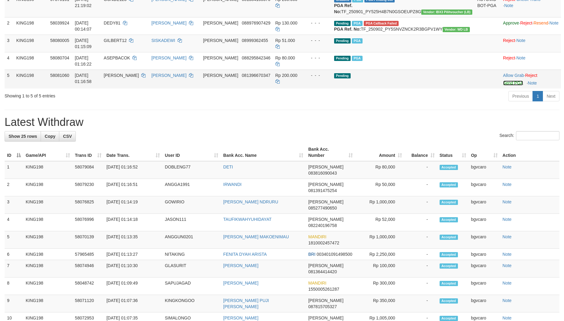
click at [503, 85] on link "Send PGA" at bounding box center [513, 82] width 20 height 5
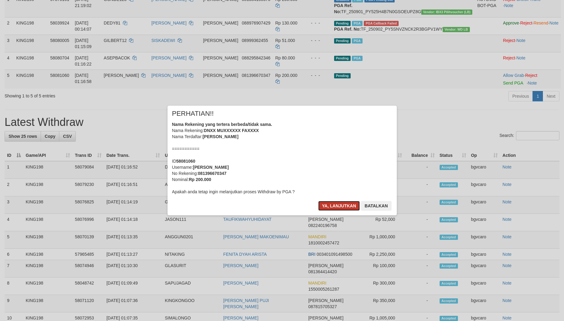
click at [332, 201] on button "Ya, lanjutkan" at bounding box center [339, 206] width 42 height 10
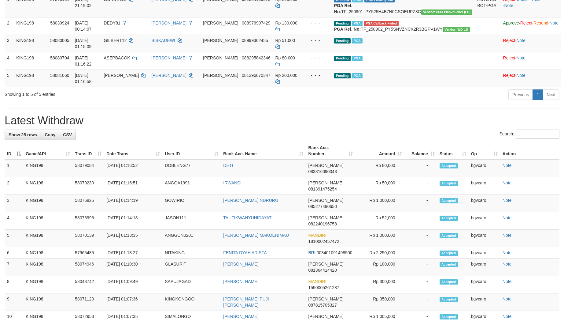
click at [276, 133] on div "Search:" at bounding box center [282, 134] width 555 height 11
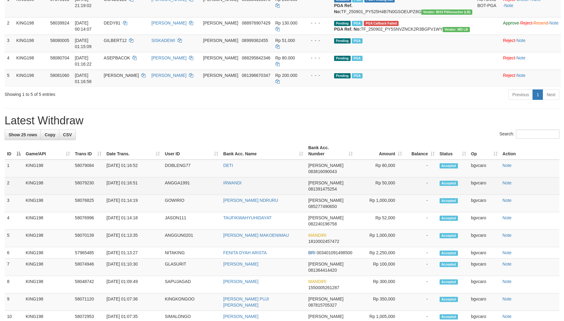
click at [131, 177] on td "[DATE] 01:16:51" at bounding box center [133, 185] width 58 height 17
copy tr "01:16:51 ANGGA1991 IRWANDI"
drag, startPoint x: 131, startPoint y: 175, endPoint x: 236, endPoint y: 175, distance: 104.6
click at [236, 177] on tr "2 KING198 58079230 02/09/2025 01:16:51 ANGGA1991 IRWANDI DANA 081391475254 Rp 5…" at bounding box center [282, 185] width 555 height 17
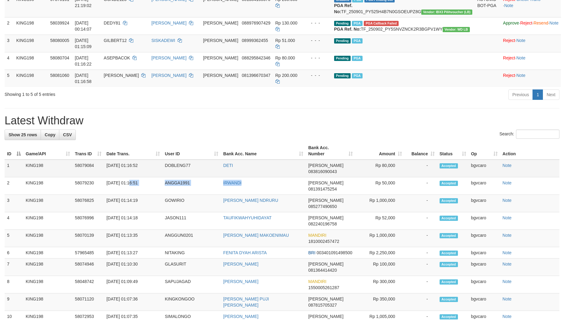
click at [132, 165] on td "[DATE] 01:16:52" at bounding box center [133, 168] width 58 height 18
copy tr "01:16:52 DOBLENG77"
copy tr "01:16:52 DOBLENG77 DETI"
drag, startPoint x: 132, startPoint y: 165, endPoint x: 226, endPoint y: 165, distance: 94.2
click at [226, 165] on tr "1 KING198 58079084 02/09/2025 01:16:52 DOBLENG77 DETI DANA 083816090043 Rp 80,0…" at bounding box center [282, 168] width 555 height 18
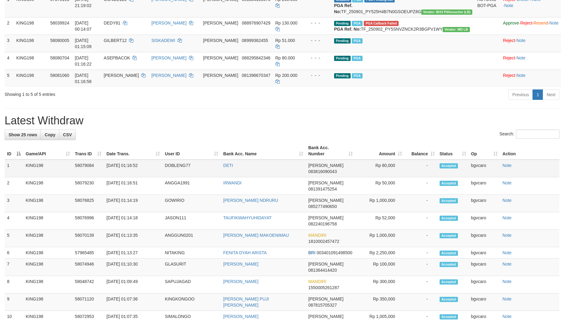
click at [386, 164] on td "Rp 80,000" at bounding box center [379, 168] width 49 height 18
copy td "80,000"
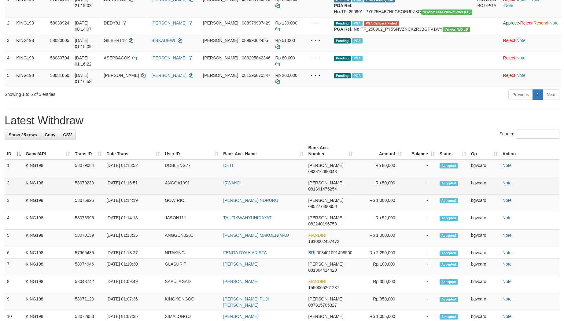
click at [389, 177] on td "Rp 50,000" at bounding box center [379, 185] width 49 height 17
copy td "50,000"
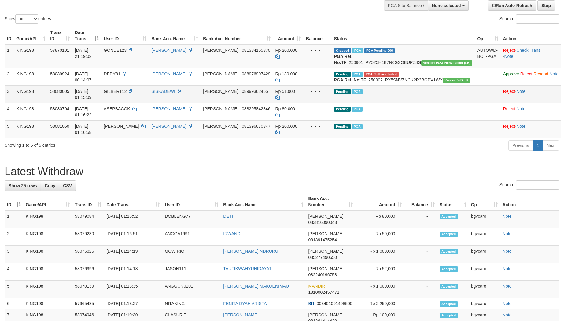
scroll to position [51, 0]
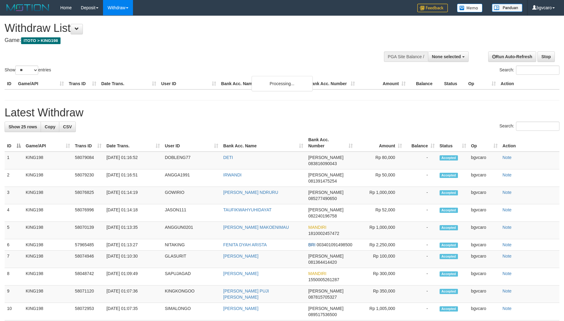
select select
select select "**"
select select
select select "**"
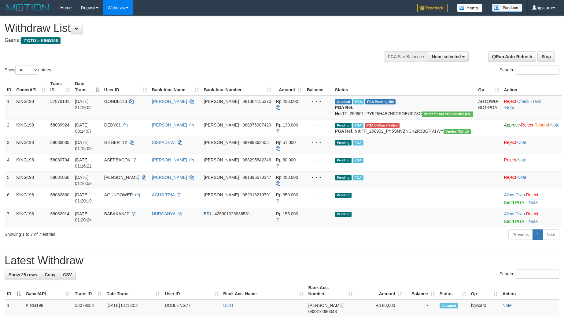
click at [30, 55] on div "Show ** ** ** *** entries Search:" at bounding box center [282, 46] width 564 height 60
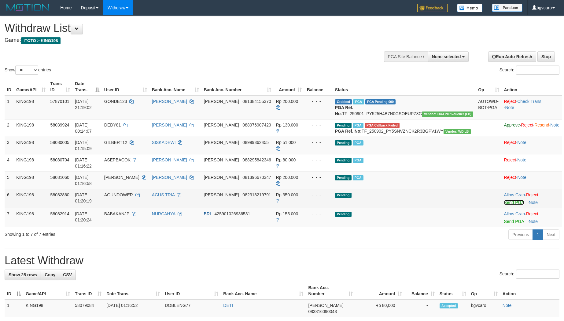
click at [504, 202] on link "Send PGA" at bounding box center [514, 202] width 20 height 5
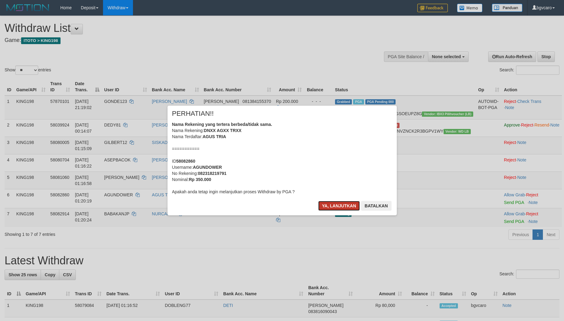
click at [323, 201] on button "Ya, lanjutkan" at bounding box center [339, 206] width 42 height 10
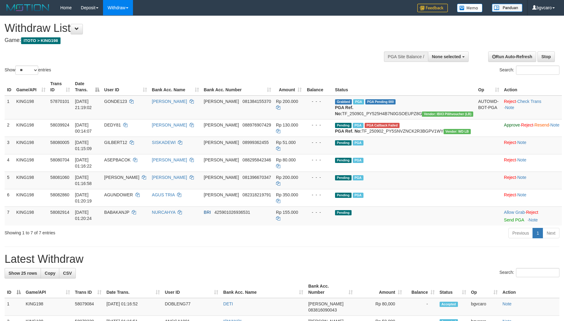
click at [35, 47] on div "Show ** ** ** *** entries Search:" at bounding box center [282, 46] width 564 height 60
click at [504, 217] on link "Send PGA" at bounding box center [514, 219] width 20 height 5
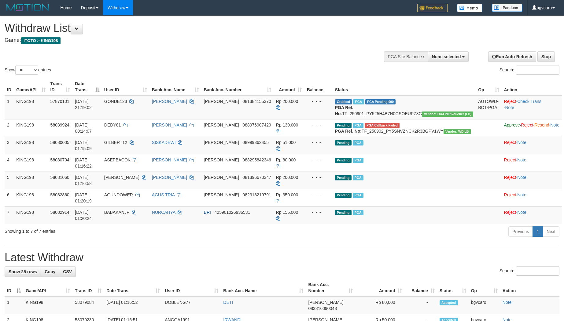
drag, startPoint x: 28, startPoint y: 49, endPoint x: 42, endPoint y: 26, distance: 27.0
click at [28, 49] on div "Show ** ** ** *** entries Search:" at bounding box center [282, 46] width 564 height 60
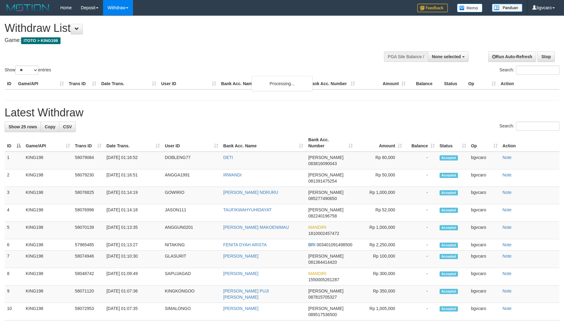
select select
select select "**"
select select
select select "**"
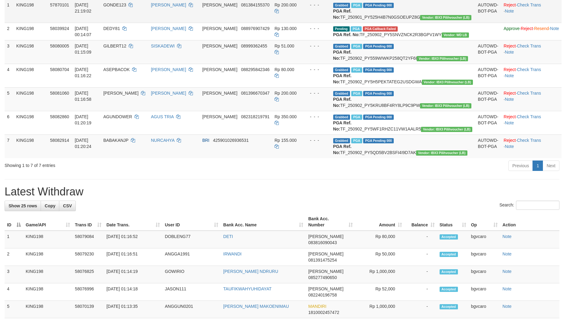
scroll to position [102, 0]
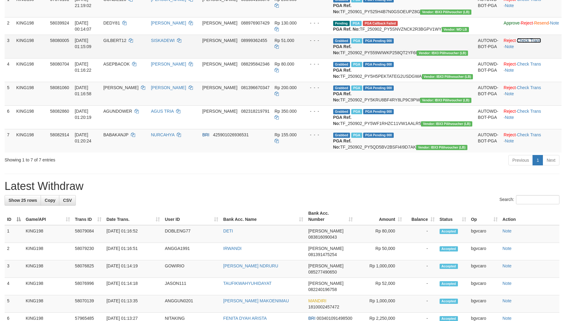
click at [522, 43] on link "Check Trans" at bounding box center [529, 40] width 24 height 5
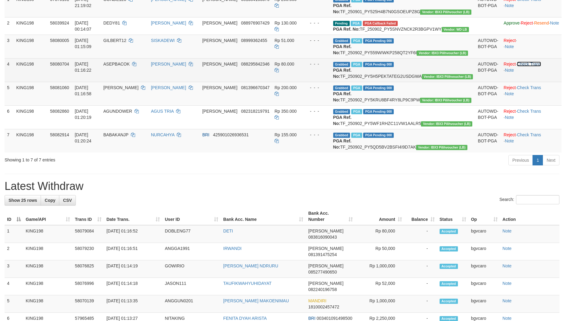
click at [521, 66] on link "Check Trans" at bounding box center [529, 63] width 24 height 5
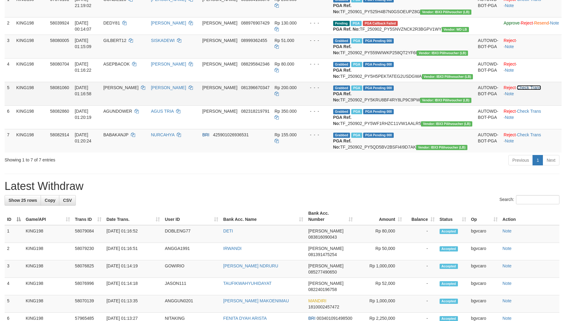
click at [525, 90] on link "Check Trans" at bounding box center [529, 87] width 24 height 5
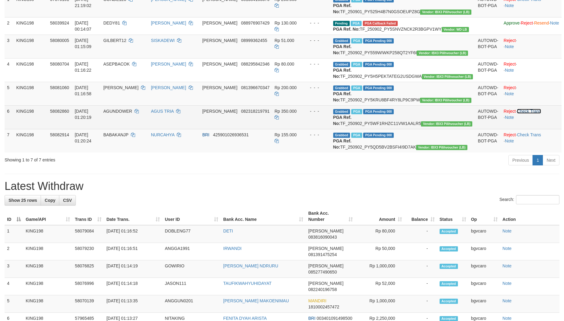
click at [523, 113] on link "Check Trans" at bounding box center [529, 111] width 24 height 5
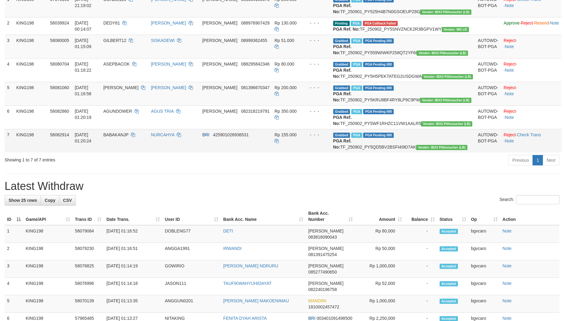
scroll to position [0, 0]
click at [518, 137] on link "Check Trans" at bounding box center [529, 134] width 24 height 5
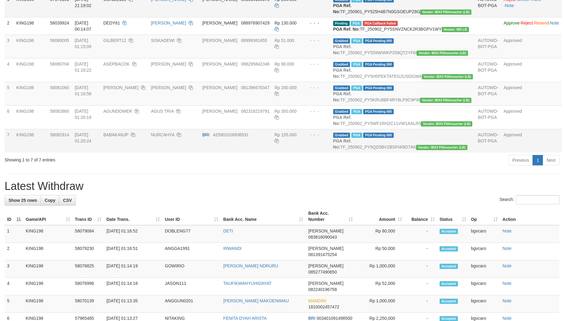
click at [149, 5] on td "GONDE123" at bounding box center [125, 6] width 48 height 24
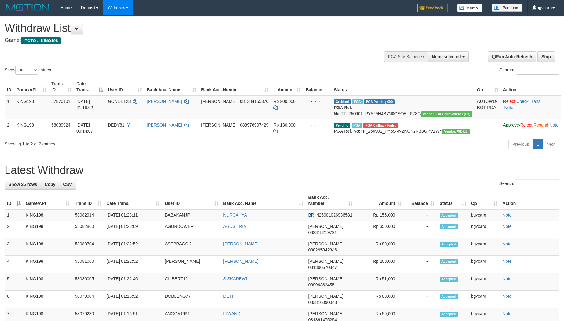
select select
select select "**"
click at [214, 50] on div "Show ** ** ** *** entries Search:" at bounding box center [282, 46] width 564 height 60
click at [131, 278] on td "[DATE] 01:22:46" at bounding box center [133, 281] width 58 height 17
copy tr "01:22:46 GILBERT12"
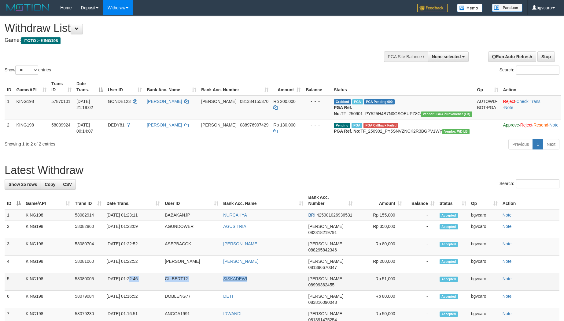
copy tr "01:22:46 GILBERT12 SISKADEWI"
drag, startPoint x: 131, startPoint y: 278, endPoint x: 242, endPoint y: 280, distance: 110.7
click at [242, 280] on tr "5 KING198 58080005 [DATE] 01:22:46 GILBERT12 SISKADEWI [PERSON_NAME] 0899936245…" at bounding box center [282, 281] width 555 height 17
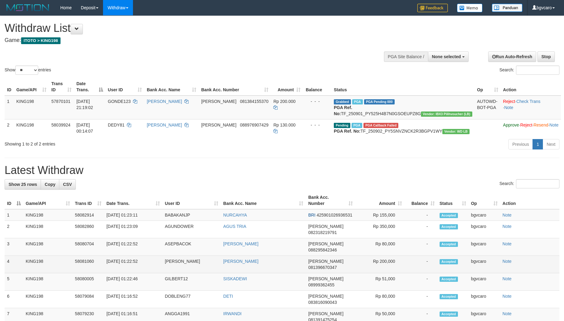
click at [130, 266] on td "[DATE] 01:22:52" at bounding box center [133, 263] width 58 height 17
copy td "01"
copy tr "01:22:52 [PERSON_NAME]"
drag, startPoint x: 130, startPoint y: 266, endPoint x: 253, endPoint y: 272, distance: 122.5
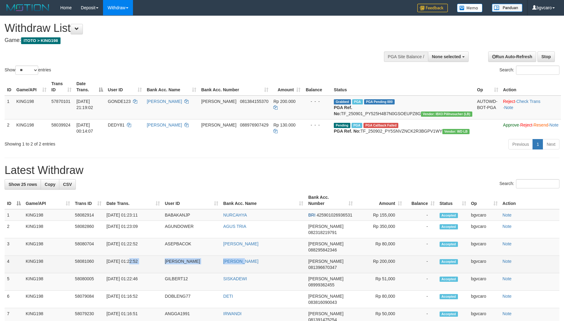
click at [253, 272] on tr "4 KING198 58081060 [DATE] 01:22:52 [PERSON_NAME] [PERSON_NAME] 081396670347 Rp …" at bounding box center [282, 263] width 555 height 17
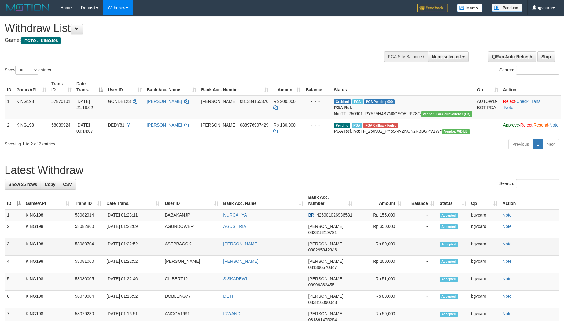
click at [132, 255] on td "[DATE] 01:22:52" at bounding box center [133, 246] width 58 height 17
copy tr "01:22:52 ASEPBACOK"
copy tr "01:22:52 ASEPBACOK [PERSON_NAME]"
drag, startPoint x: 132, startPoint y: 255, endPoint x: 245, endPoint y: 255, distance: 112.9
click at [245, 255] on tr "3 KING198 58080704 [DATE] 01:22:52 ASEPBACOK ASEP [PERSON_NAME] 088295842346 Rp…" at bounding box center [282, 246] width 555 height 17
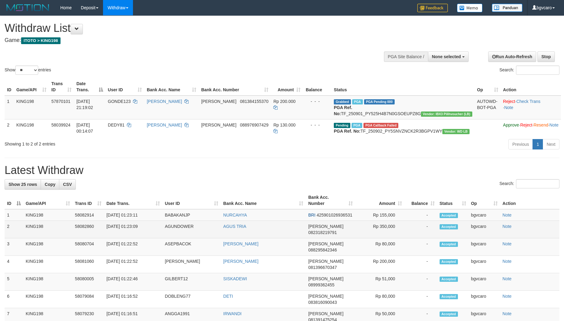
click at [130, 238] on td "[DATE] 01:23:09" at bounding box center [133, 229] width 58 height 17
copy td "01"
copy tr "01:23:09 AGUNDOWER AGUS TRIA"
drag, startPoint x: 130, startPoint y: 245, endPoint x: 239, endPoint y: 247, distance: 109.2
click at [239, 238] on tr "2 KING198 58082860 [DATE] 01:23:09 AGUNDOWER AGUS [PERSON_NAME] 082318219791 Rp…" at bounding box center [282, 229] width 555 height 17
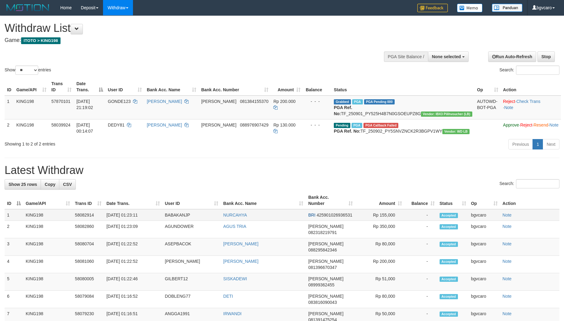
click at [130, 221] on td "[DATE] 01:23:11" at bounding box center [133, 215] width 58 height 12
copy tr "01:23:11 BABAKANJP"
drag, startPoint x: 130, startPoint y: 233, endPoint x: 234, endPoint y: 233, distance: 104.3
click at [234, 221] on tr "1 KING198 58082914 [DATE] 01:23:11 BABAKANJP [GEOGRAPHIC_DATA] BRI 425901026936…" at bounding box center [282, 215] width 555 height 12
click at [383, 209] on th "Amount" at bounding box center [379, 199] width 49 height 17
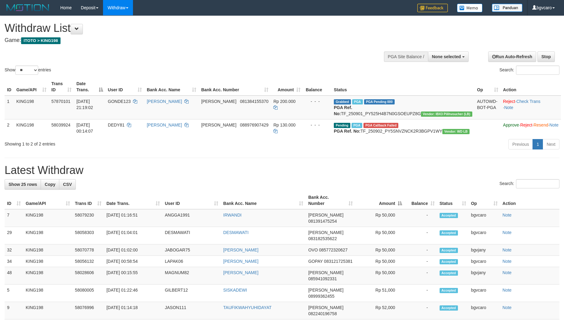
click at [383, 209] on th "Amount" at bounding box center [379, 199] width 49 height 17
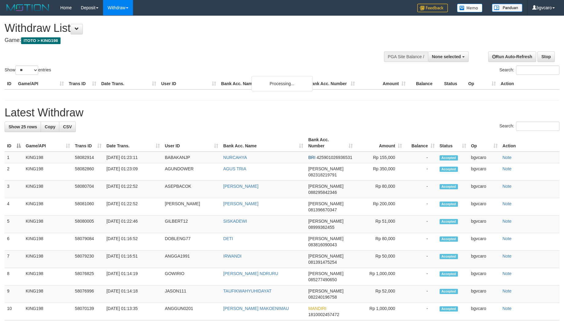
select select
select select "**"
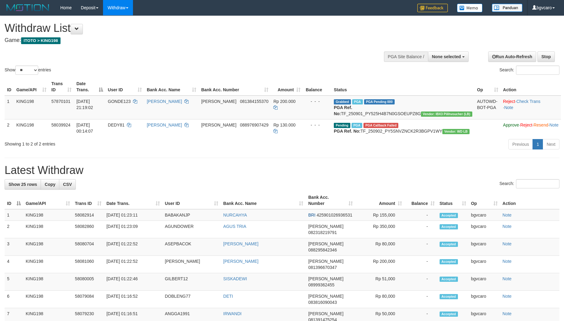
click at [195, 62] on div "Show ** ** ** *** entries Search:" at bounding box center [282, 46] width 564 height 60
click at [393, 221] on td "Rp 155,000" at bounding box center [379, 215] width 49 height 12
copy td "155,000"
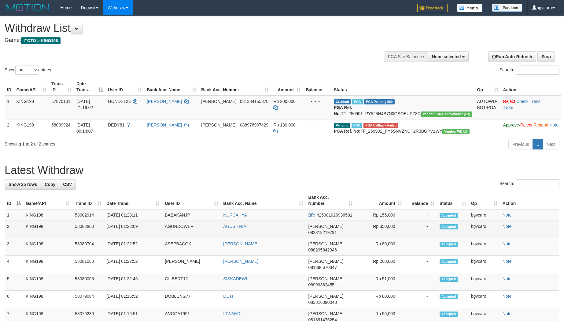
click at [387, 238] on td "Rp 350,000" at bounding box center [379, 229] width 49 height 17
copy td "350,000"
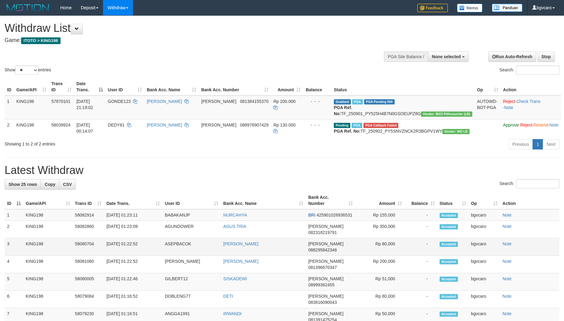
click at [390, 253] on td "Rp 80,000" at bounding box center [379, 246] width 49 height 17
copy td "80,000"
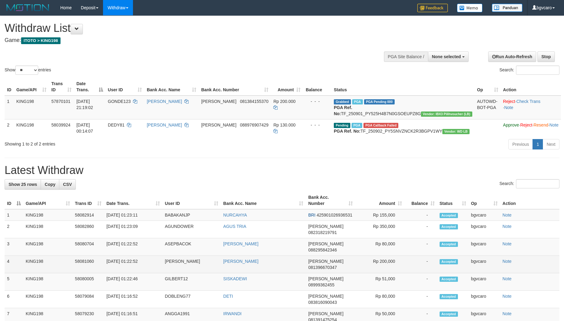
click at [386, 267] on td "Rp 200,000" at bounding box center [379, 263] width 49 height 17
copy td "200,000"
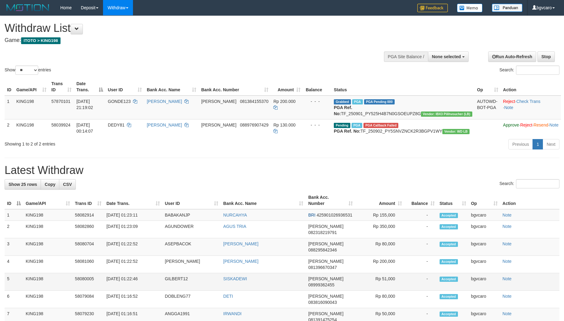
click at [386, 280] on td "Rp 51,000" at bounding box center [379, 281] width 49 height 17
copy td "51,000"
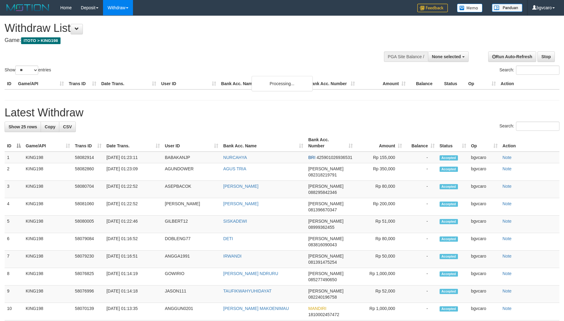
select select
select select "**"
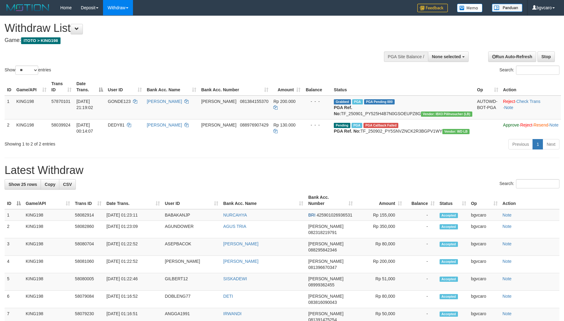
select select
select select "**"
click at [127, 27] on link "WD List" at bounding box center [127, 29] width 48 height 8
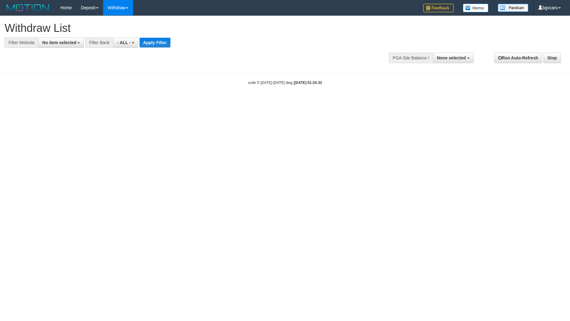
select select
click at [71, 43] on span "No item selected" at bounding box center [59, 42] width 34 height 5
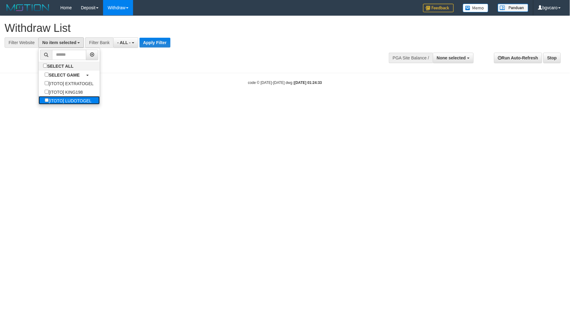
click at [69, 100] on label "[ITOTO] LUDOTOGEL" at bounding box center [68, 100] width 59 height 9
select select "****"
click at [170, 45] on button "Apply Filter" at bounding box center [164, 43] width 31 height 10
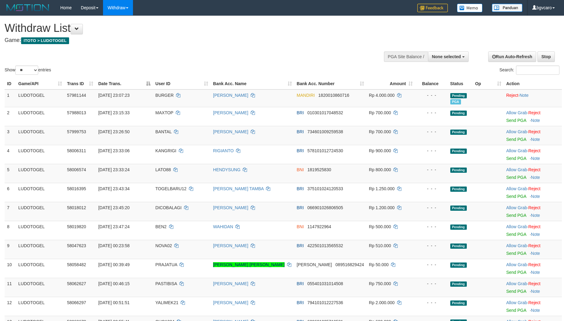
select select
select select "**"
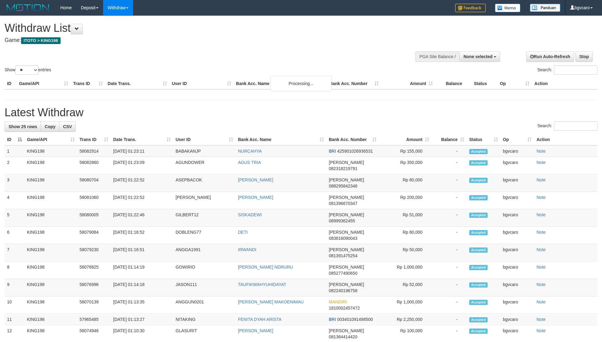
select select
select select "**"
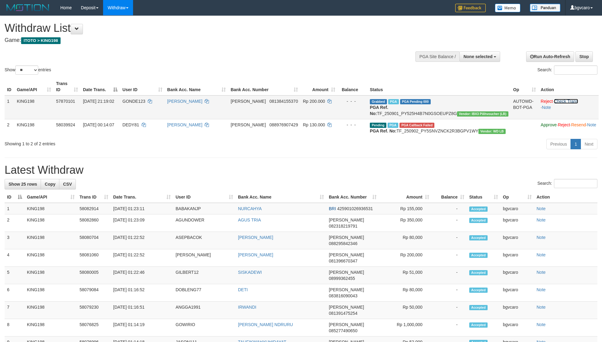
click at [554, 99] on link "Check Trans" at bounding box center [566, 101] width 24 height 5
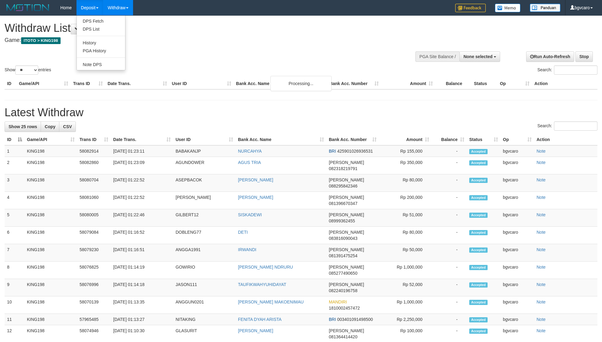
select select
select select "**"
select select
select select "**"
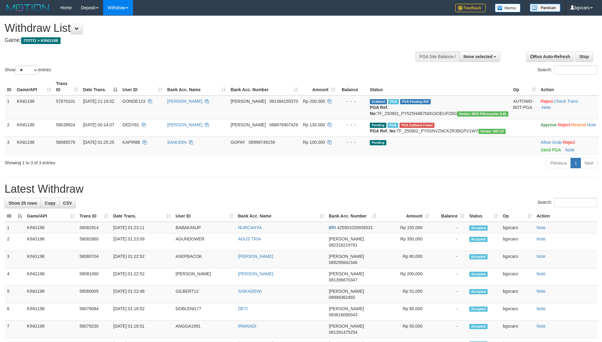
select select
select select "**"
click at [122, 85] on link "PGA History" at bounding box center [127, 88] width 48 height 8
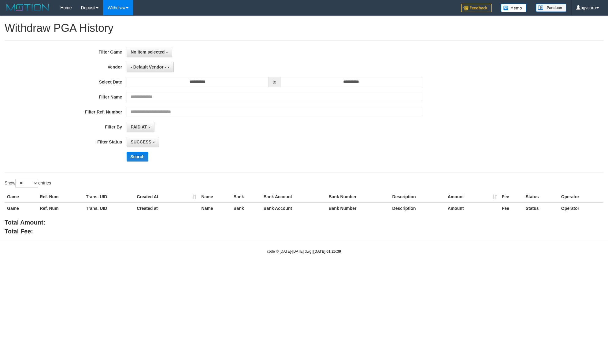
select select
select select "**"
click at [146, 50] on span "No item selected" at bounding box center [148, 52] width 34 height 5
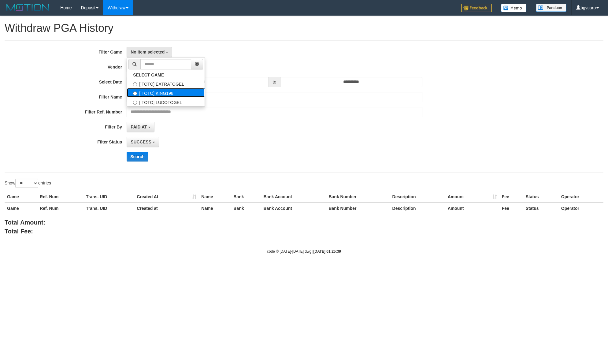
click at [175, 93] on label "[ITOTO] KING198" at bounding box center [166, 92] width 78 height 9
select select "****"
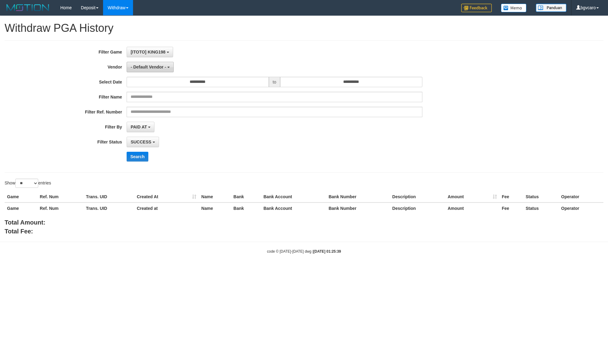
scroll to position [10, 0]
click at [156, 69] on span "- Default Vendor -" at bounding box center [148, 67] width 35 height 5
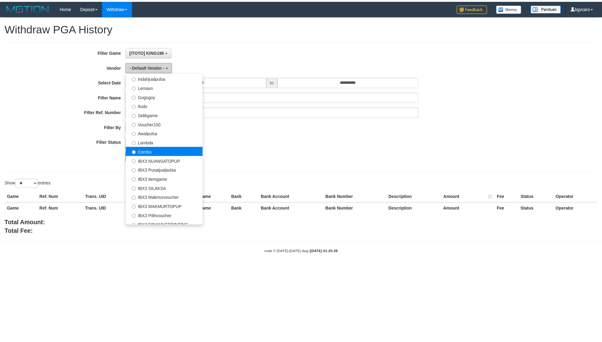
scroll to position [201, 0]
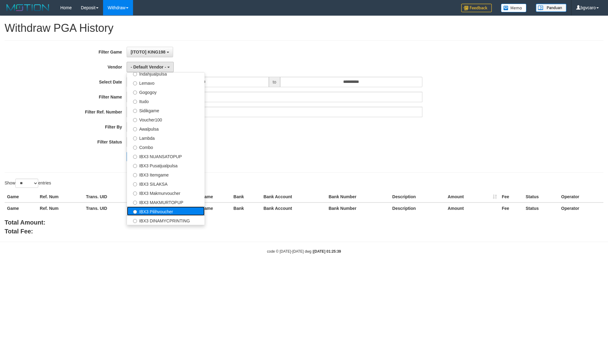
click at [161, 212] on label "IBX3 Pilihvoucher" at bounding box center [166, 210] width 78 height 9
select select "**********"
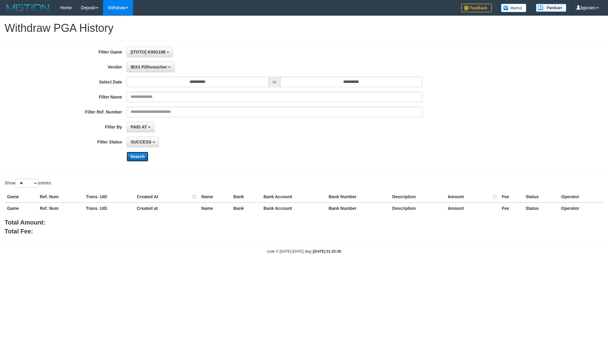
click at [143, 161] on button "Search" at bounding box center [138, 157] width 22 height 10
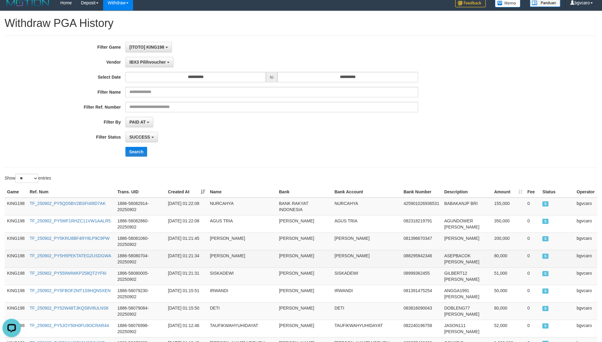
scroll to position [0, 0]
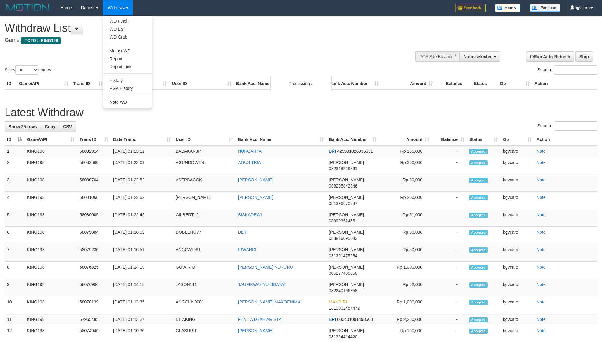
select select
select select "**"
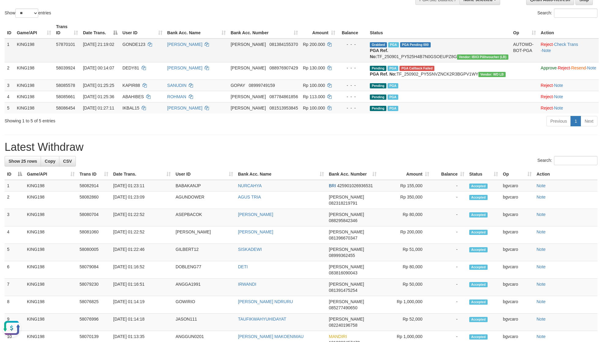
scroll to position [2, 0]
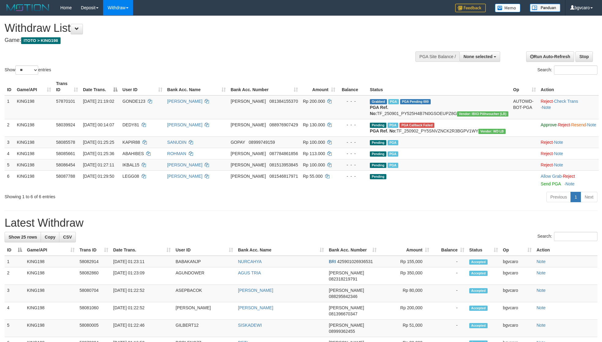
select select
select select "**"
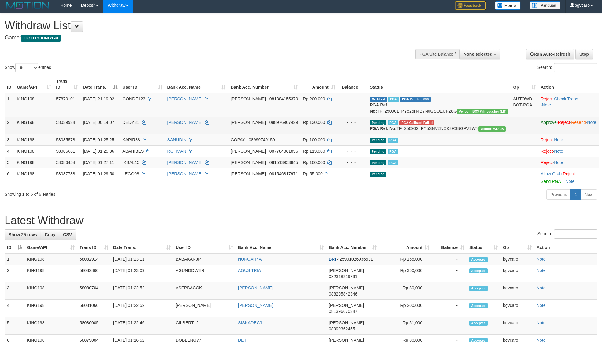
click at [139, 121] on span "DEDY81" at bounding box center [130, 122] width 17 height 5
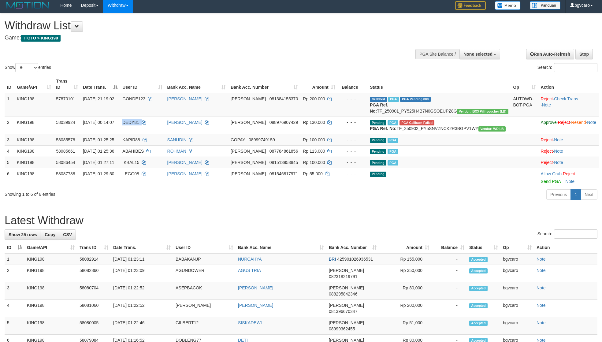
copy td "DEDY81"
click input "Search:"
paste input "******"
type input "******"
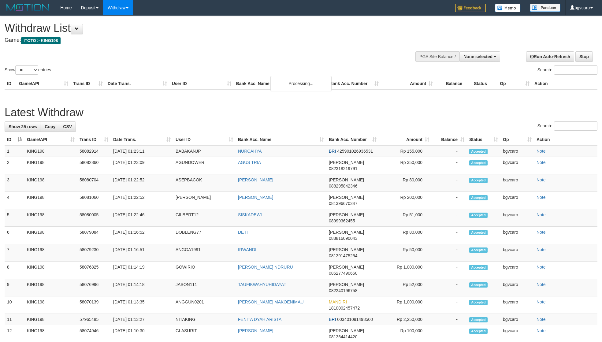
select select
select select "**"
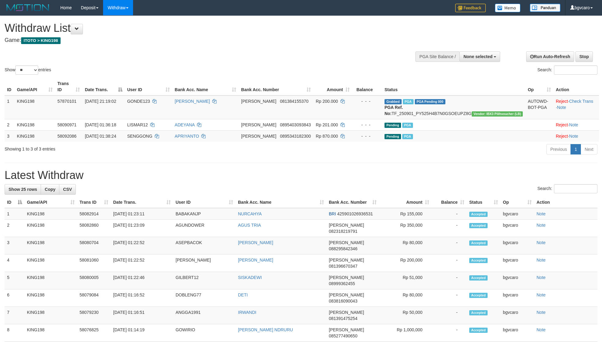
select select
select select "**"
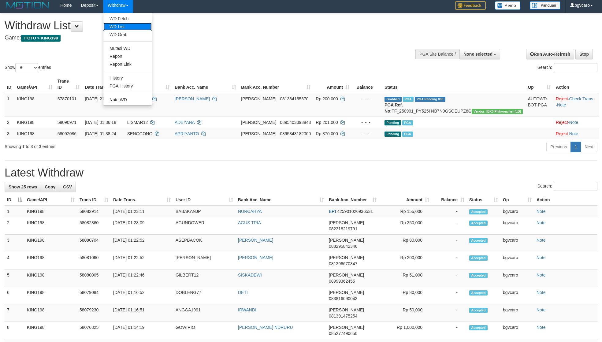
click at [125, 27] on link "WD List" at bounding box center [127, 27] width 48 height 8
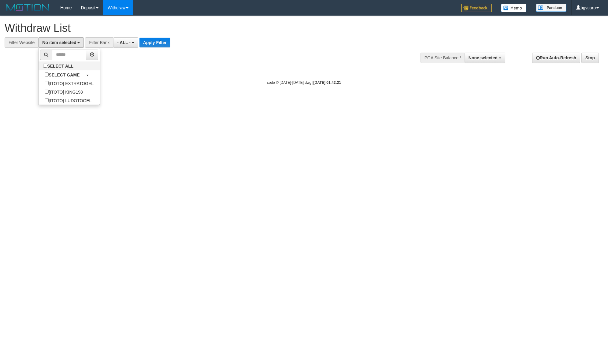
select select
click at [59, 98] on label "[ITOTO] LUDOTOGEL" at bounding box center [68, 100] width 59 height 9
select select "****"
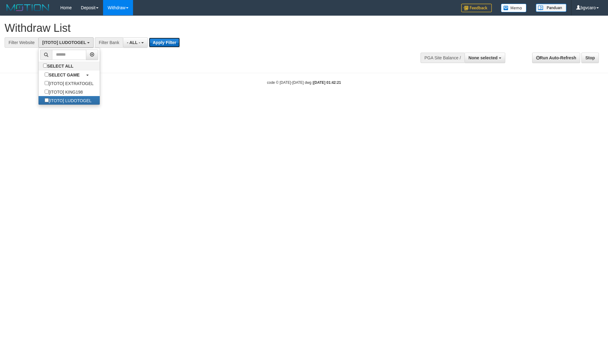
click at [164, 42] on button "Apply Filter" at bounding box center [164, 43] width 31 height 10
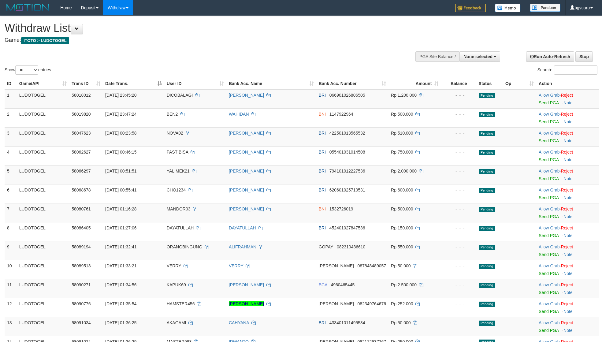
select select
select select "**"
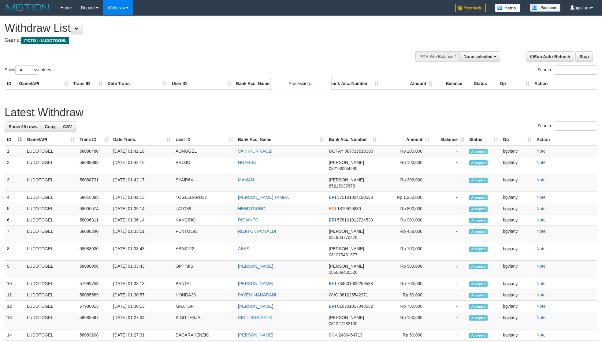
select select
select select "**"
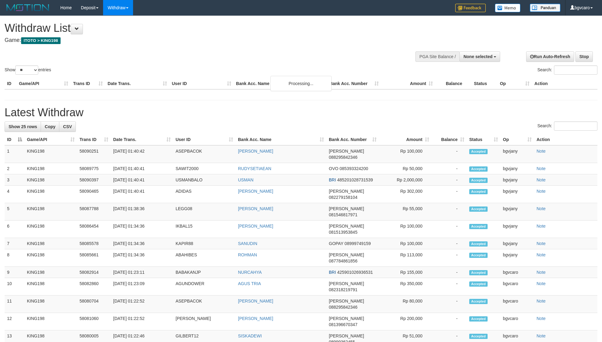
select select
select select "**"
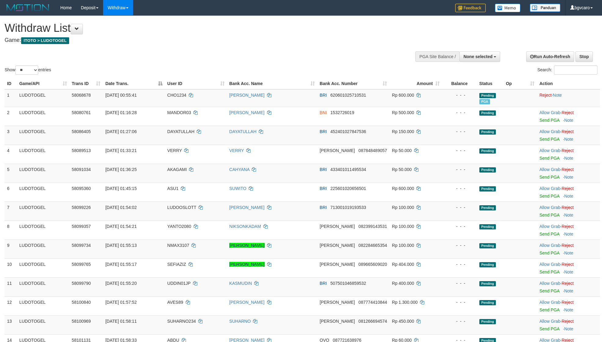
select select
select select "**"
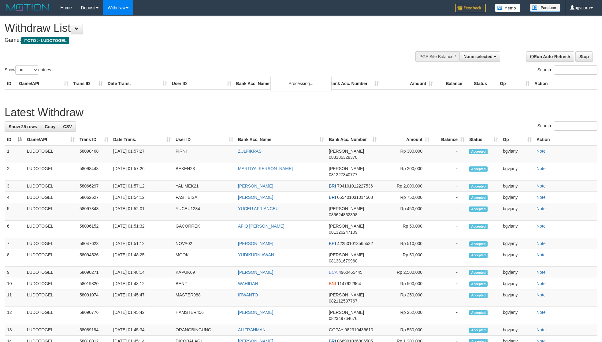
select select
select select "**"
select select
select select "**"
